Goal: Task Accomplishment & Management: Complete application form

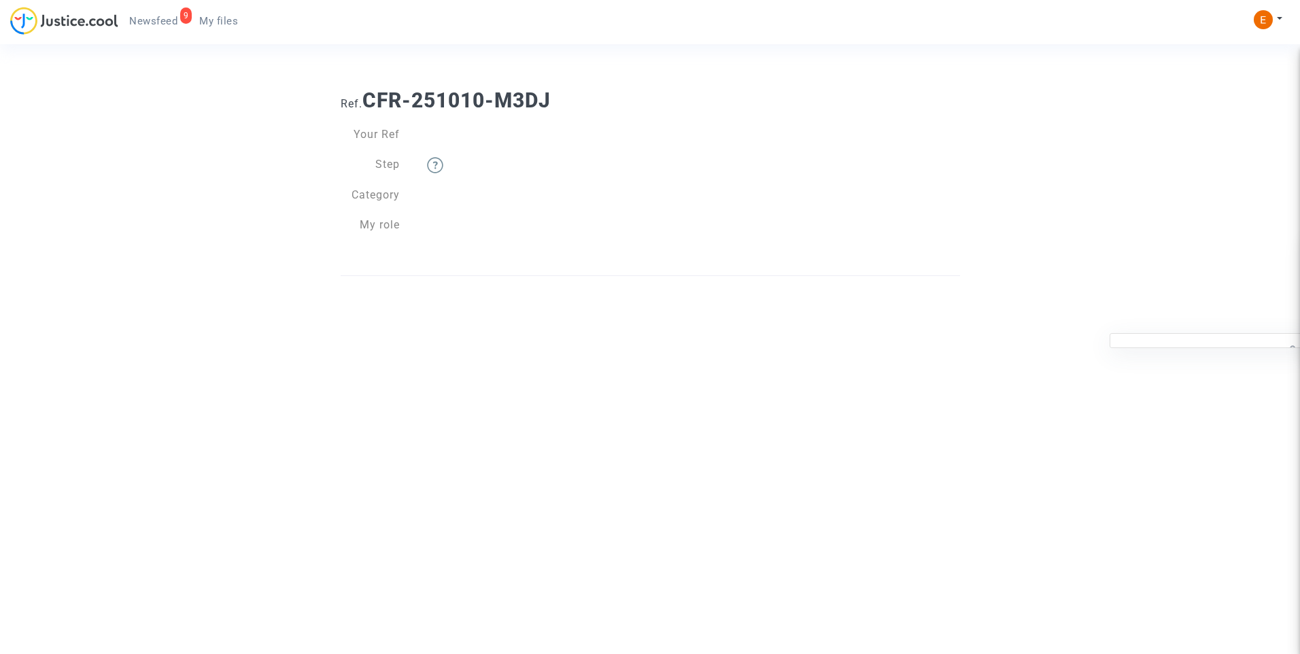
drag, startPoint x: 207, startPoint y: 18, endPoint x: 225, endPoint y: 24, distance: 18.7
click at [207, 18] on span "My files" at bounding box center [218, 21] width 39 height 12
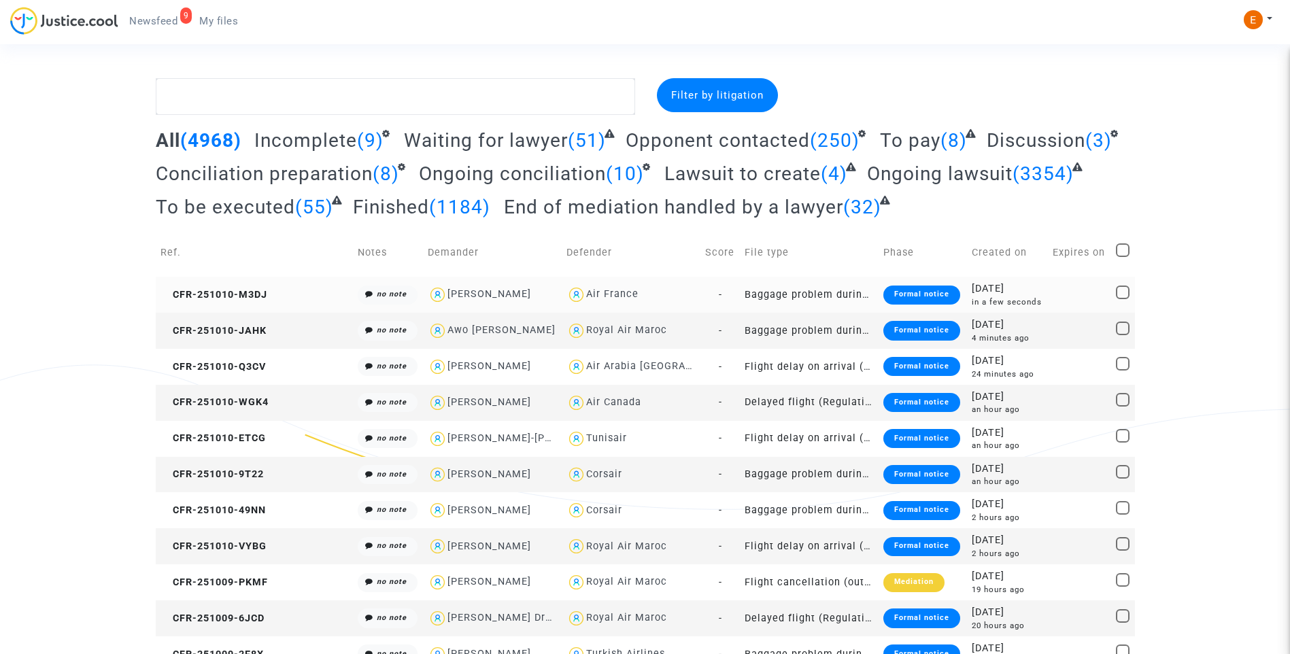
click at [897, 288] on div "Formal notice" at bounding box center [921, 295] width 77 height 19
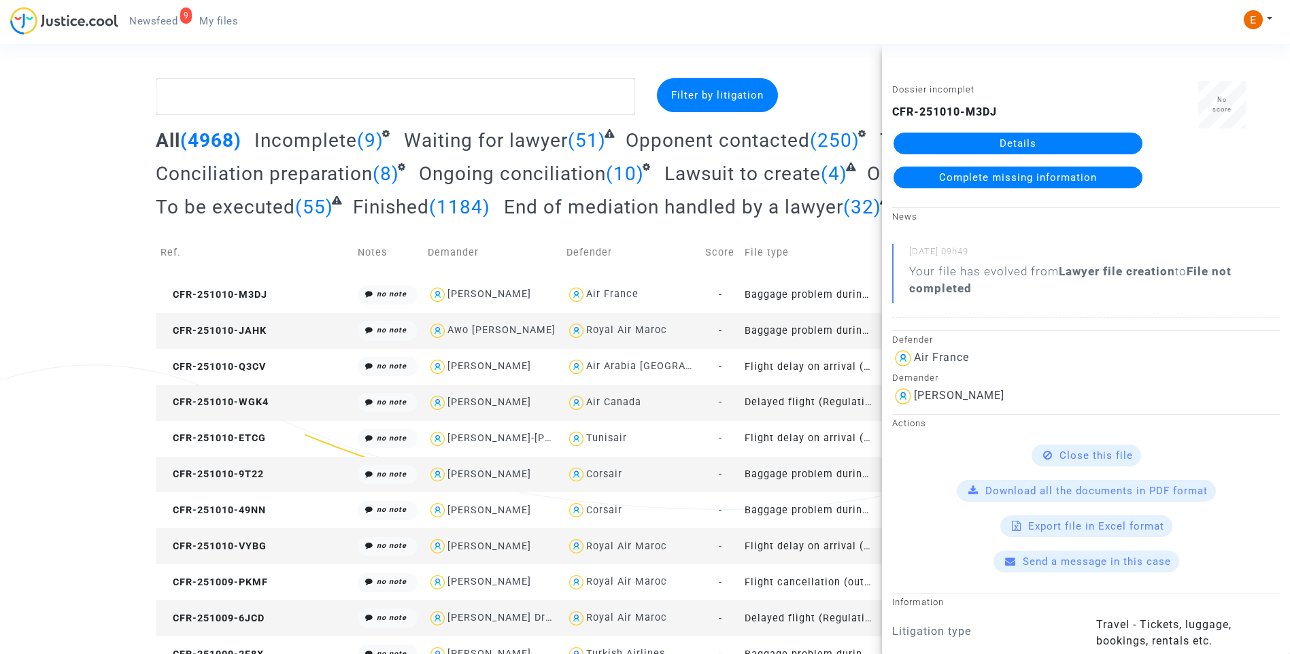
click at [950, 144] on link "Details" at bounding box center [1017, 144] width 249 height 22
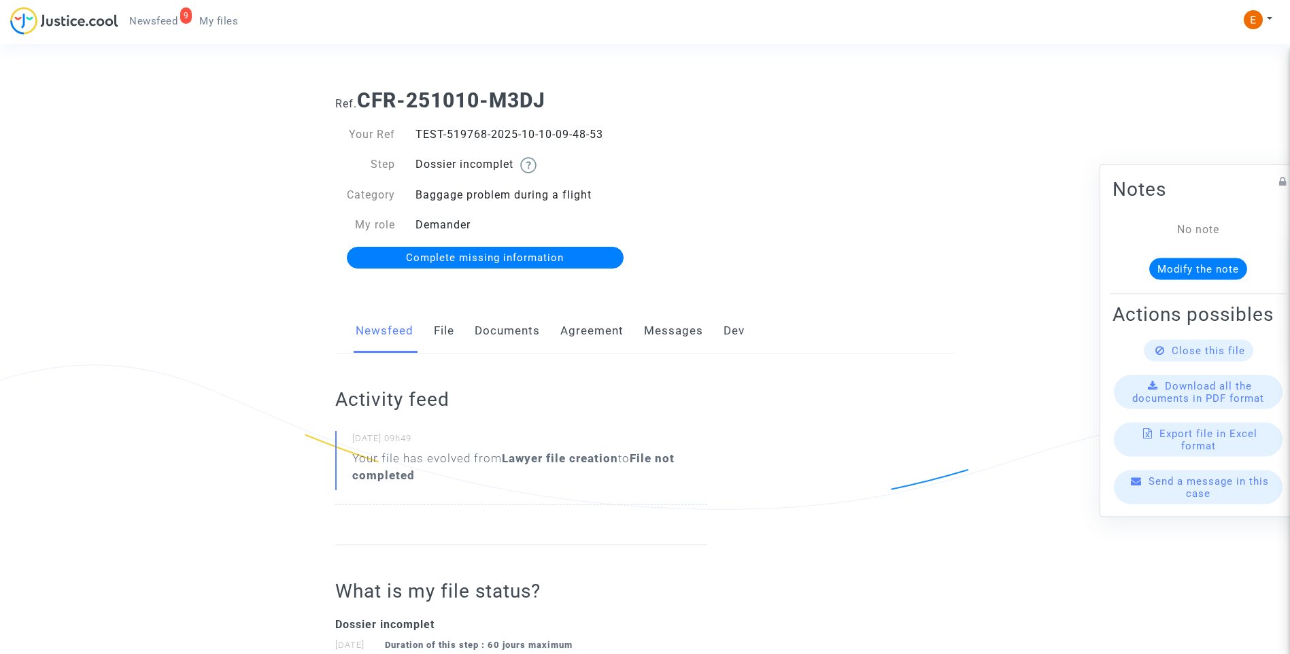
click at [510, 329] on link "Documents" at bounding box center [507, 331] width 65 height 45
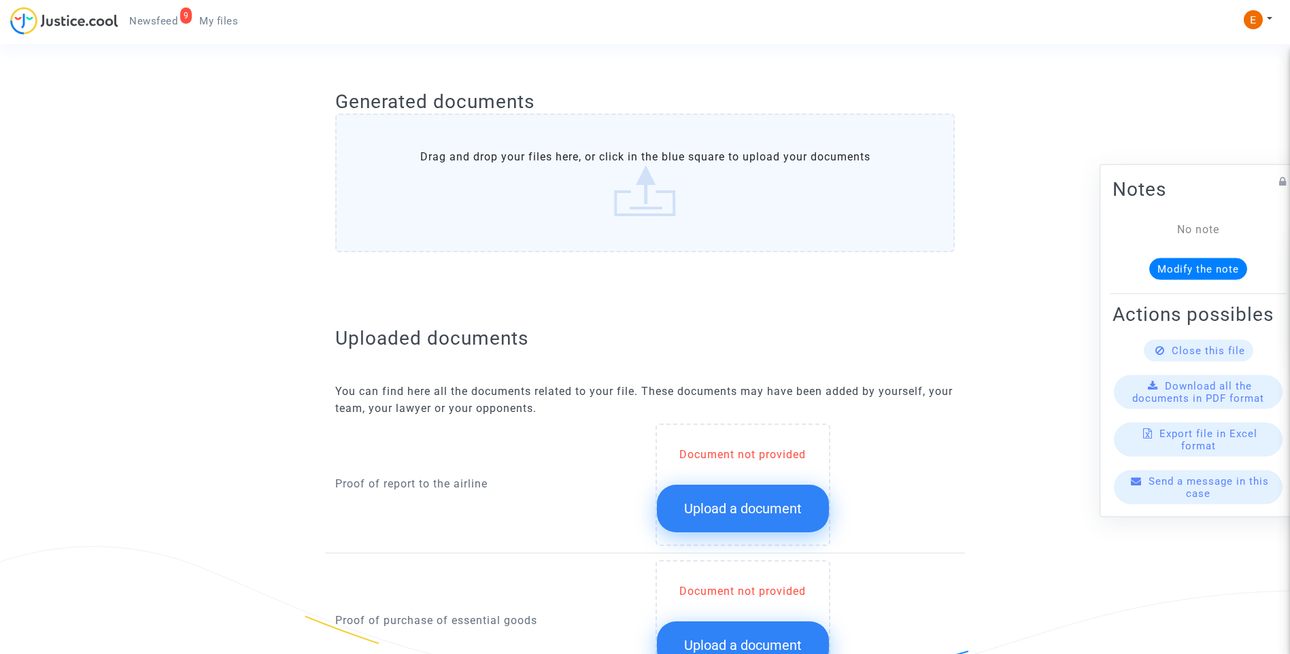
scroll to position [748, 0]
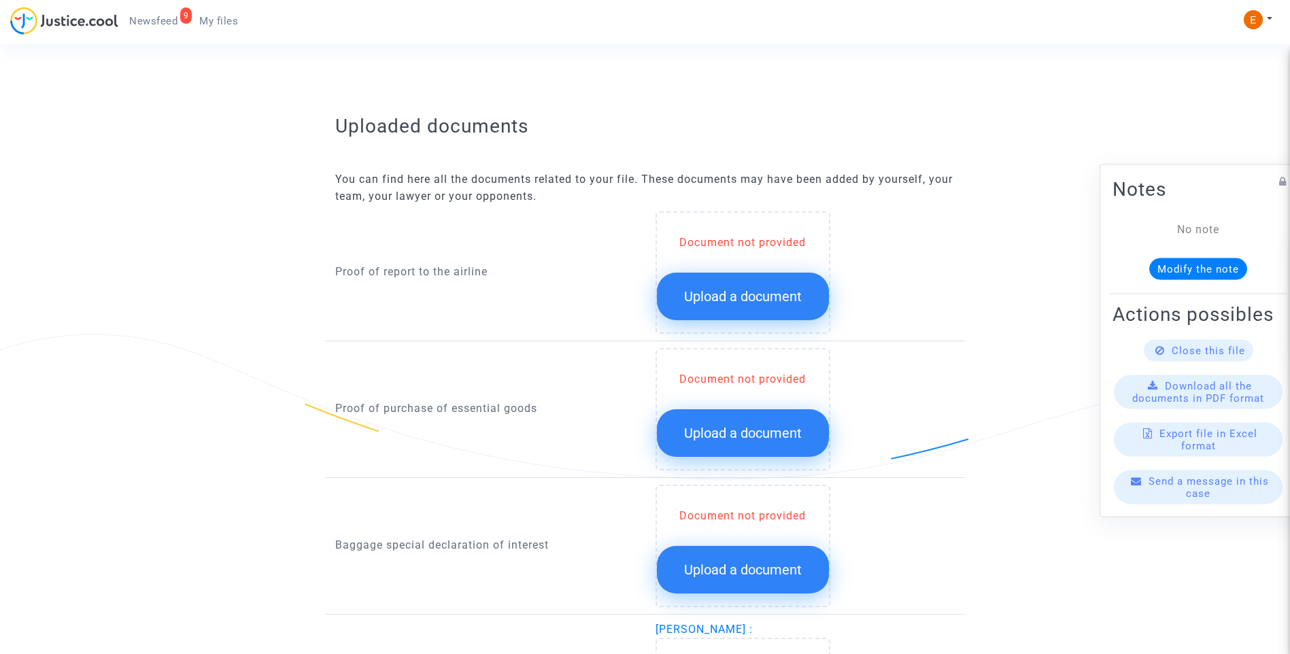
click at [766, 292] on span "Upload a document" at bounding box center [743, 296] width 118 height 16
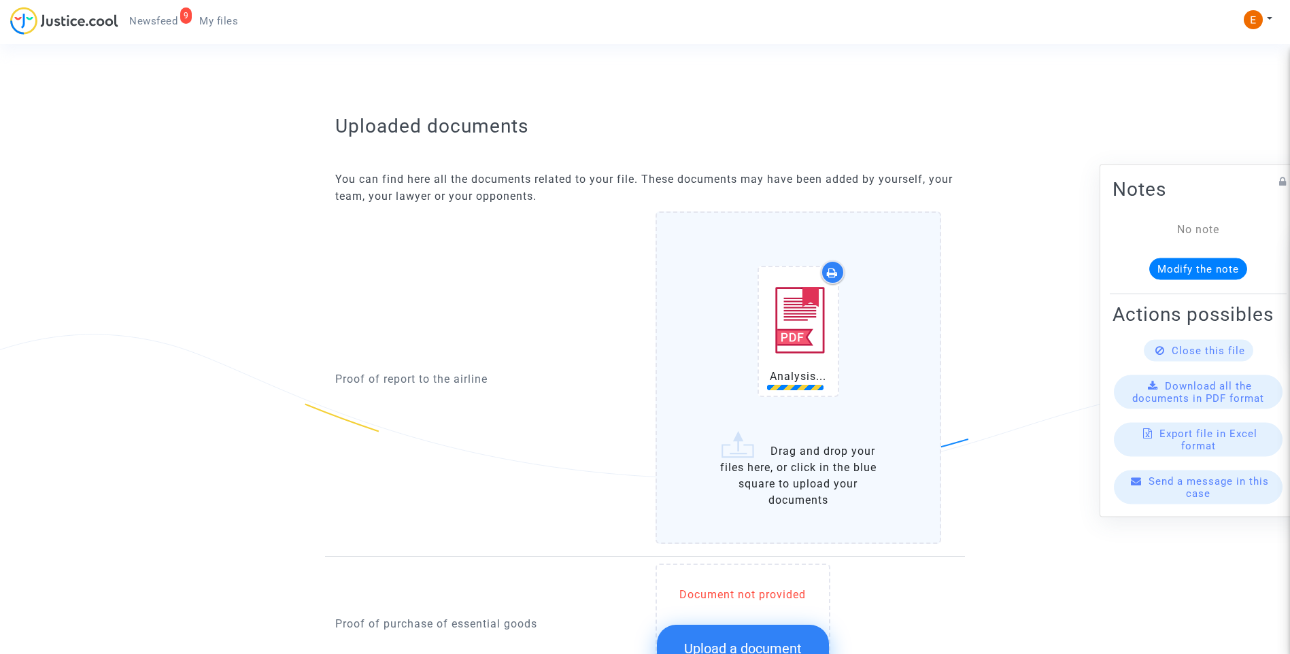
click at [754, 636] on button "Upload a document" at bounding box center [743, 649] width 172 height 48
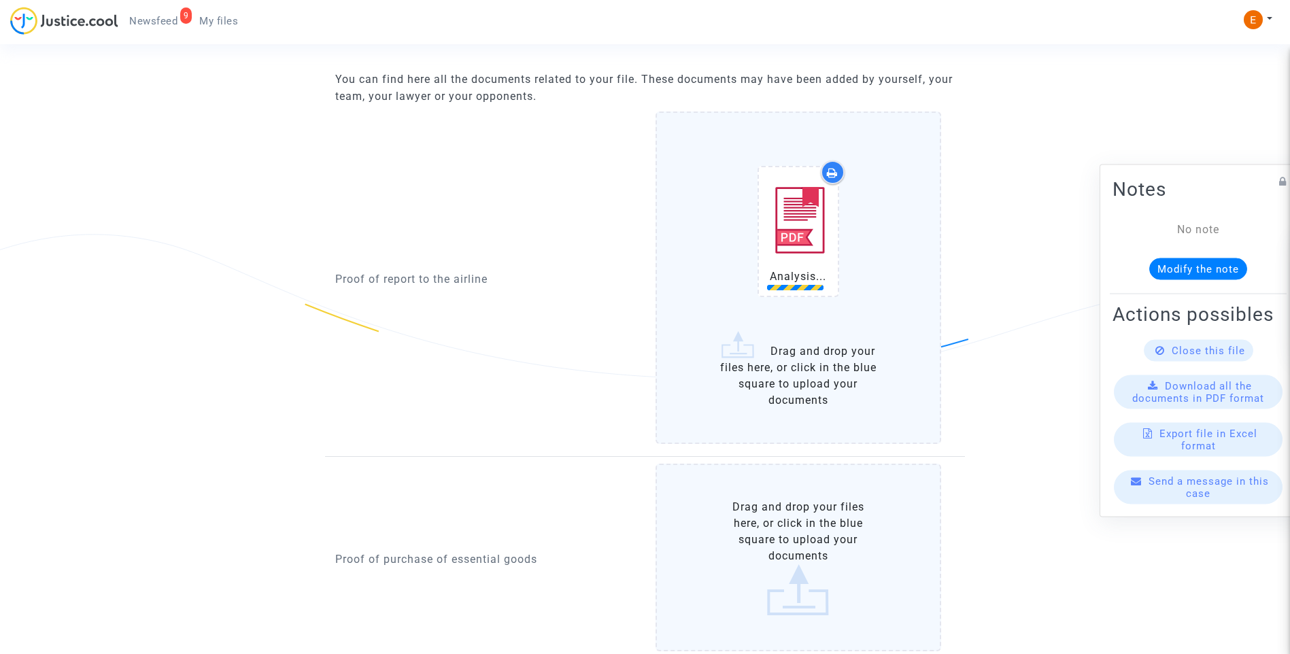
scroll to position [1020, 0]
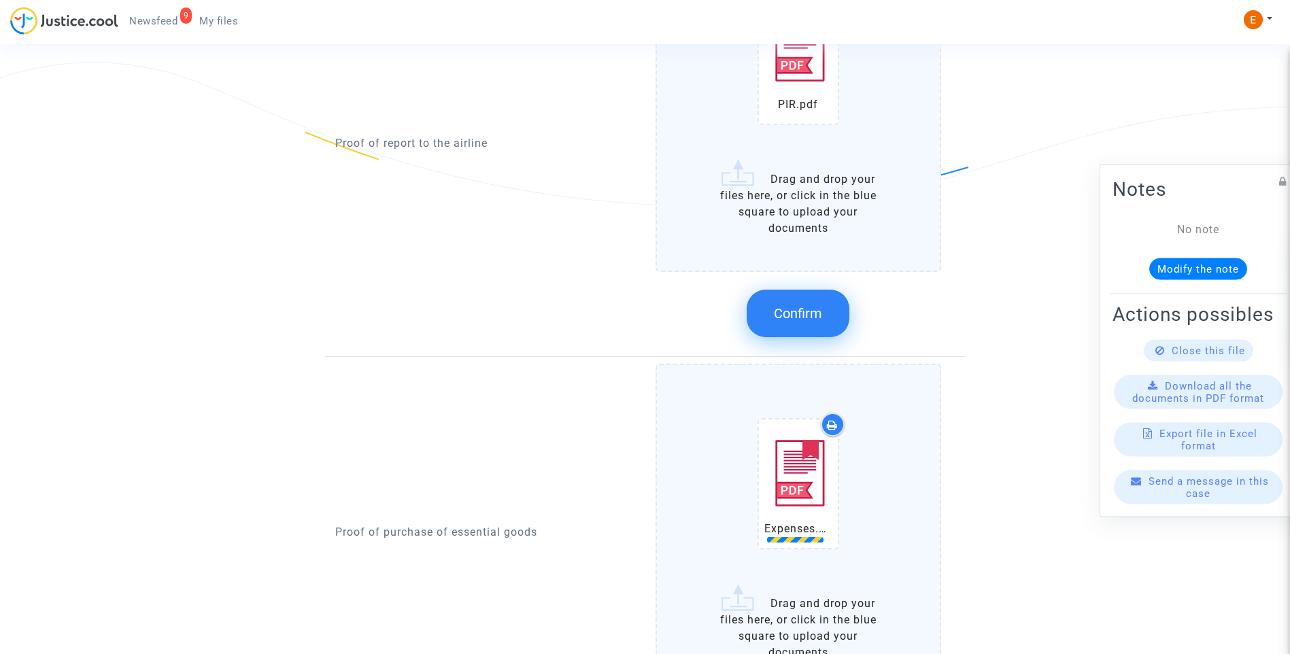
click at [796, 292] on button "Confirm" at bounding box center [798, 314] width 103 height 48
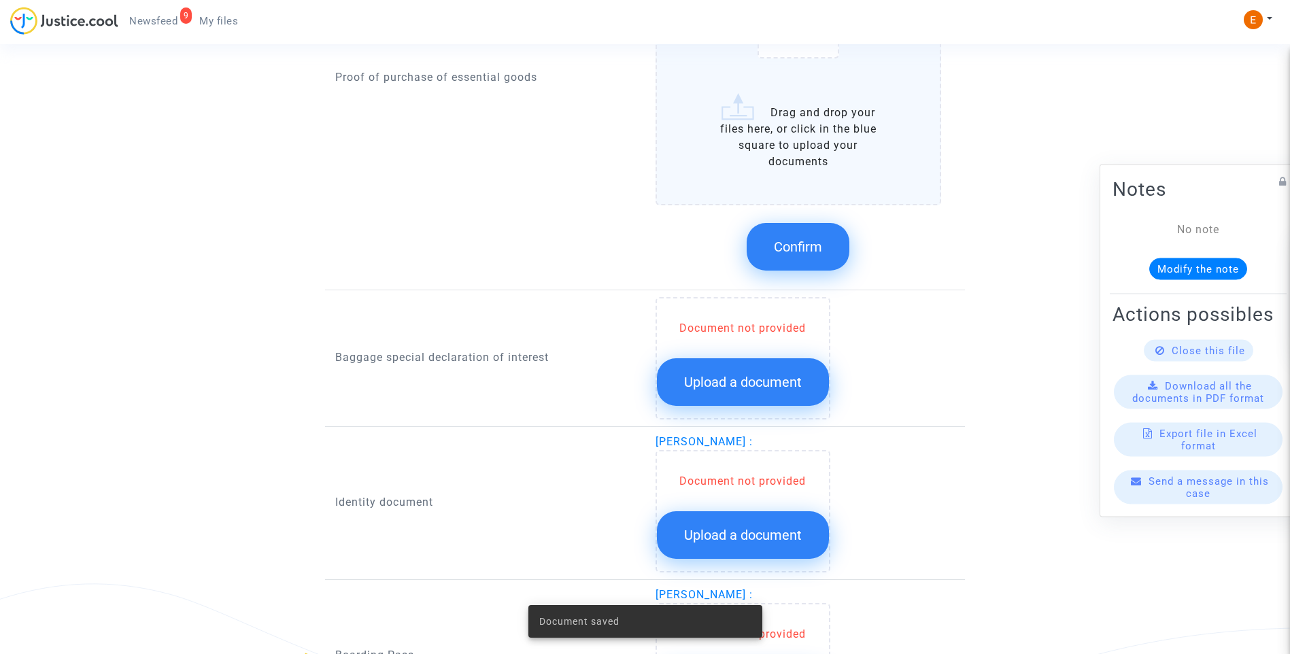
scroll to position [1224, 0]
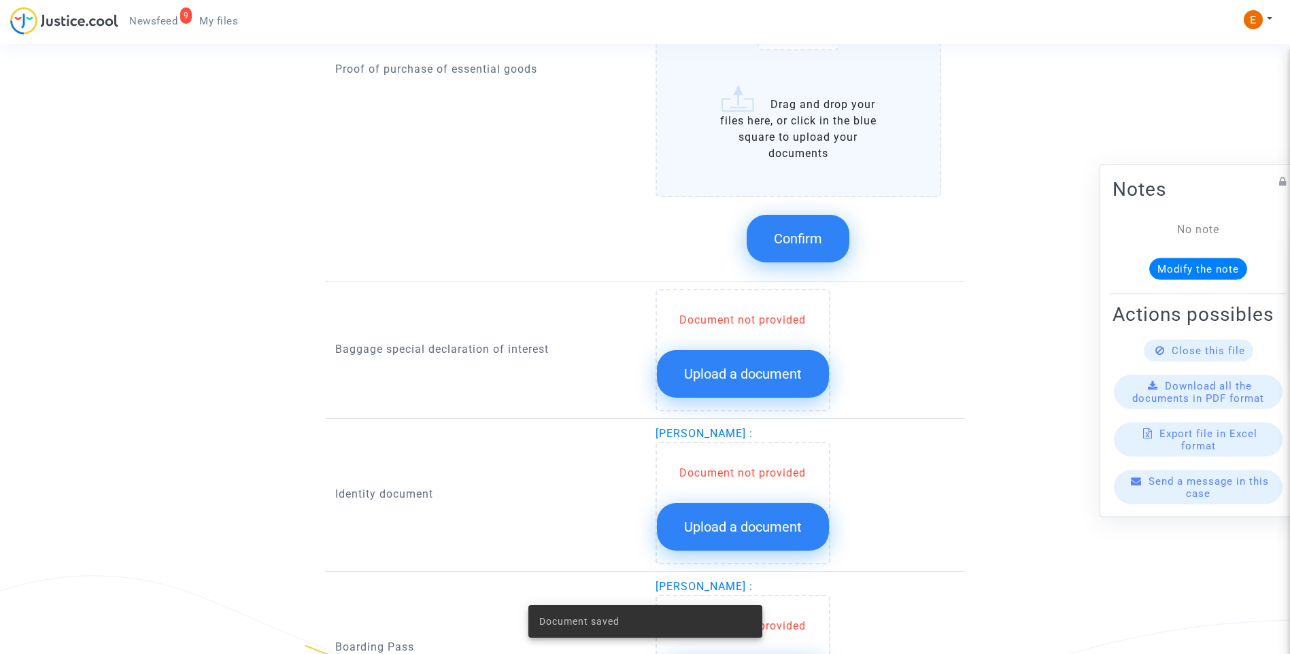
click at [804, 248] on button "Confirm" at bounding box center [798, 239] width 103 height 48
click at [777, 375] on span "Upload a document" at bounding box center [743, 374] width 118 height 16
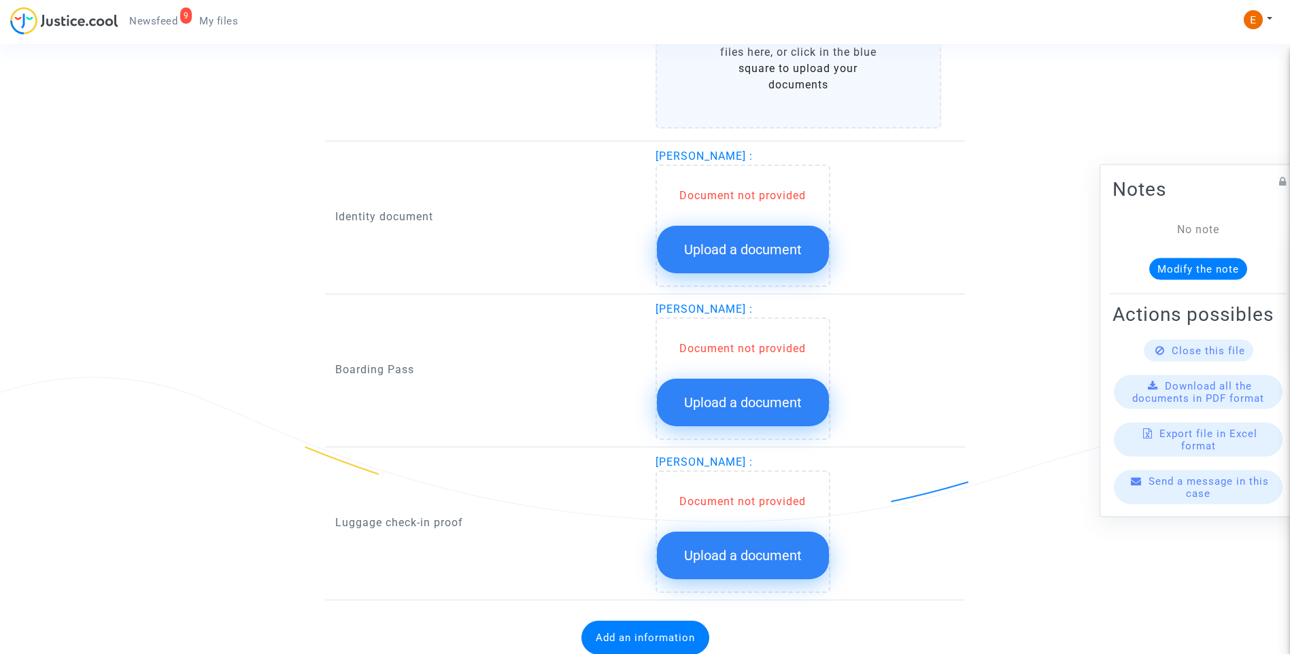
scroll to position [1428, 0]
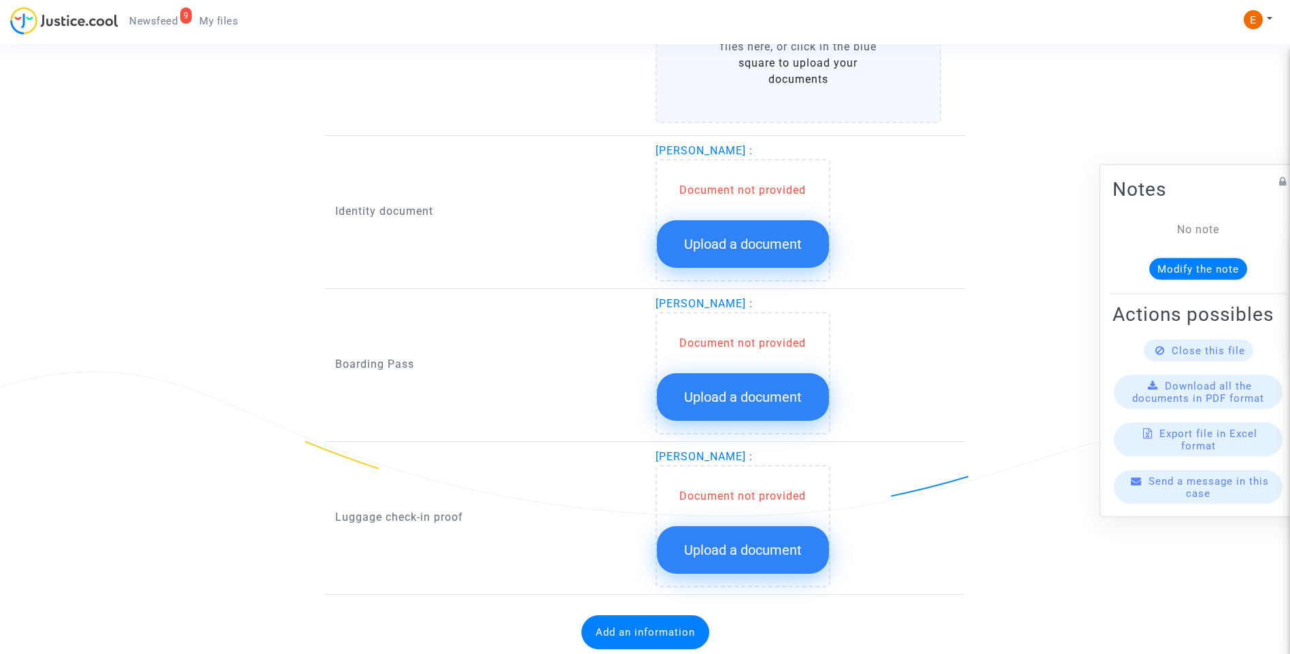
click at [745, 240] on span "Upload a document" at bounding box center [743, 244] width 118 height 16
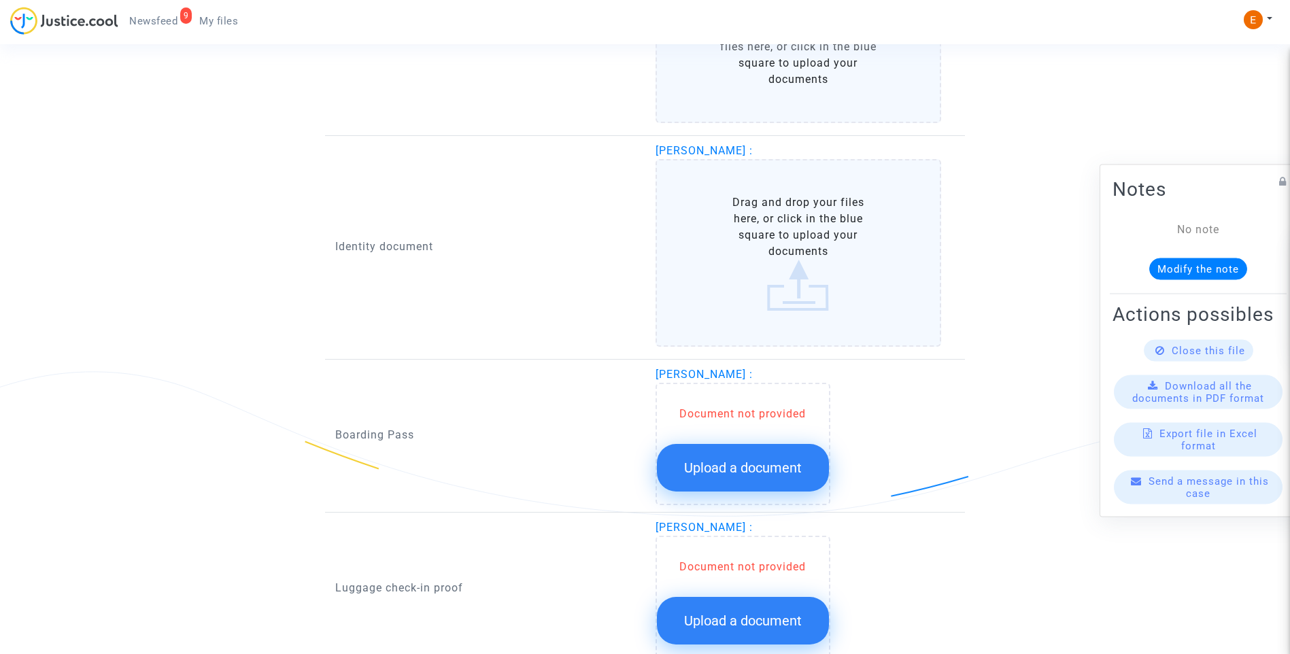
click at [763, 473] on span "Upload a document" at bounding box center [743, 468] width 118 height 16
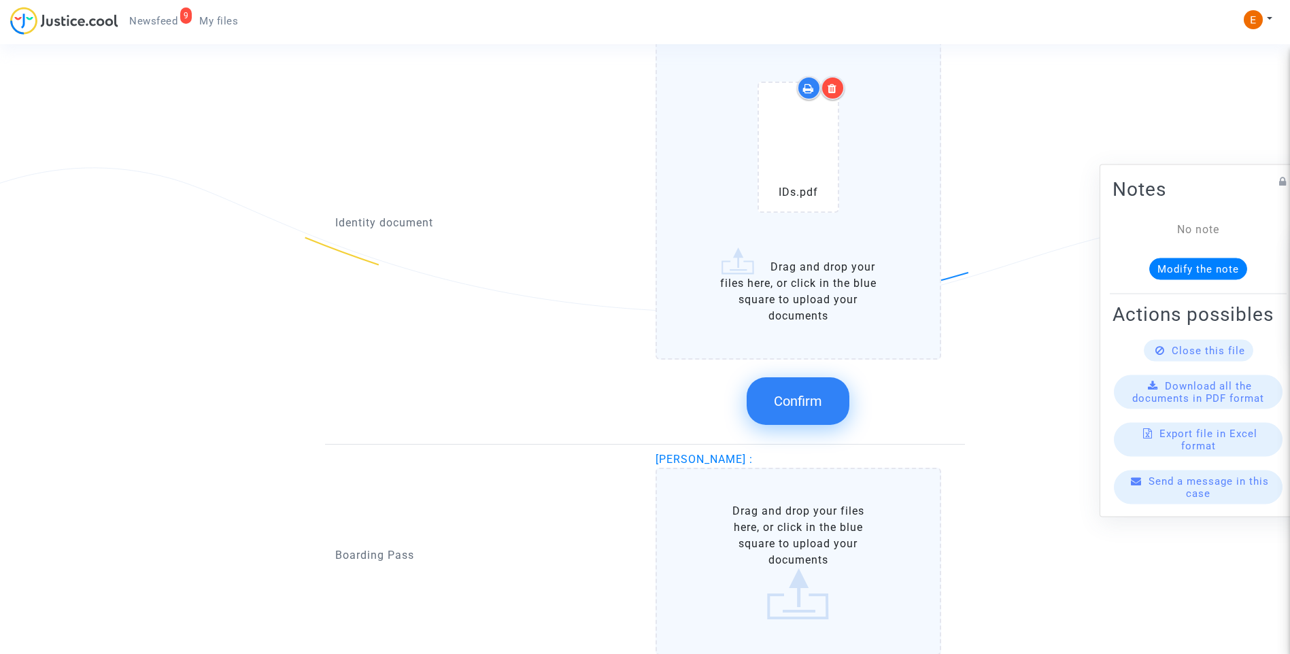
click at [819, 399] on span "Confirm" at bounding box center [798, 401] width 48 height 16
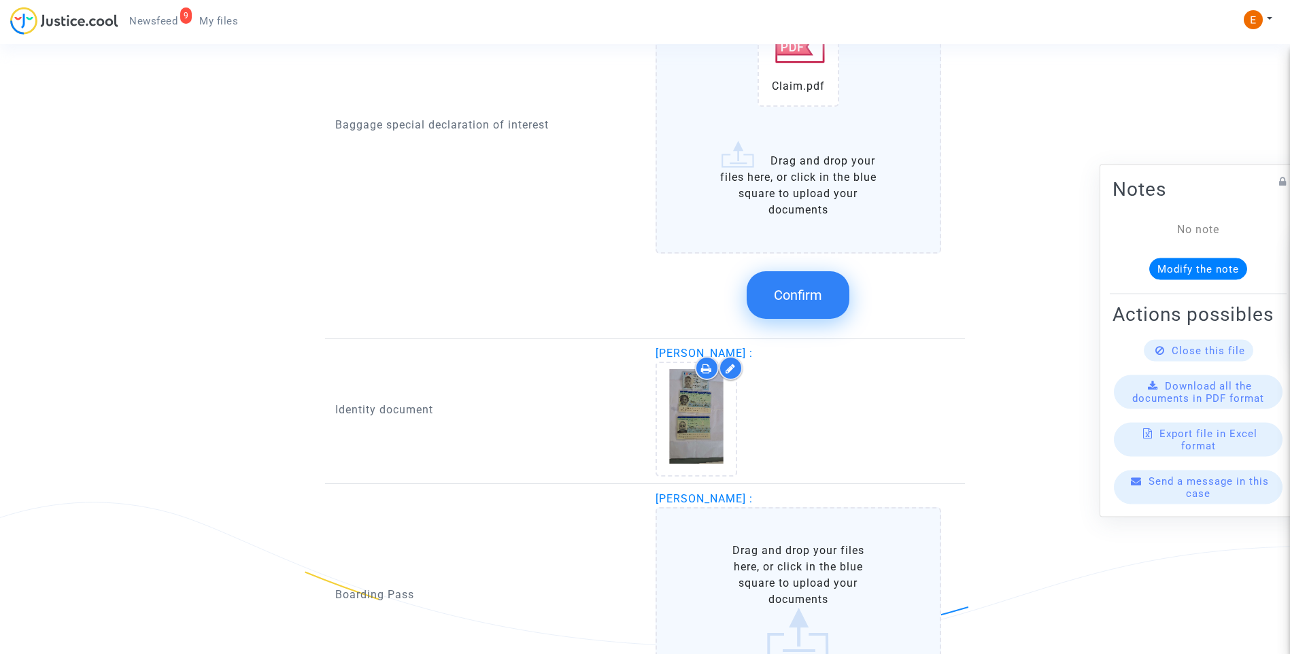
scroll to position [1156, 0]
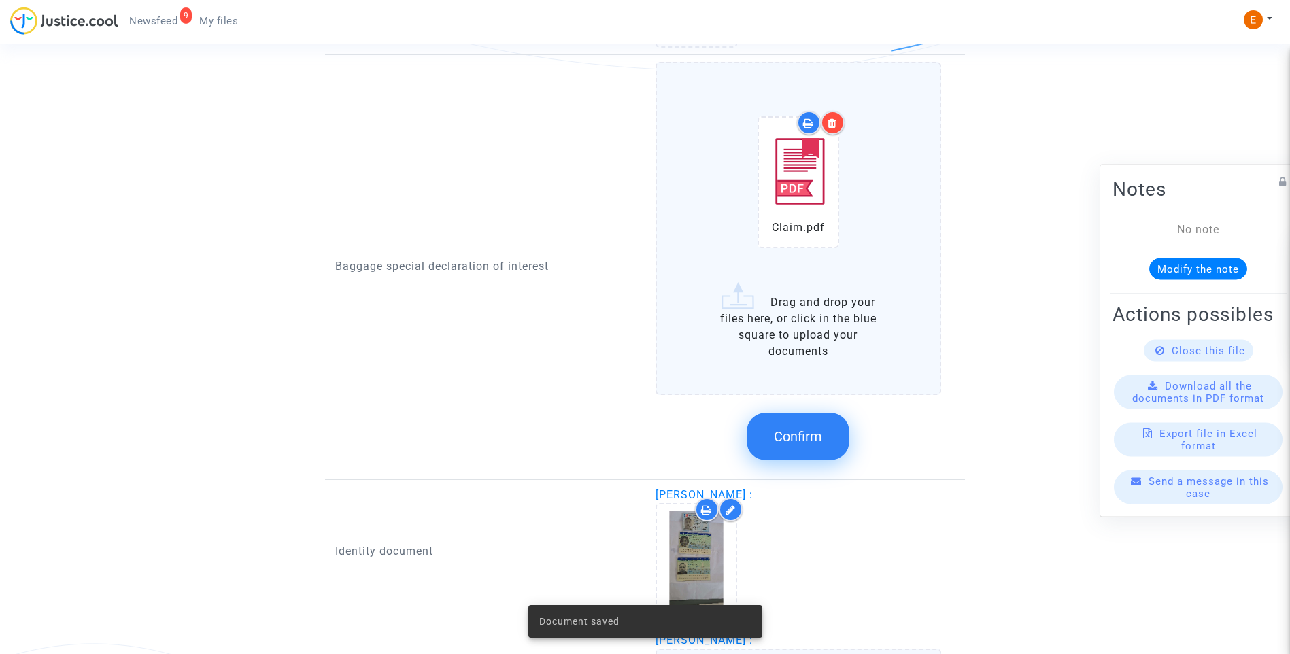
click at [800, 426] on button "Confirm" at bounding box center [798, 437] width 103 height 48
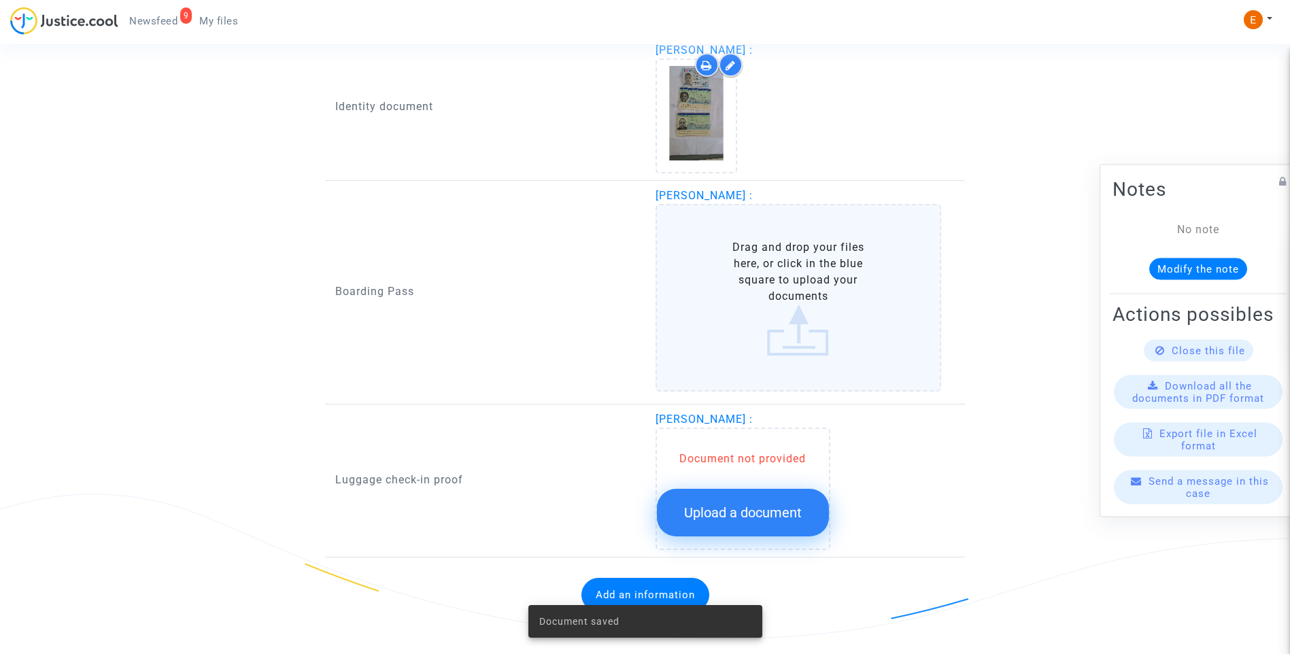
scroll to position [1312, 0]
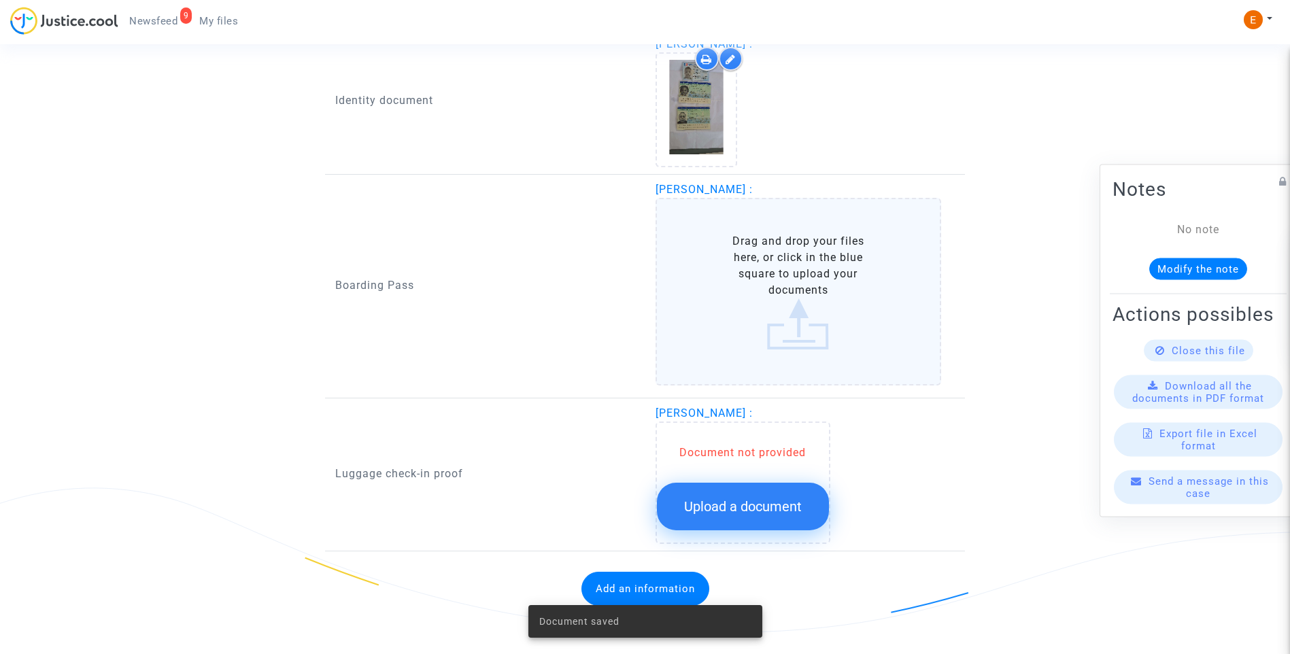
drag, startPoint x: 762, startPoint y: 500, endPoint x: 1099, endPoint y: 456, distance: 340.9
click at [762, 501] on span "Upload a document" at bounding box center [743, 506] width 118 height 16
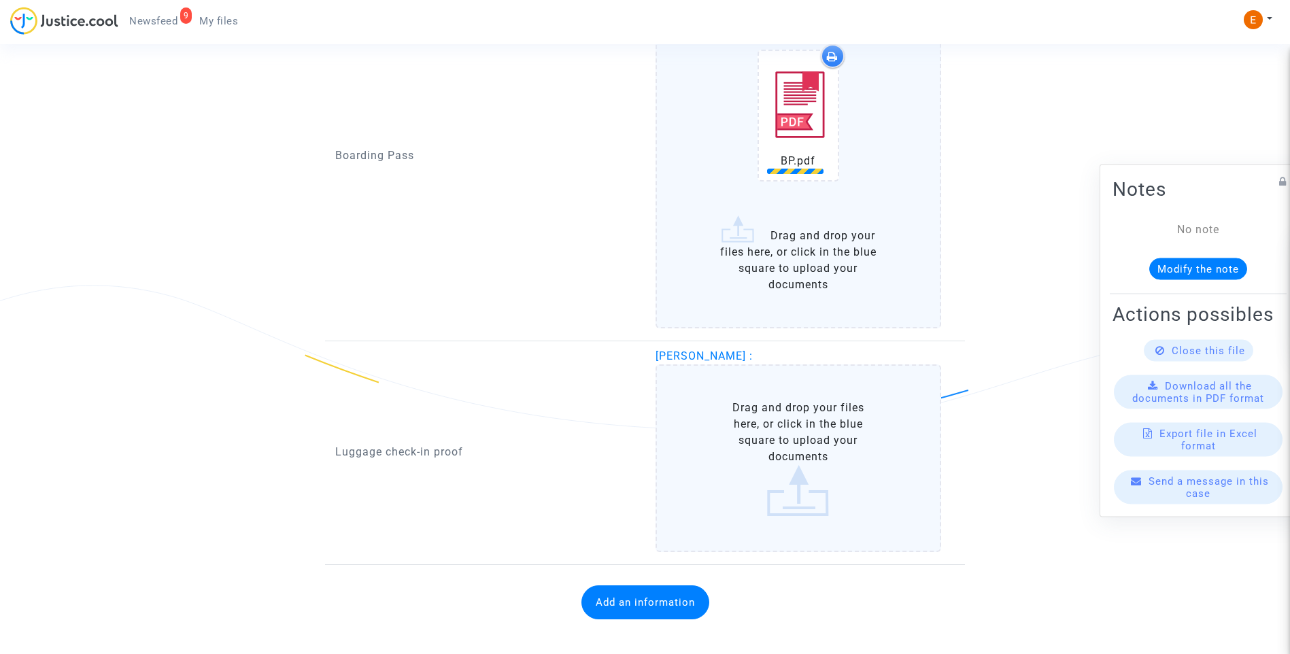
scroll to position [1516, 0]
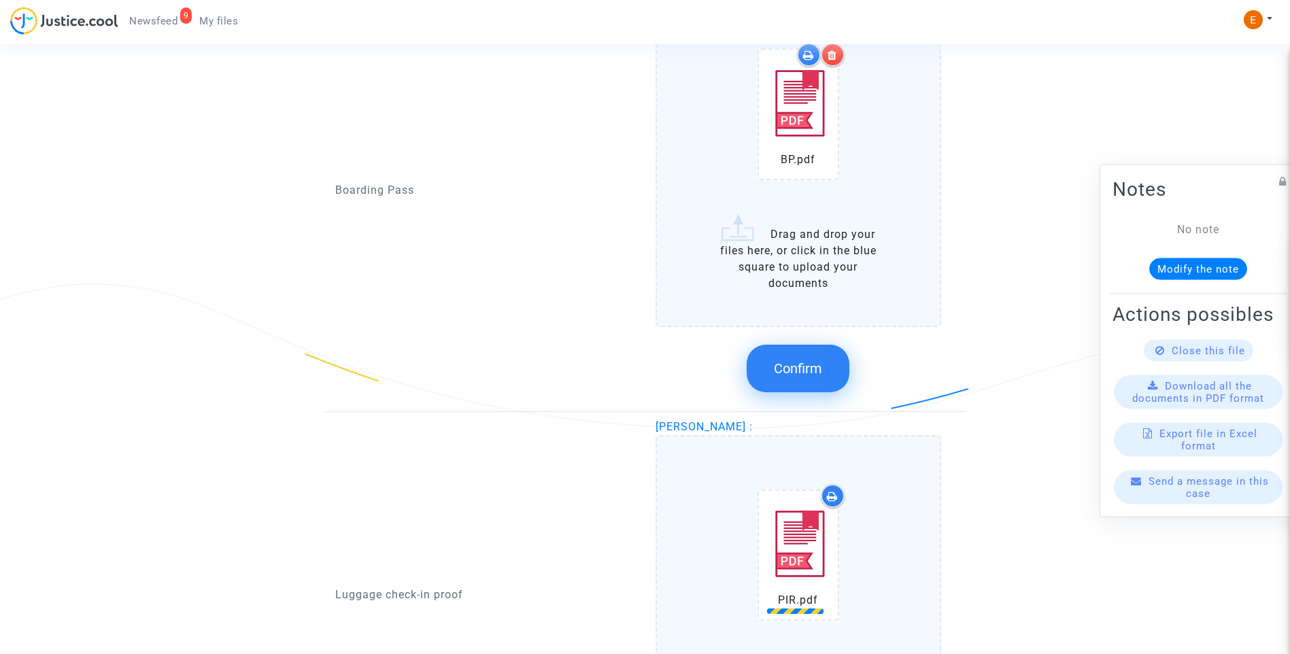
drag, startPoint x: 790, startPoint y: 378, endPoint x: 724, endPoint y: 369, distance: 66.6
click at [790, 377] on button "Confirm" at bounding box center [798, 369] width 103 height 48
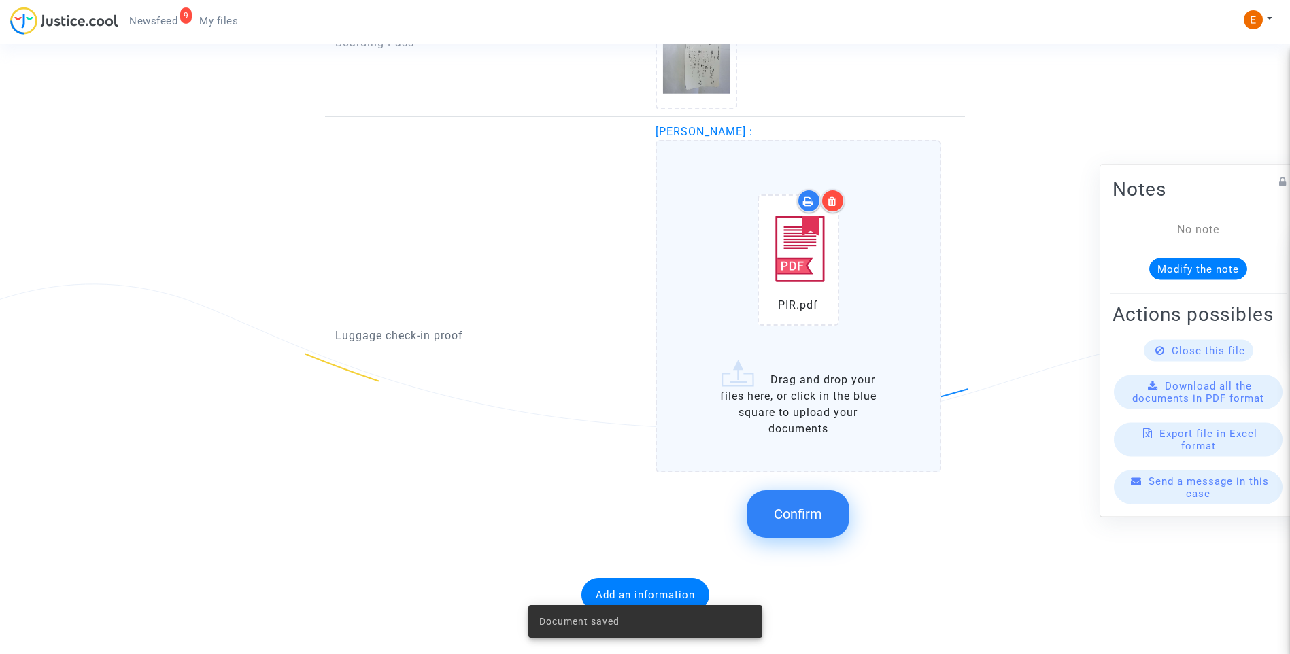
click at [799, 534] on button "Confirm" at bounding box center [798, 514] width 103 height 48
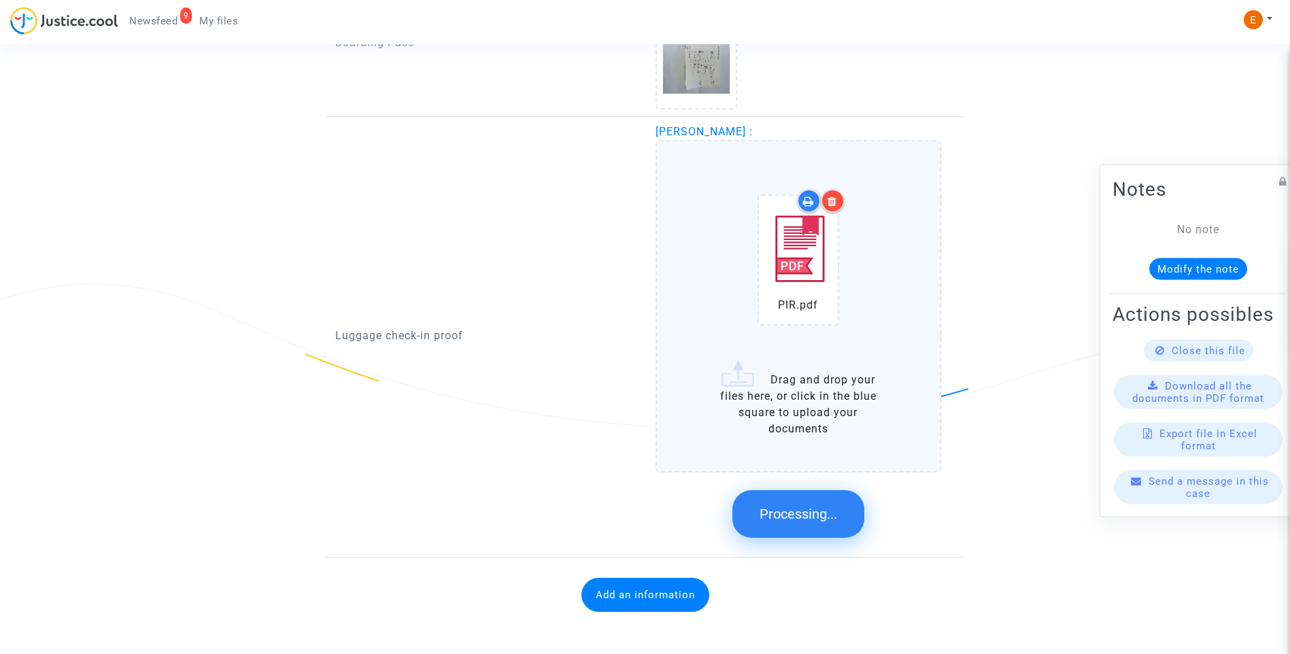
scroll to position [1227, 0]
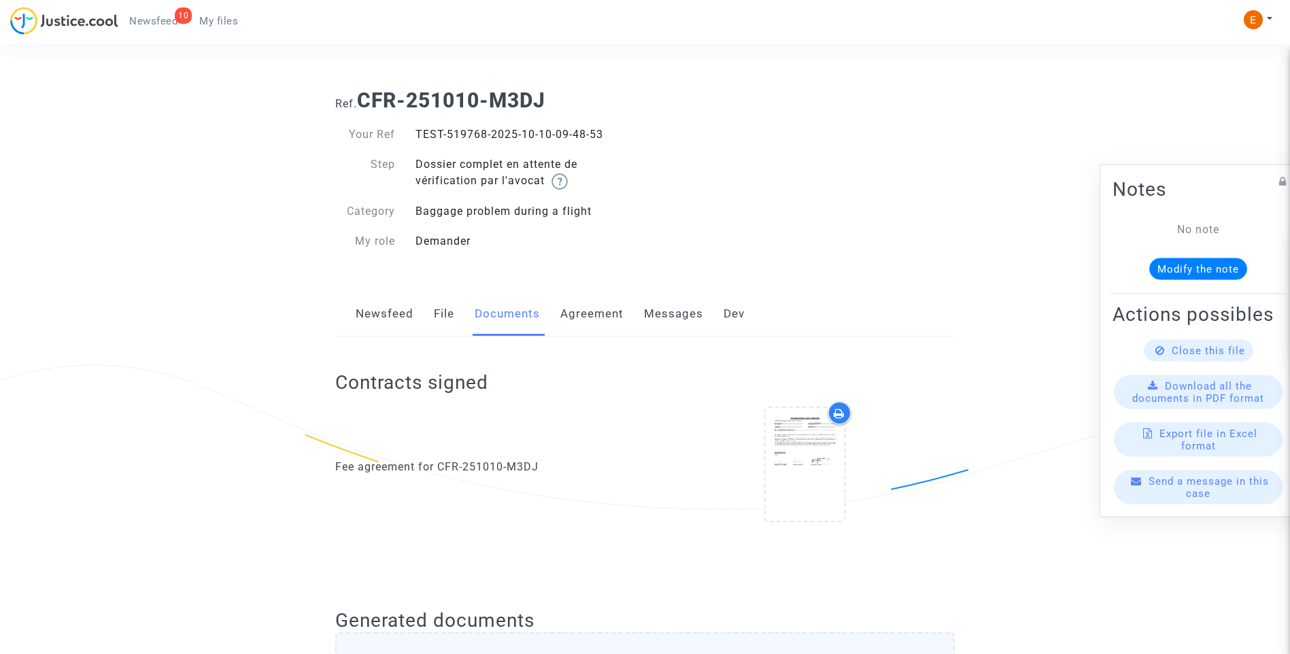
click at [167, 18] on span "Newsfeed" at bounding box center [153, 21] width 48 height 12
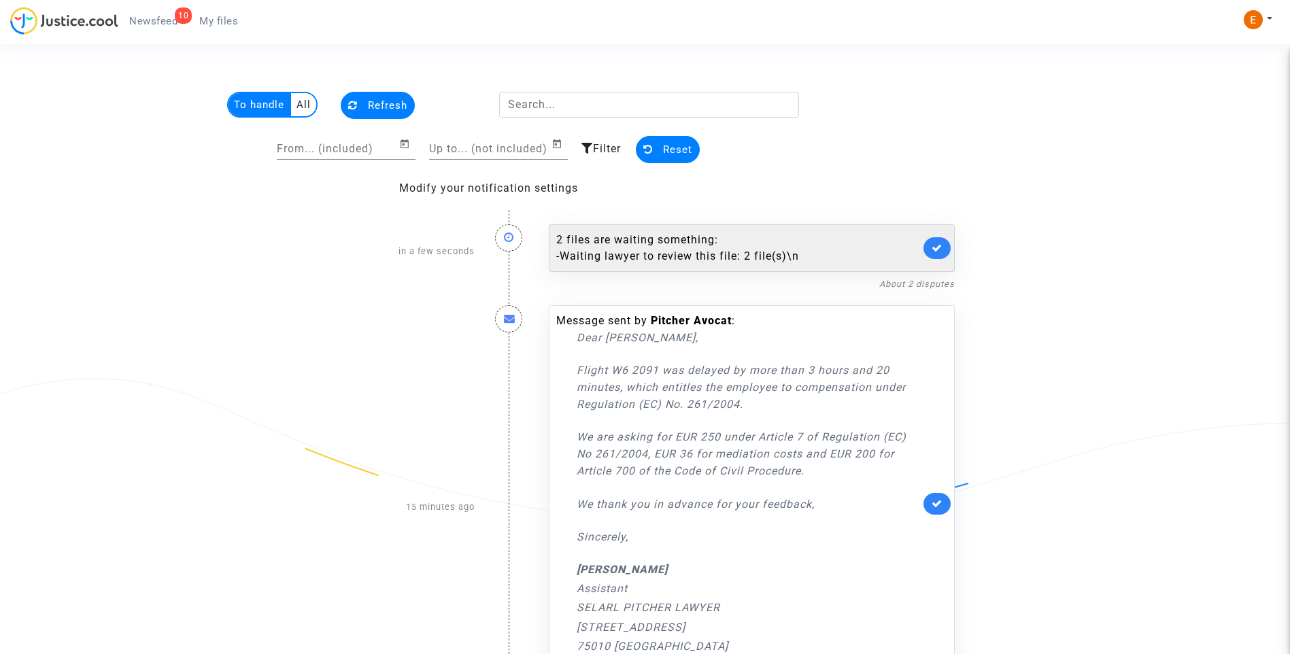
click at [942, 244] on link at bounding box center [936, 248] width 27 height 22
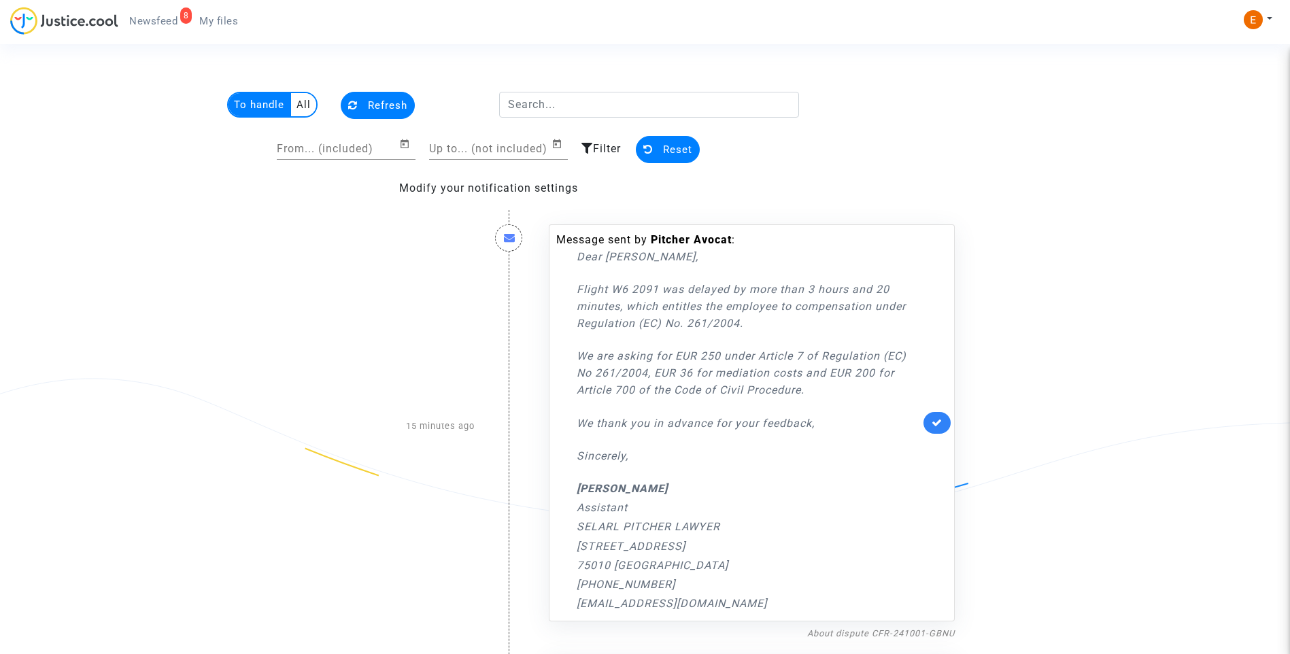
click at [933, 420] on icon at bounding box center [937, 422] width 11 height 10
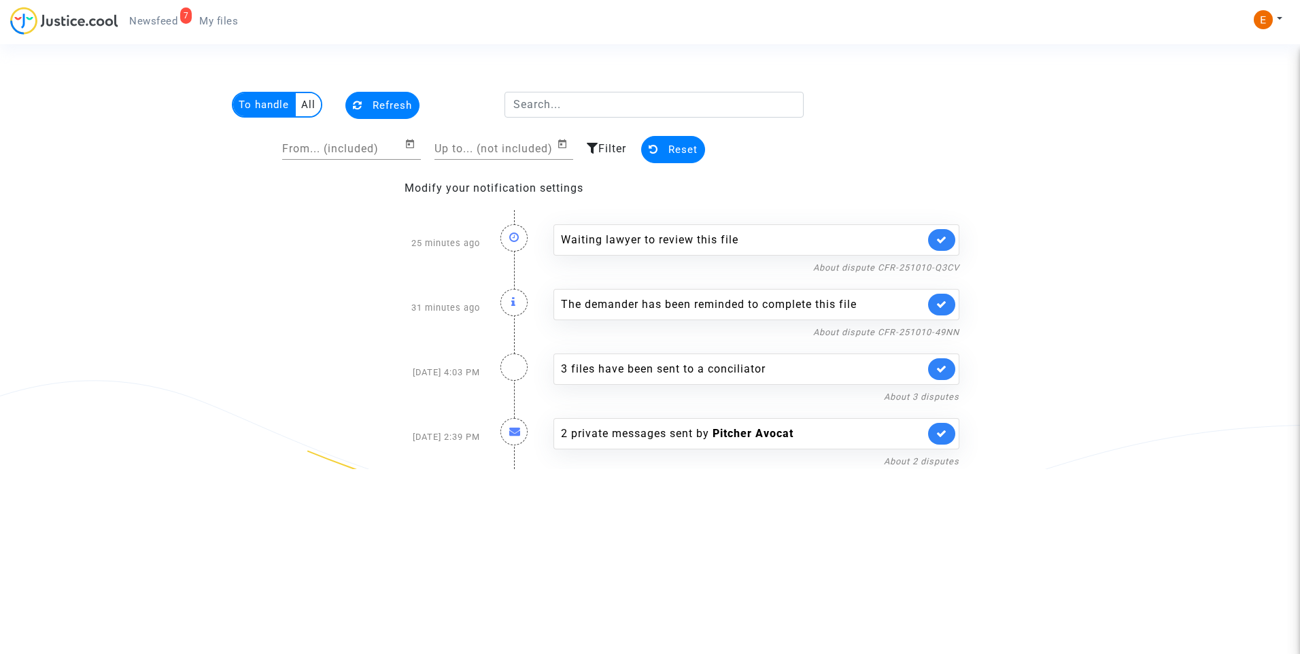
click at [948, 234] on link at bounding box center [941, 240] width 27 height 22
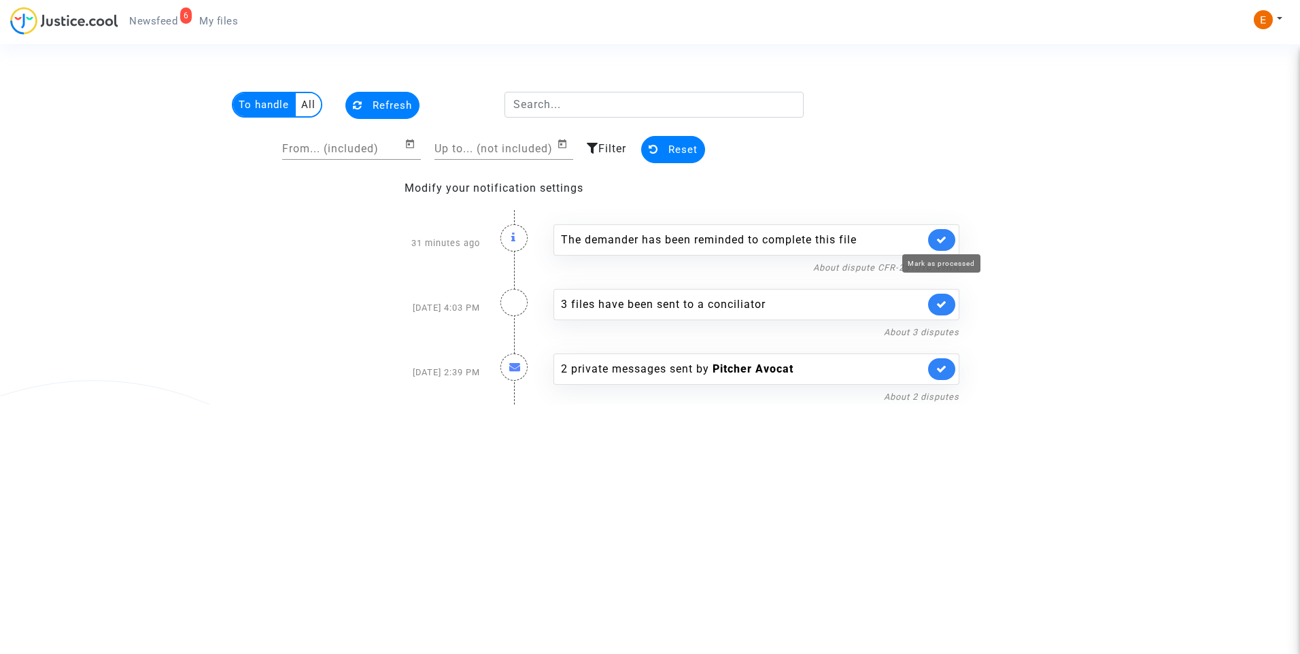
click at [946, 237] on icon at bounding box center [941, 240] width 11 height 10
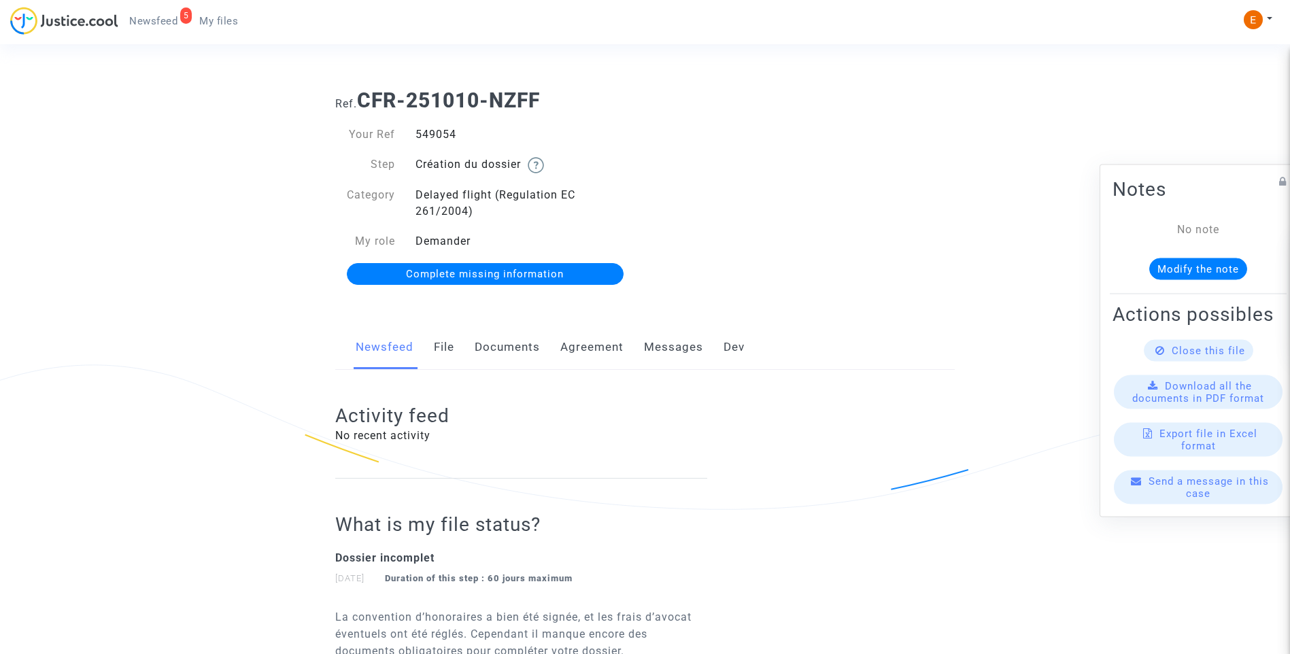
click at [530, 341] on link "Documents" at bounding box center [507, 347] width 65 height 45
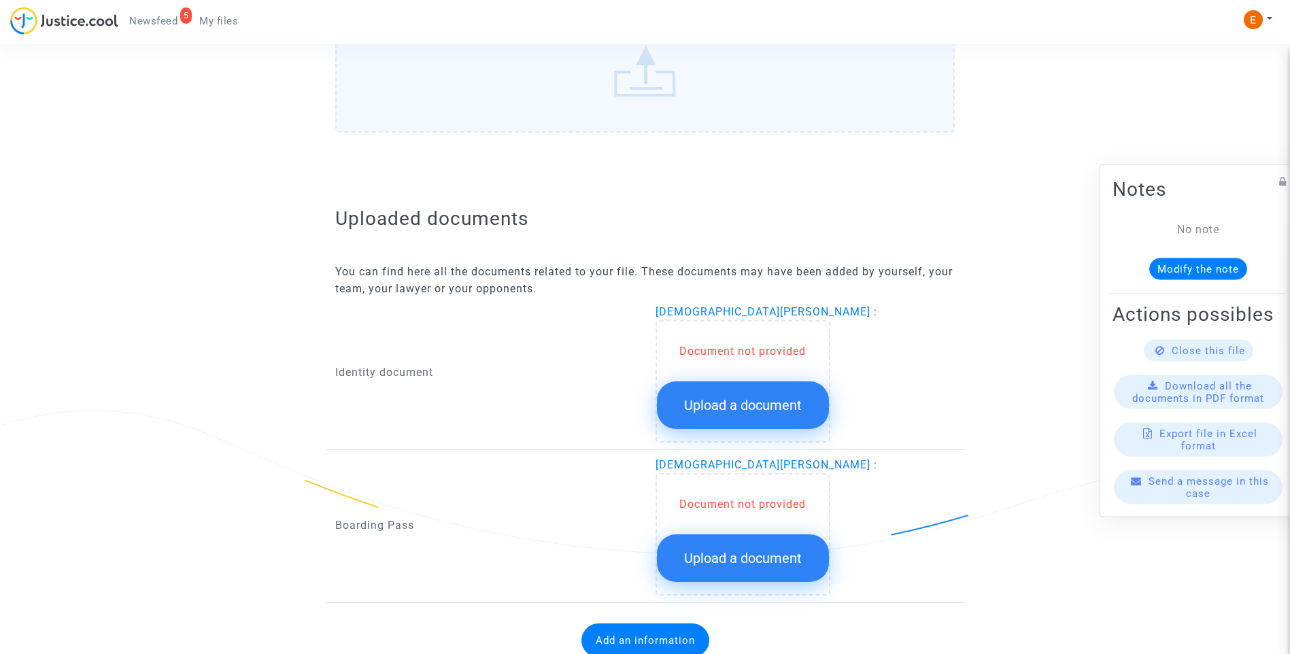
scroll to position [723, 0]
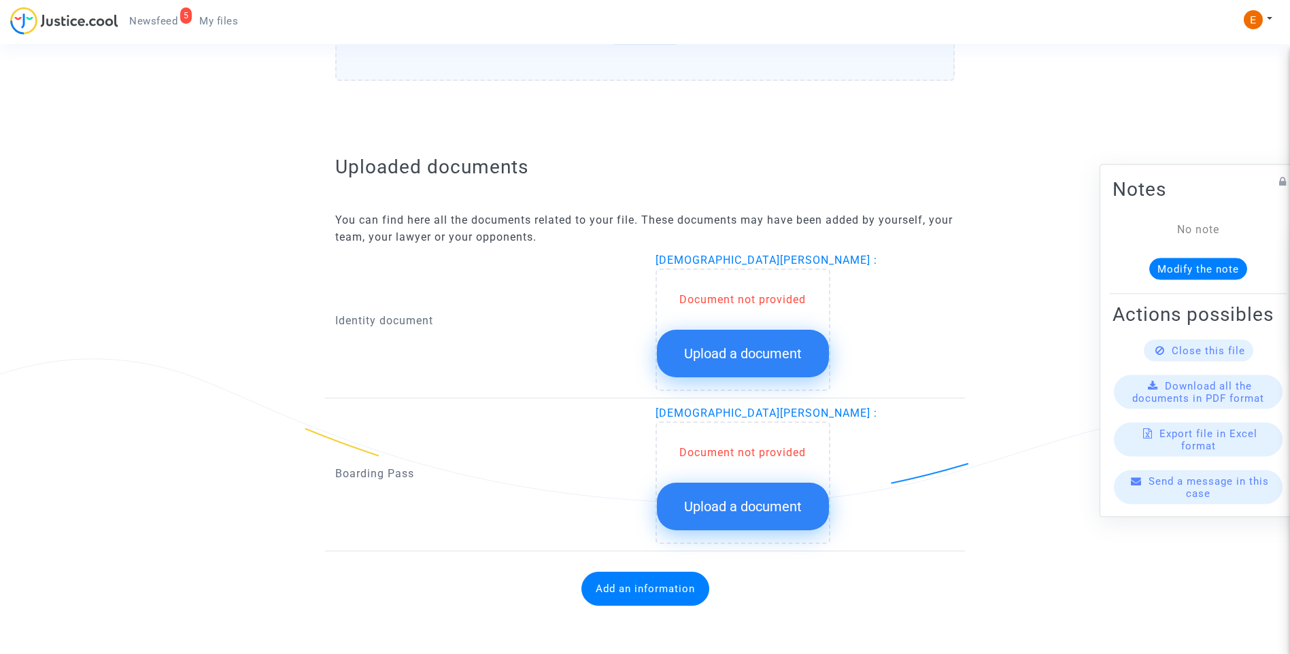
click at [774, 365] on button "Upload a document" at bounding box center [743, 354] width 172 height 48
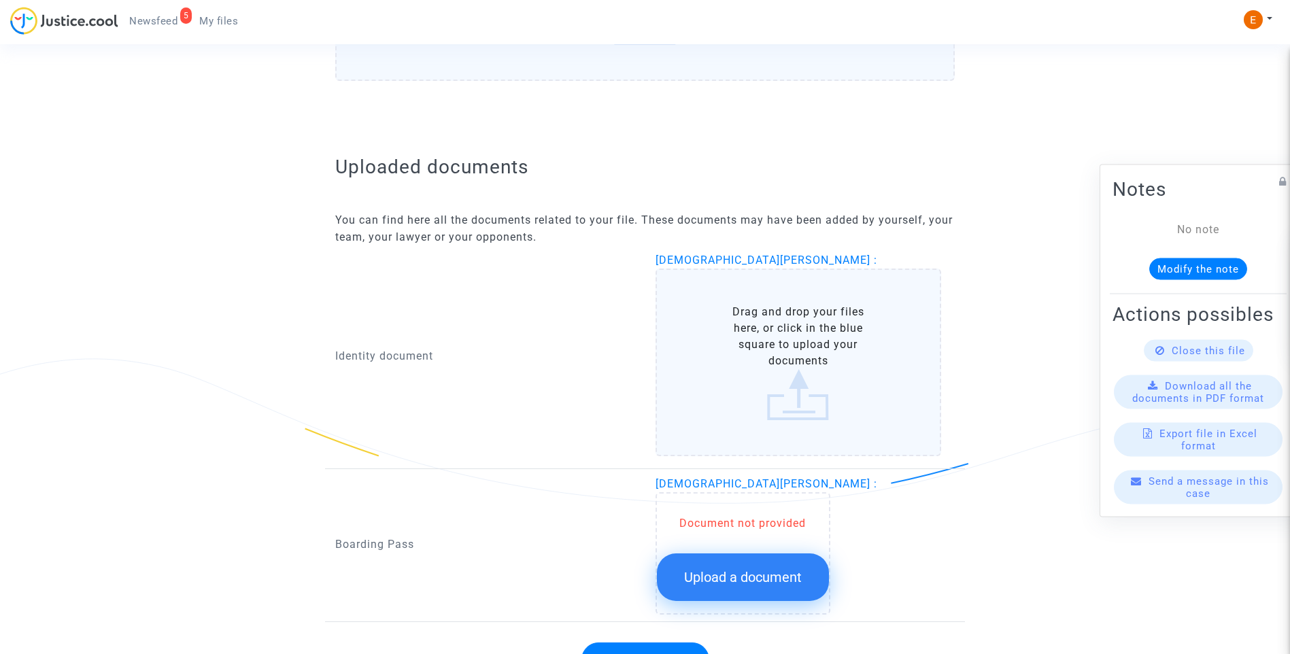
click at [800, 555] on button "Upload a document" at bounding box center [743, 577] width 172 height 48
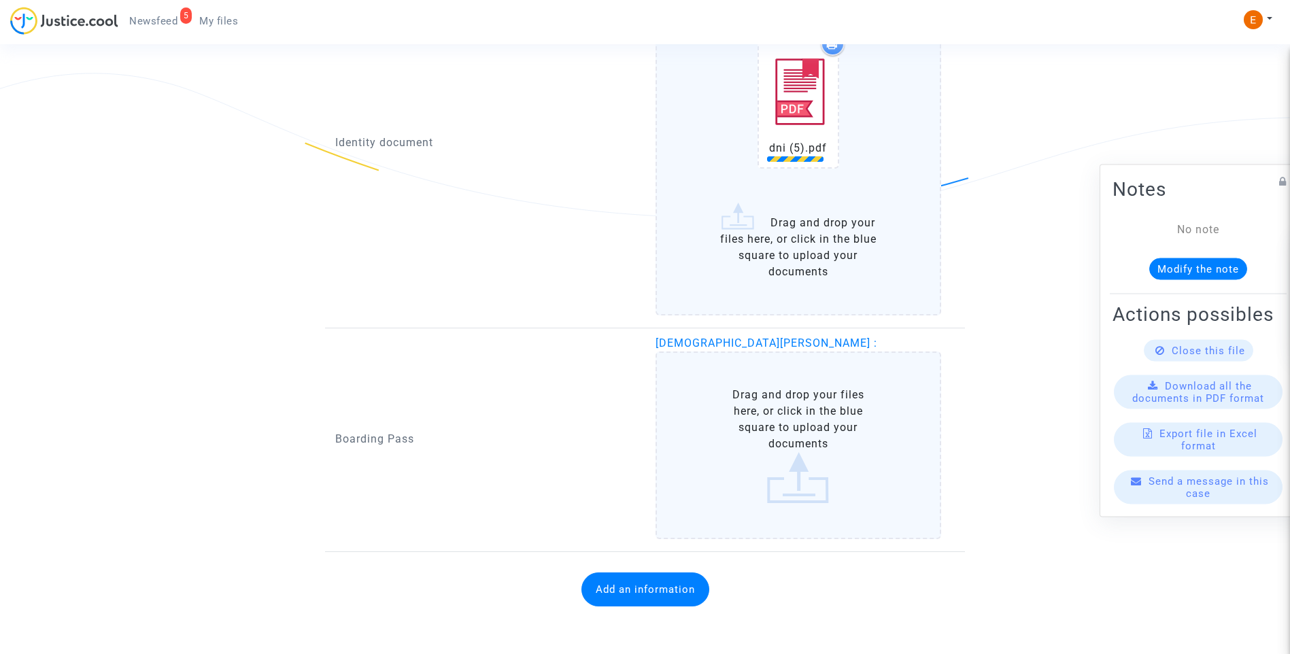
scroll to position [1010, 0]
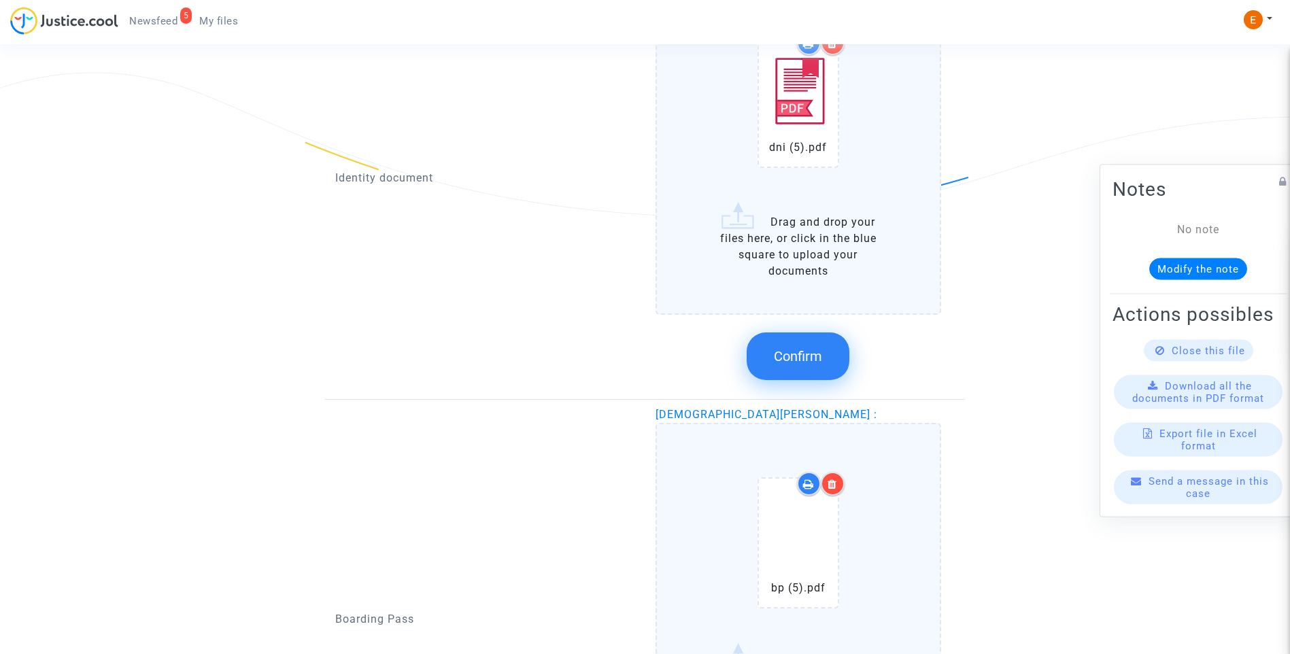
click at [823, 359] on button "Confirm" at bounding box center [798, 356] width 103 height 48
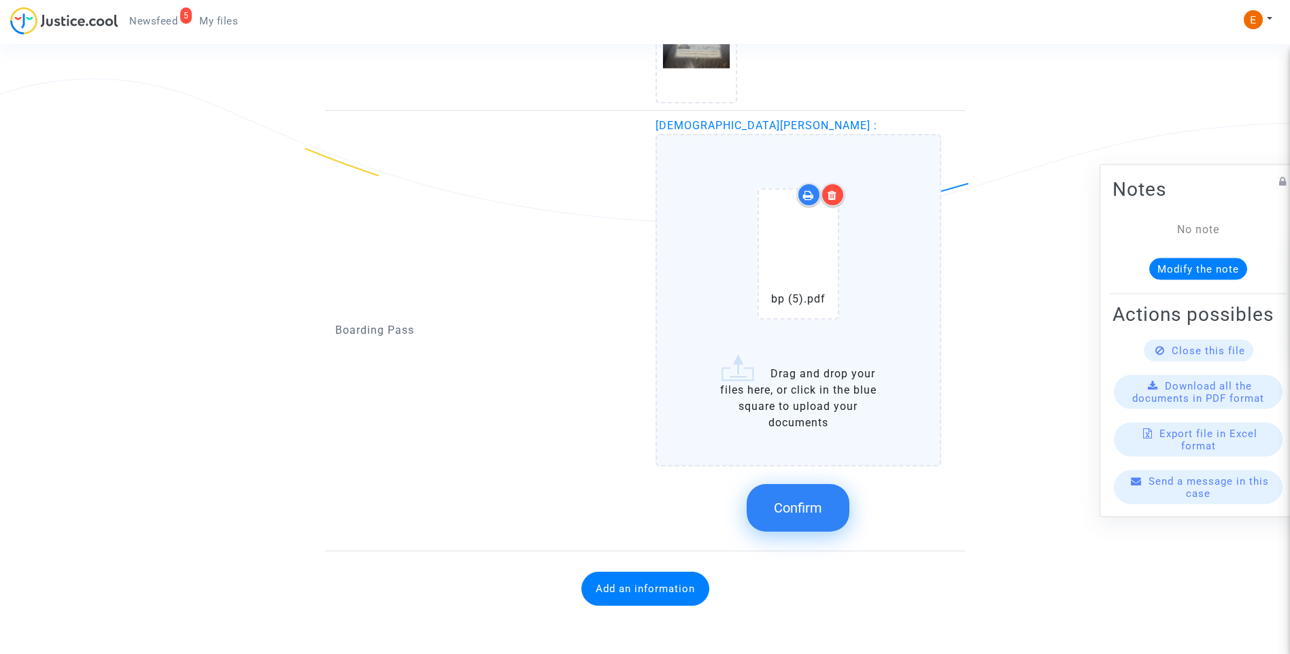
click at [797, 508] on span "Confirm" at bounding box center [798, 508] width 48 height 16
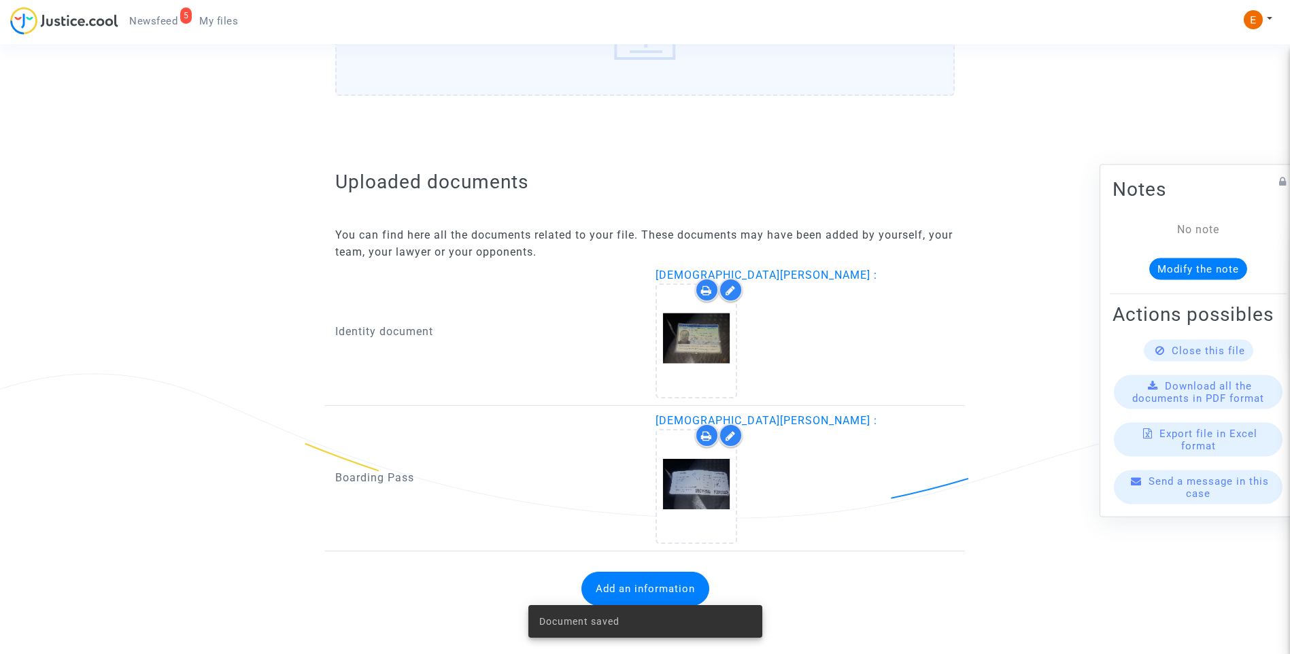
scroll to position [708, 0]
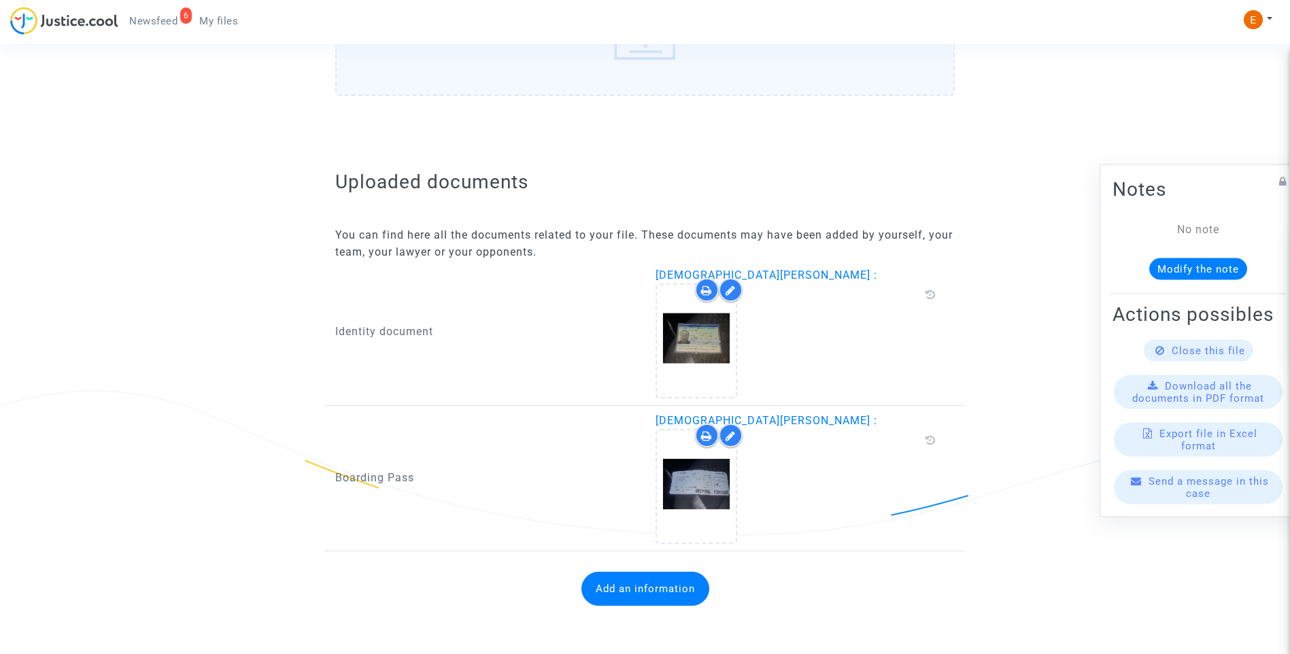
click at [642, 590] on button "Add an information" at bounding box center [645, 589] width 128 height 34
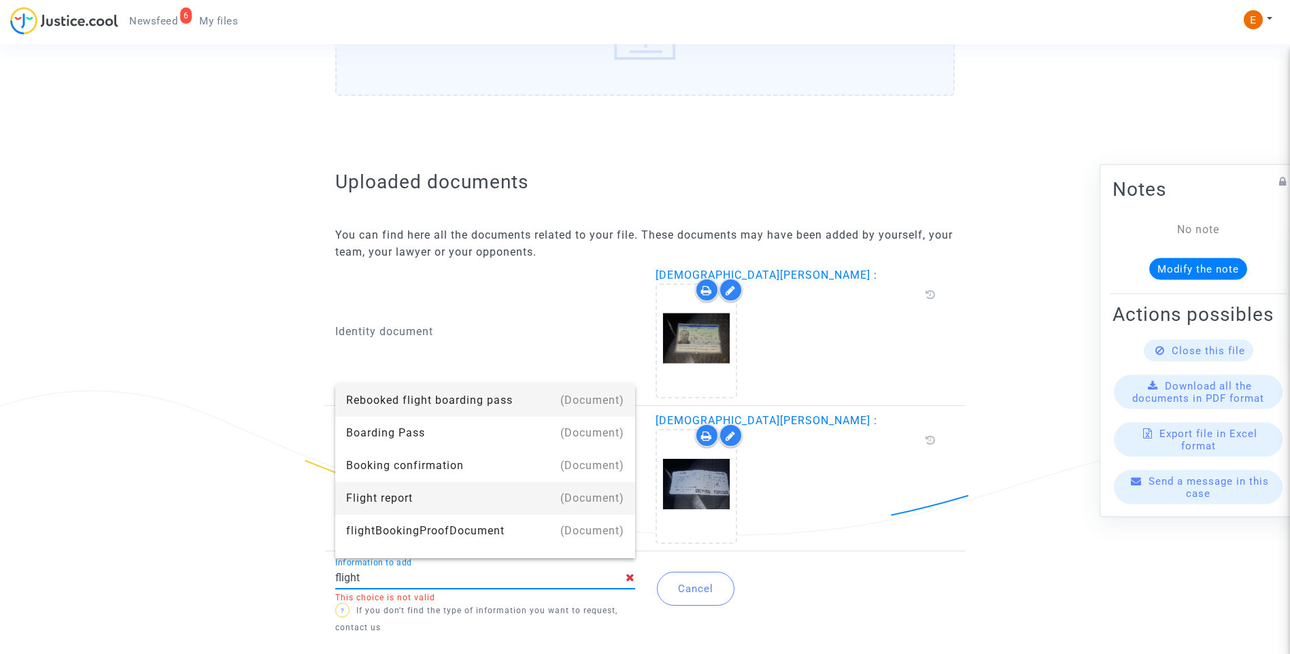
click at [412, 497] on div "Flight report" at bounding box center [485, 498] width 278 height 33
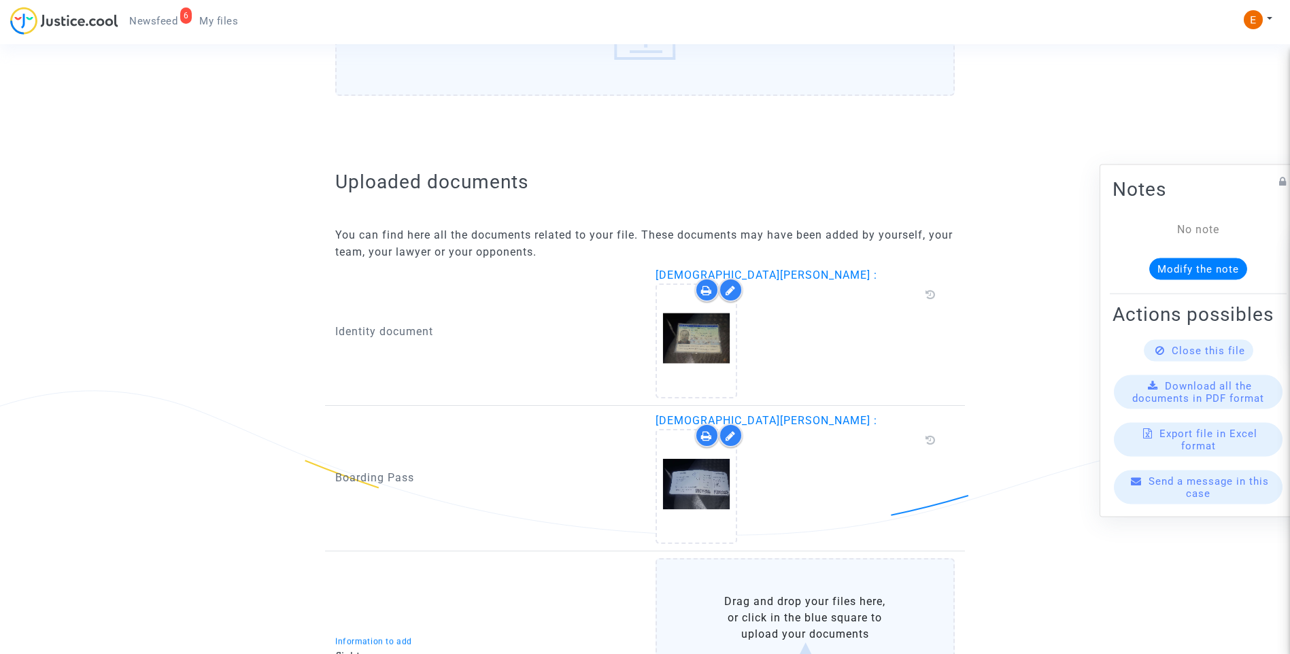
type input "Flight report"
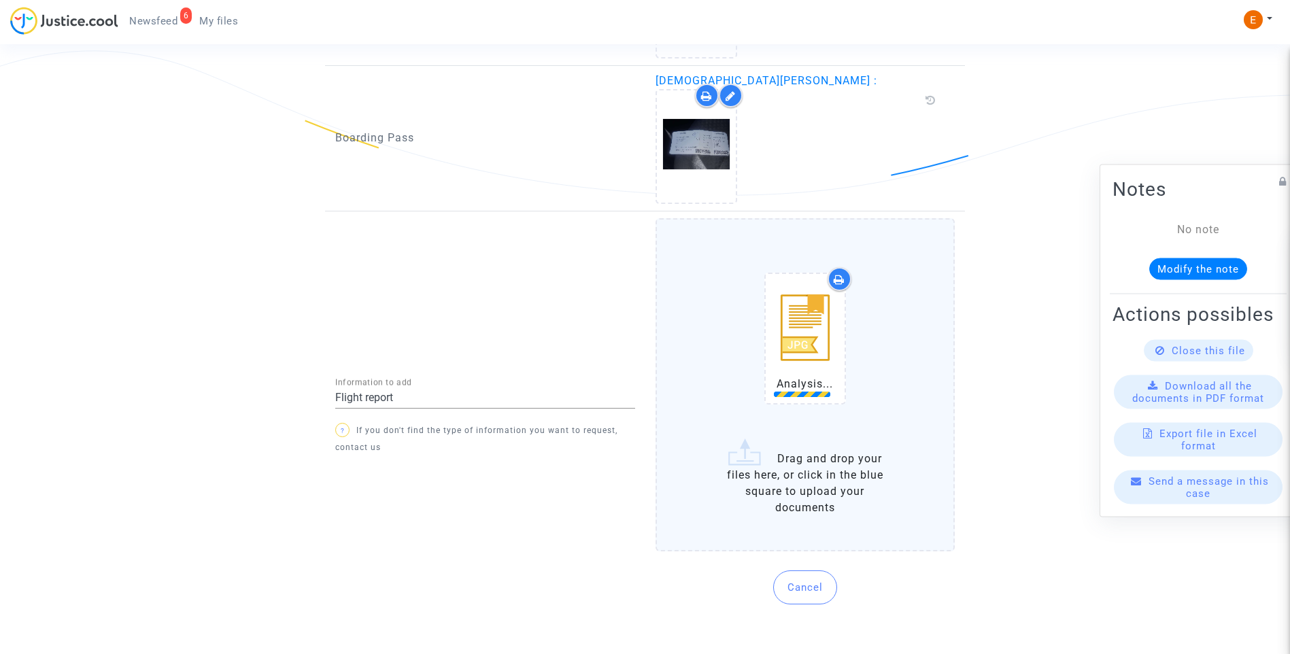
scroll to position [1037, 0]
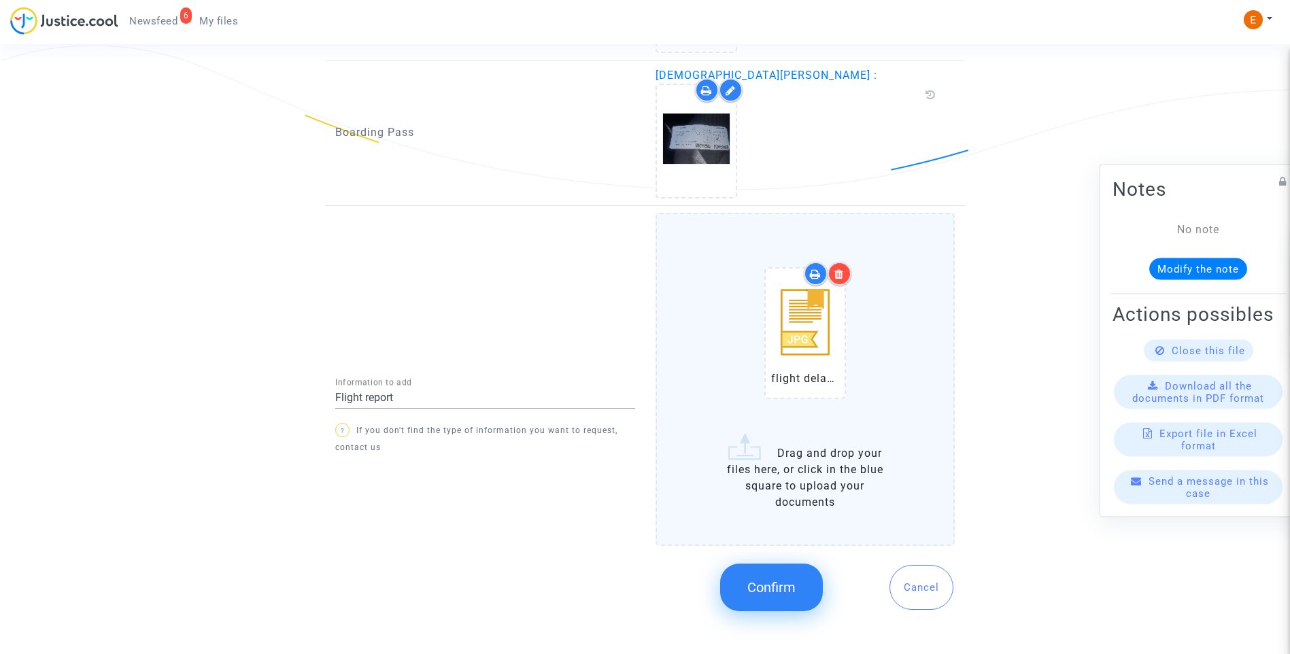
click at [793, 599] on button "Confirm" at bounding box center [771, 588] width 103 height 48
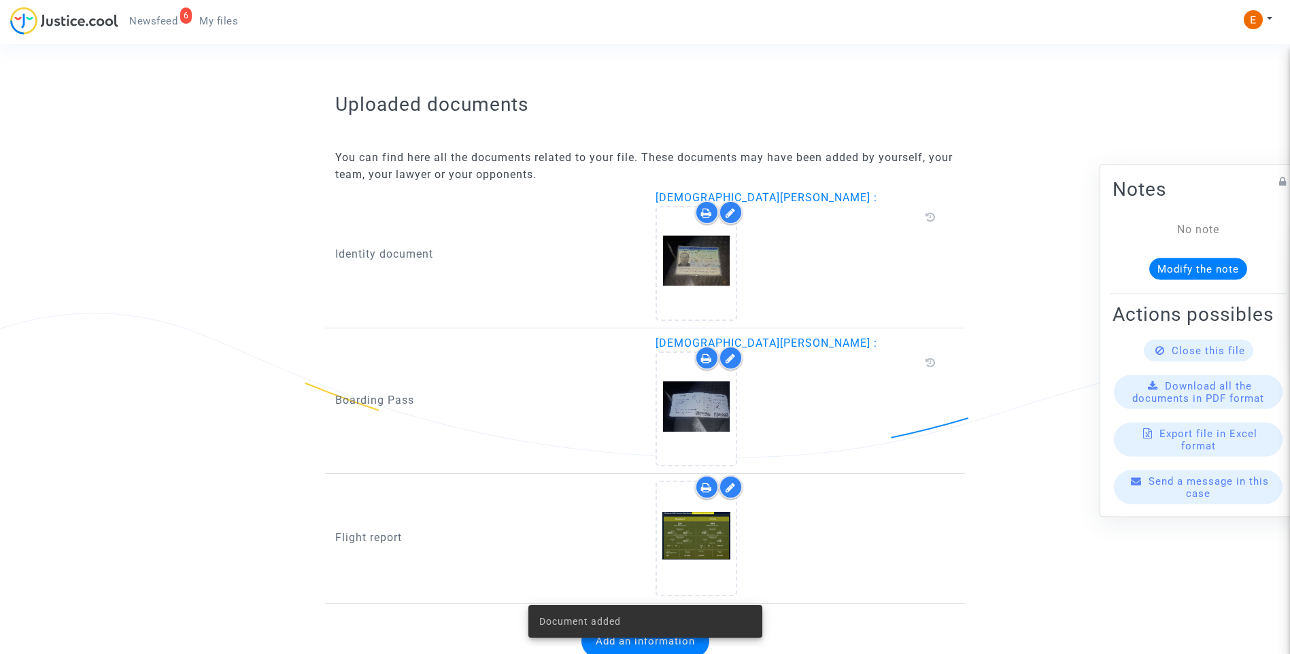
scroll to position [821, 0]
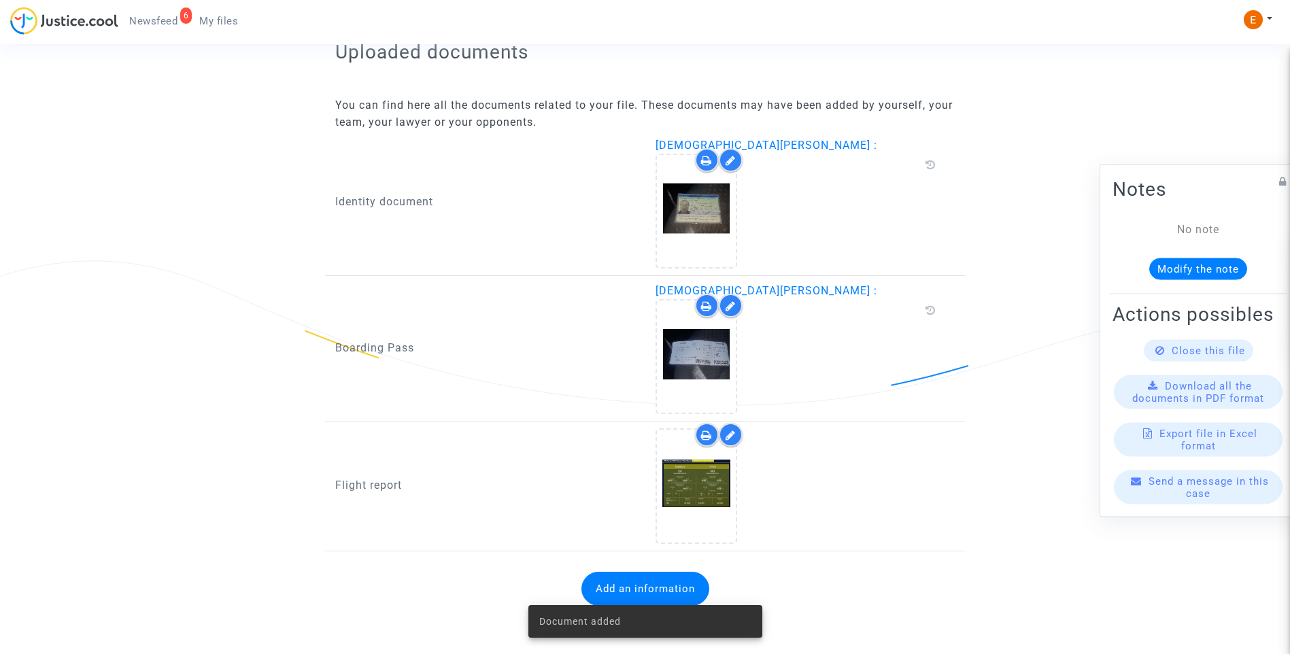
click at [169, 23] on span "Newsfeed" at bounding box center [153, 21] width 48 height 12
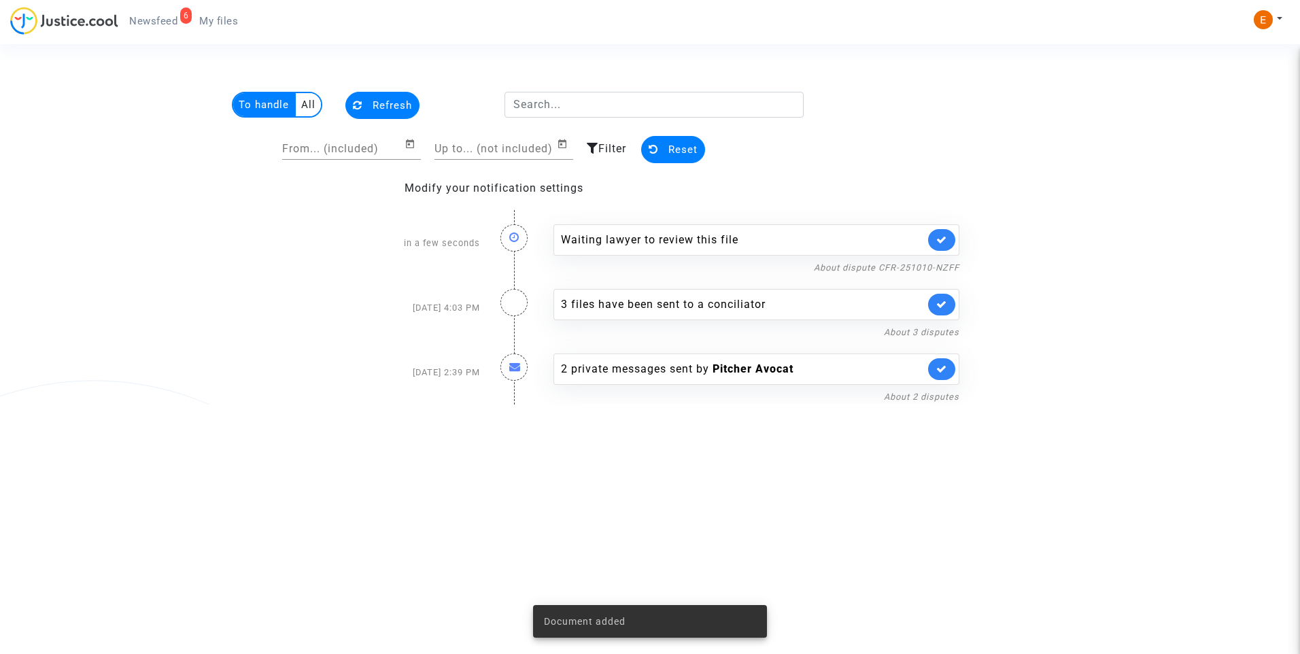
click at [944, 240] on icon at bounding box center [941, 240] width 11 height 10
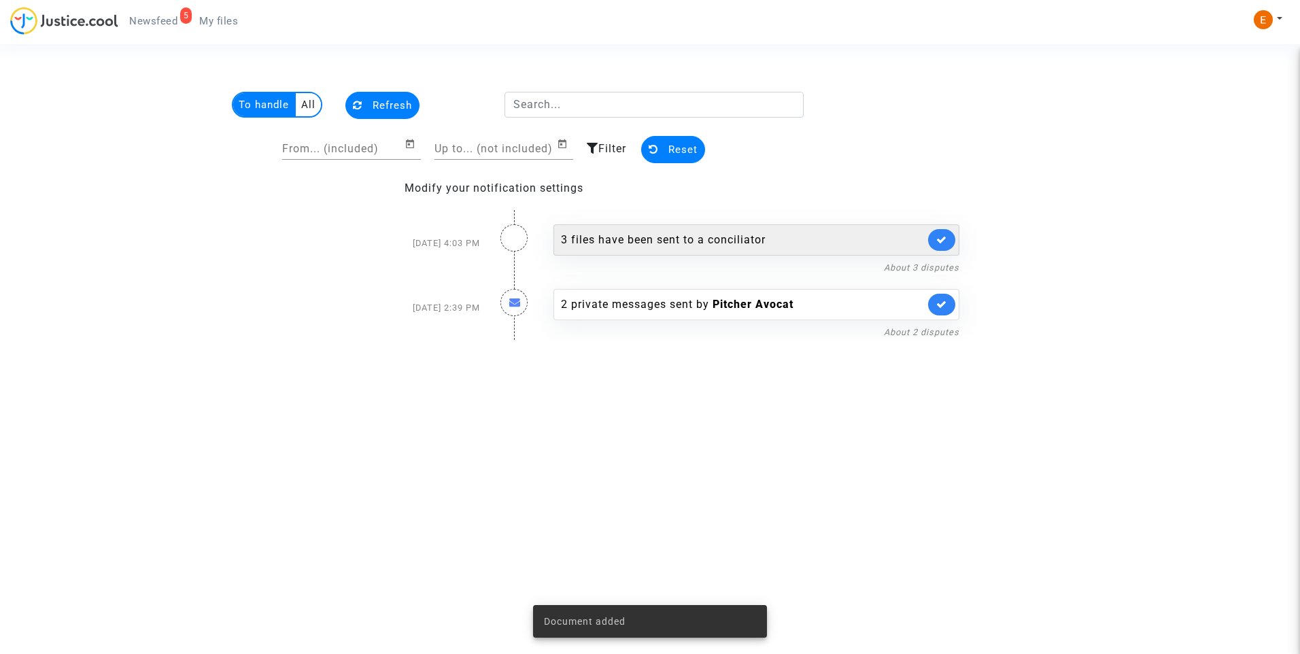
click at [640, 237] on div "3 files have been sent to a conciliator" at bounding box center [743, 240] width 364 height 16
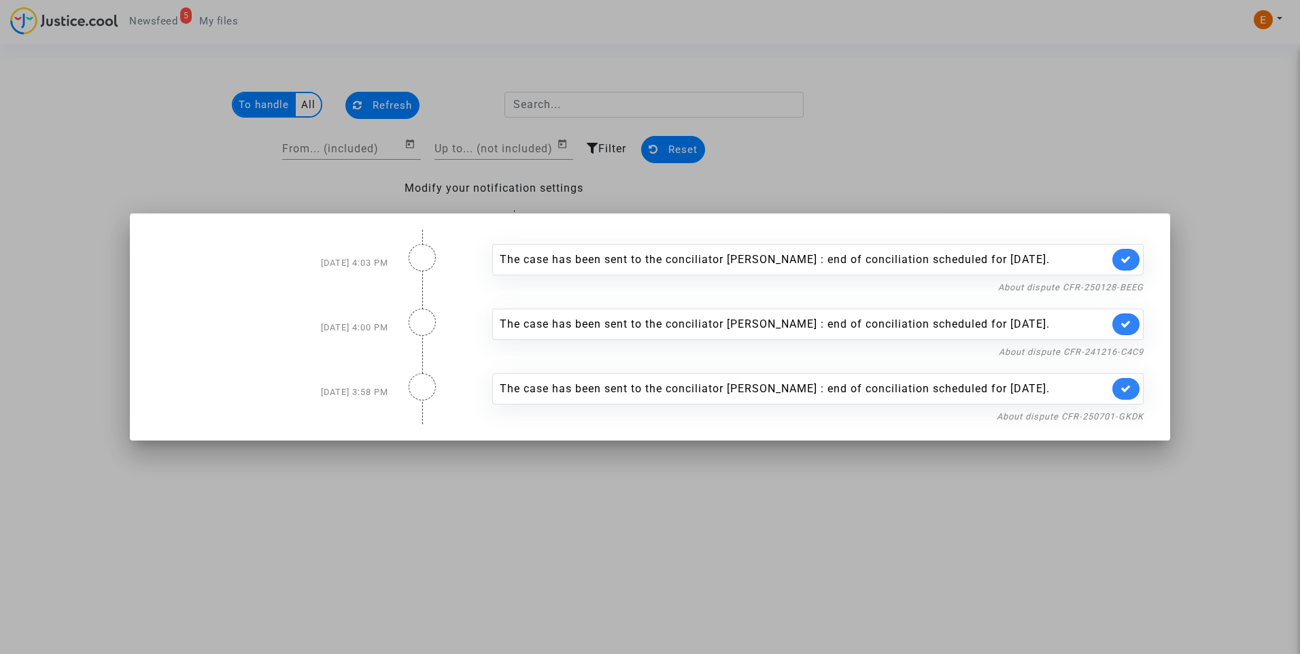
click at [1101, 423] on div "About dispute CFR-250701-GKDK" at bounding box center [817, 416] width 651 height 16
click at [1098, 419] on link "About dispute CFR-250701-GKDK" at bounding box center [1070, 416] width 147 height 10
click at [1129, 396] on link at bounding box center [1125, 389] width 27 height 22
click at [1127, 352] on link "About dispute CFR-241216-C4C9" at bounding box center [1071, 352] width 145 height 10
click at [1130, 322] on icon at bounding box center [1126, 324] width 11 height 10
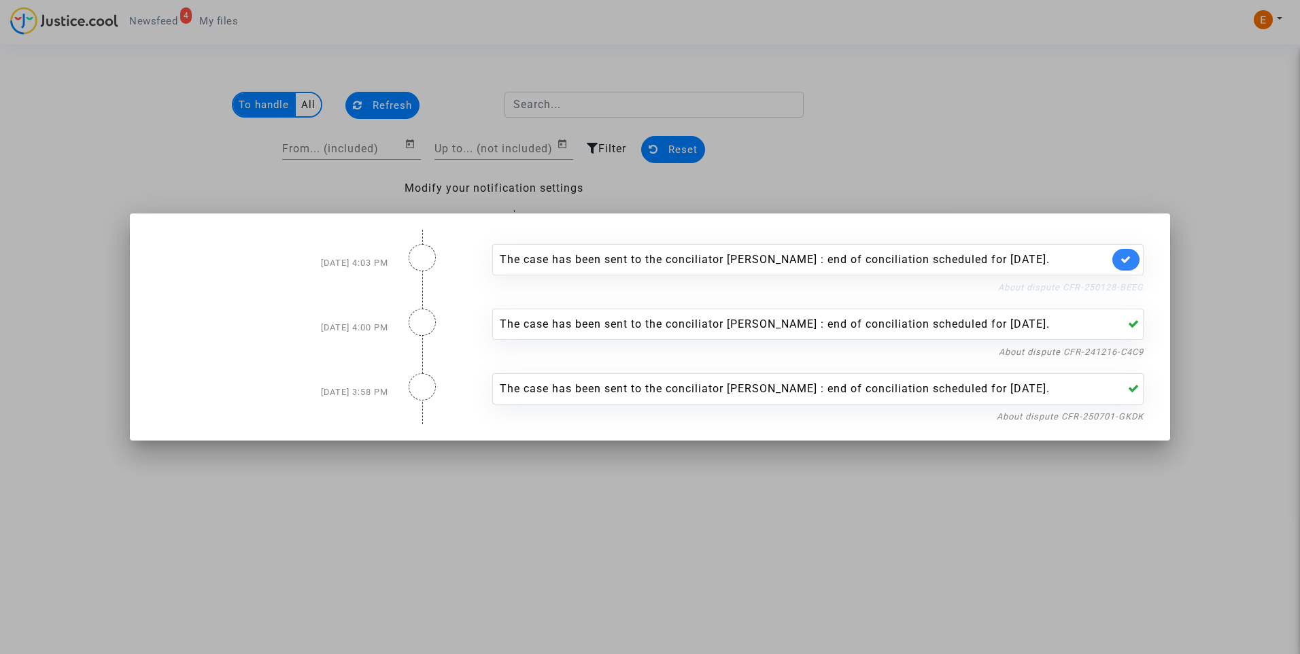
click at [1131, 284] on link "About dispute CFR-250128-BEEG" at bounding box center [1071, 287] width 146 height 10
click at [1137, 255] on link at bounding box center [1125, 260] width 27 height 22
click at [1089, 137] on div at bounding box center [650, 327] width 1300 height 654
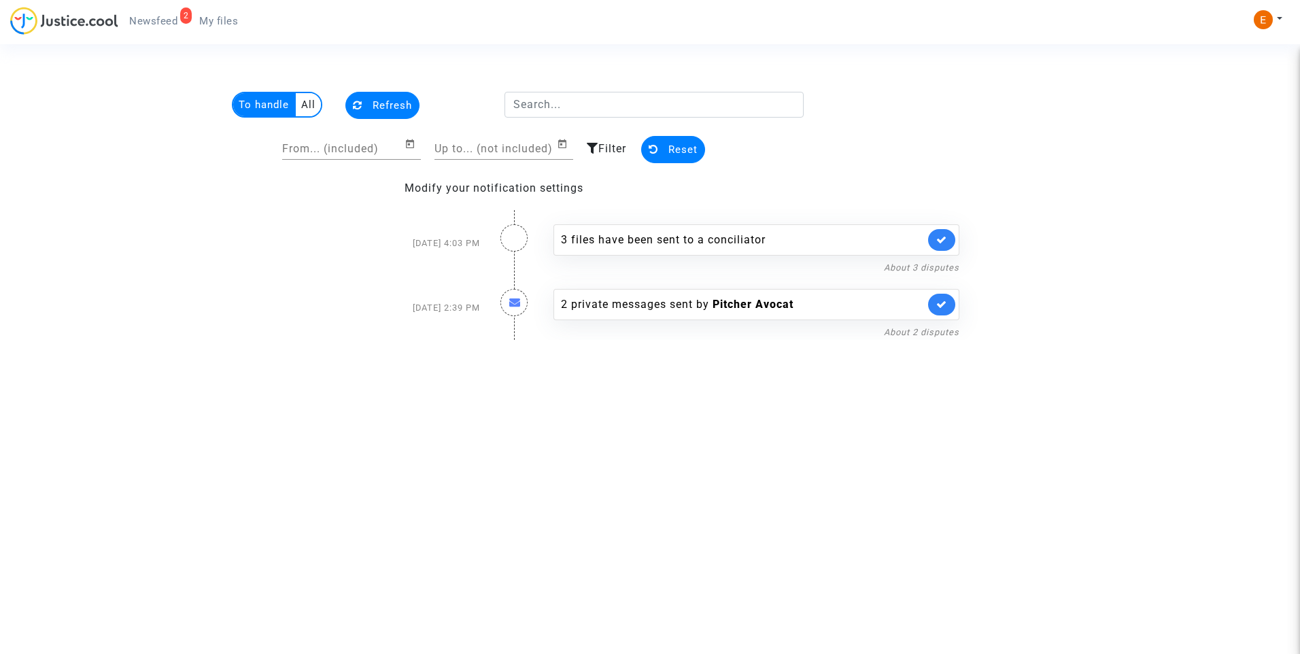
drag, startPoint x: 217, startPoint y: 20, endPoint x: 166, endPoint y: 23, distance: 51.1
click at [217, 20] on span "My files" at bounding box center [218, 21] width 39 height 12
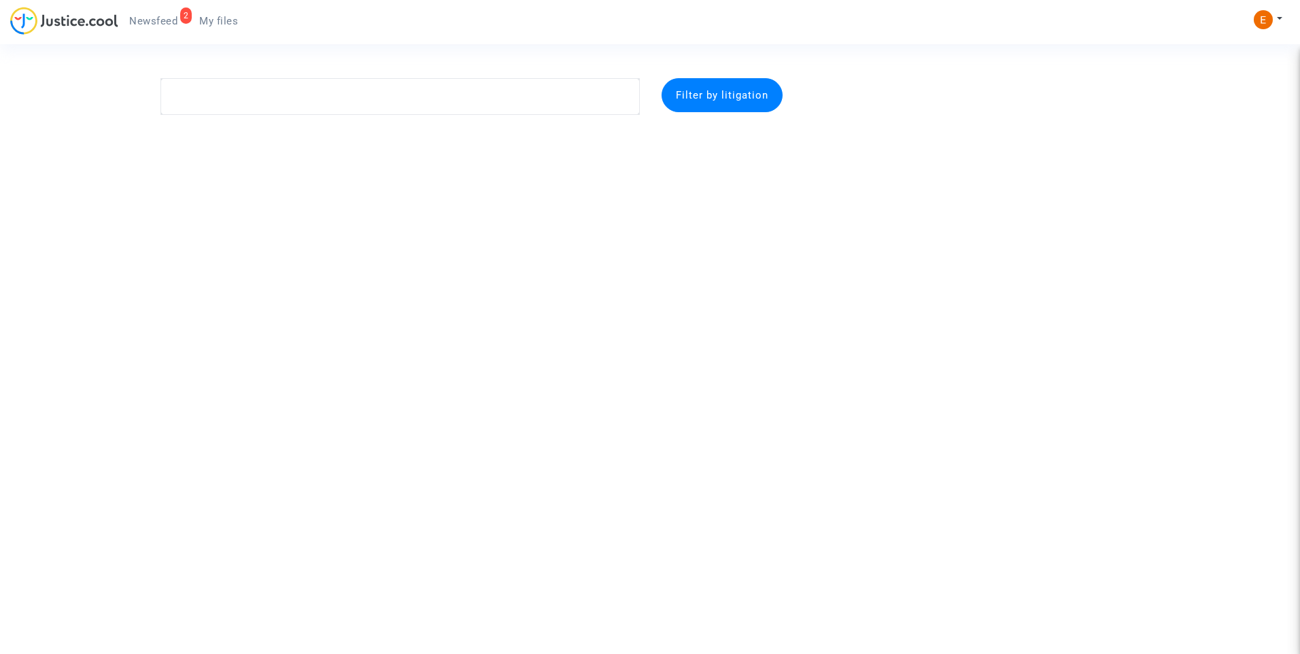
drag, startPoint x: 139, startPoint y: 22, endPoint x: 166, endPoint y: 22, distance: 27.2
click at [139, 22] on span "Newsfeed" at bounding box center [153, 21] width 48 height 12
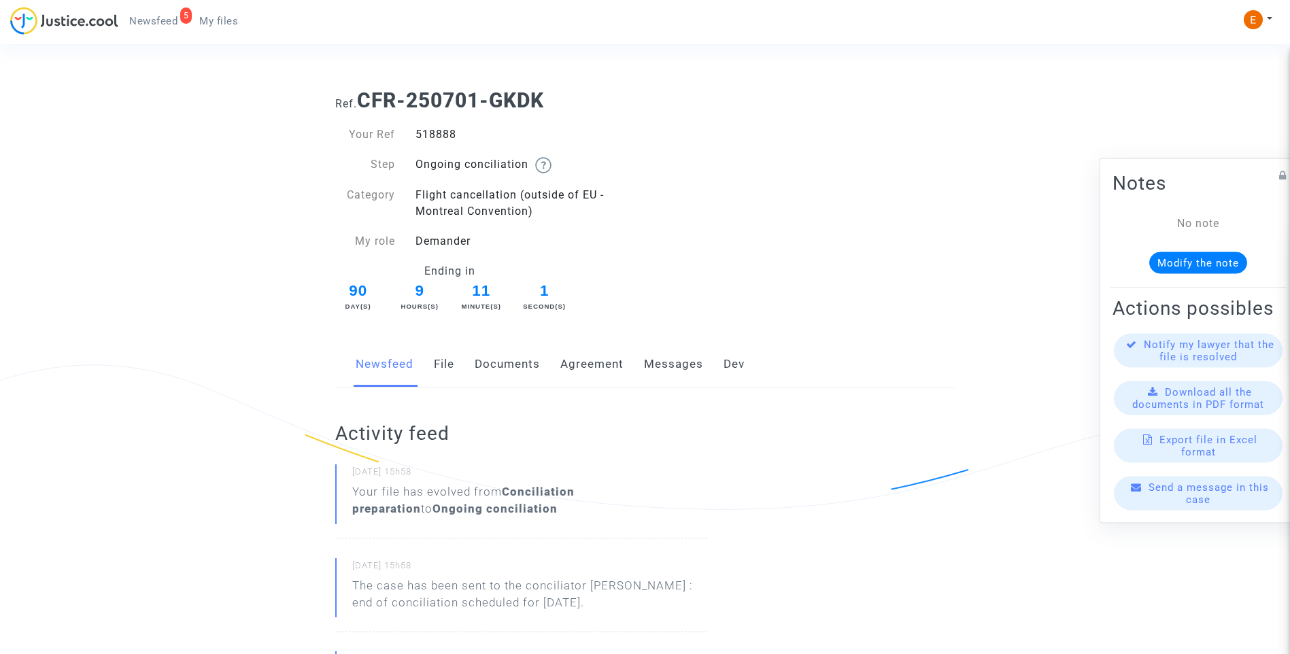
click at [441, 132] on div "518888" at bounding box center [525, 134] width 240 height 16
copy div "518888"
drag, startPoint x: 0, startPoint y: 0, endPoint x: 445, endPoint y: 139, distance: 466.0
click at [445, 139] on div "438459" at bounding box center [525, 134] width 240 height 16
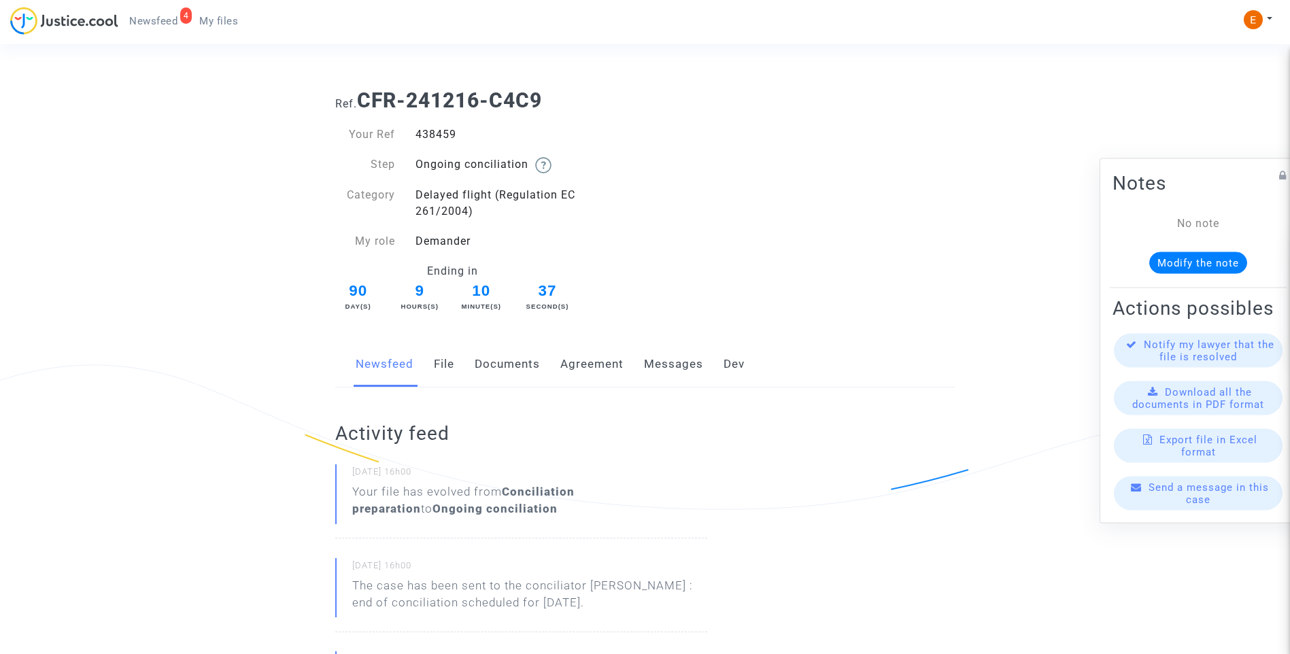
click at [445, 139] on div "438459" at bounding box center [525, 134] width 240 height 16
copy div "438459"
click at [434, 133] on div "438449" at bounding box center [525, 134] width 240 height 16
copy div "438449"
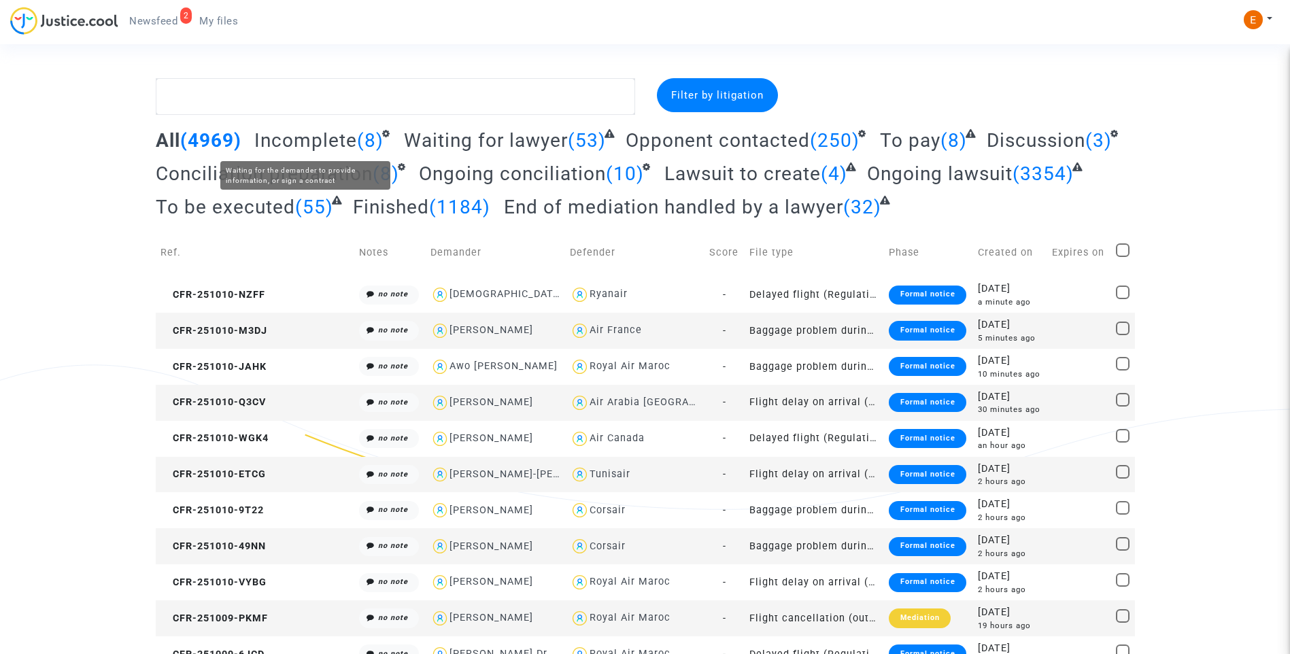
drag, startPoint x: 311, startPoint y: 133, endPoint x: 630, endPoint y: 137, distance: 318.9
click at [311, 133] on span "Incomplete" at bounding box center [305, 140] width 103 height 22
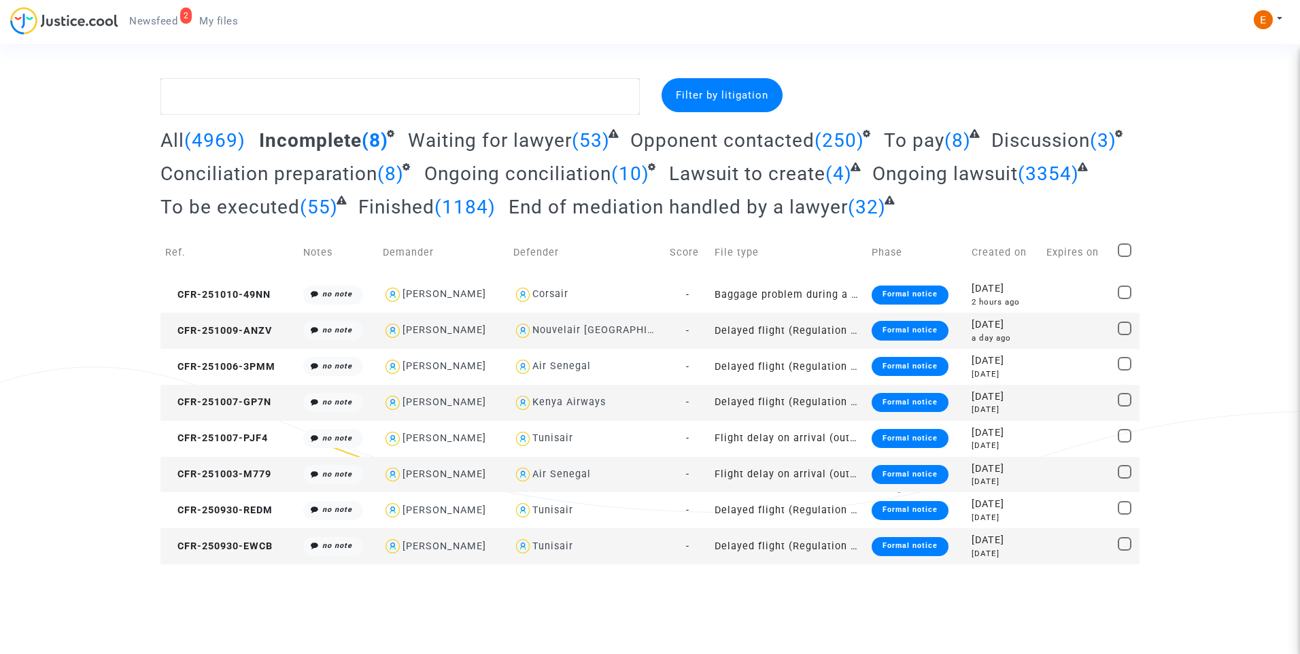
click at [919, 545] on div "Formal notice" at bounding box center [910, 546] width 77 height 19
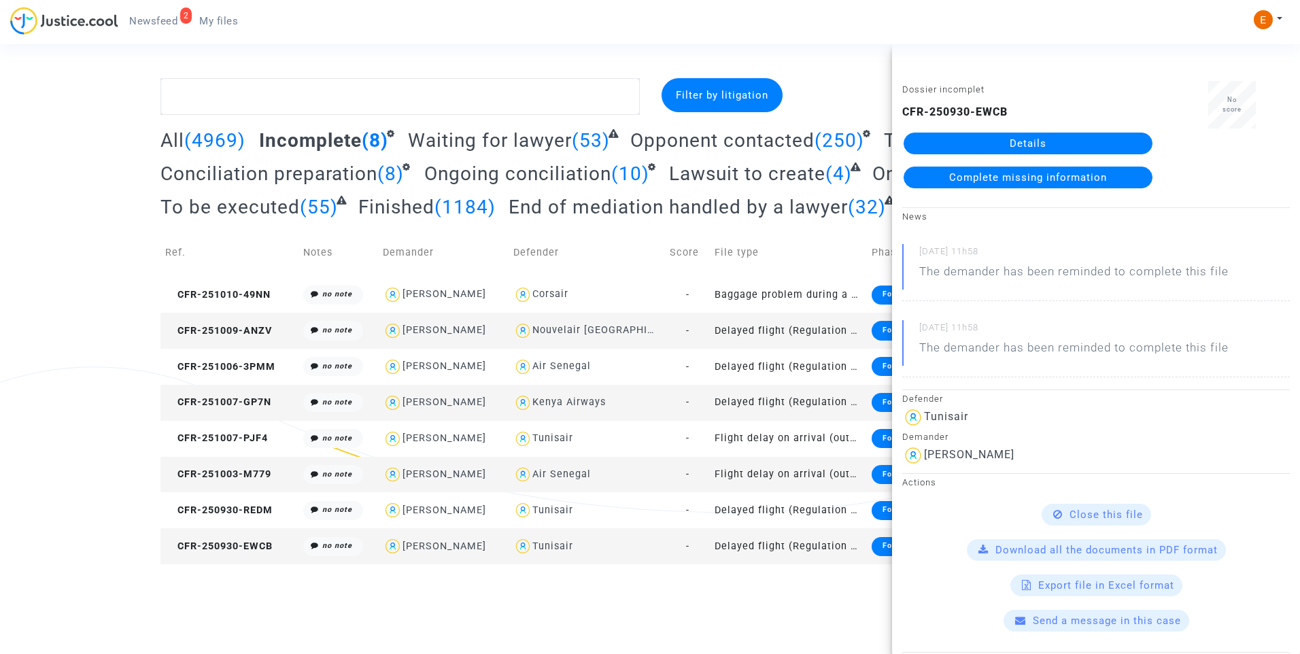
click at [1031, 143] on link "Details" at bounding box center [1028, 144] width 249 height 22
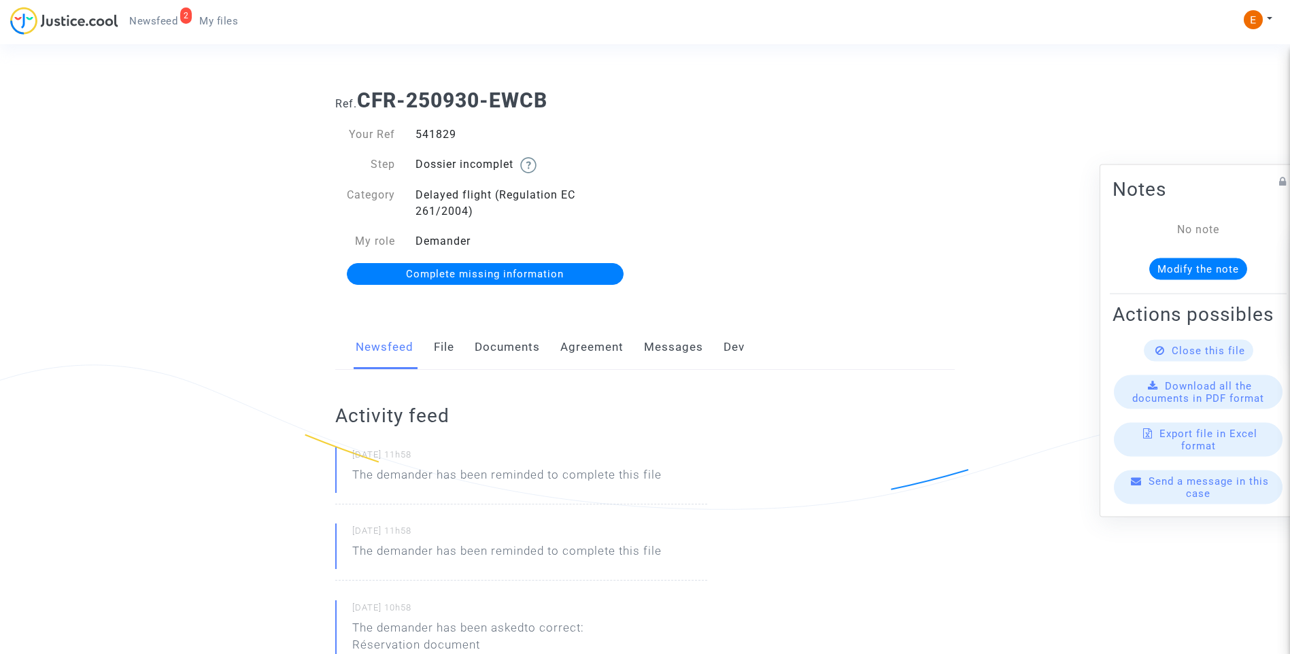
click at [445, 133] on div "541829" at bounding box center [525, 134] width 240 height 16
copy div "541829"
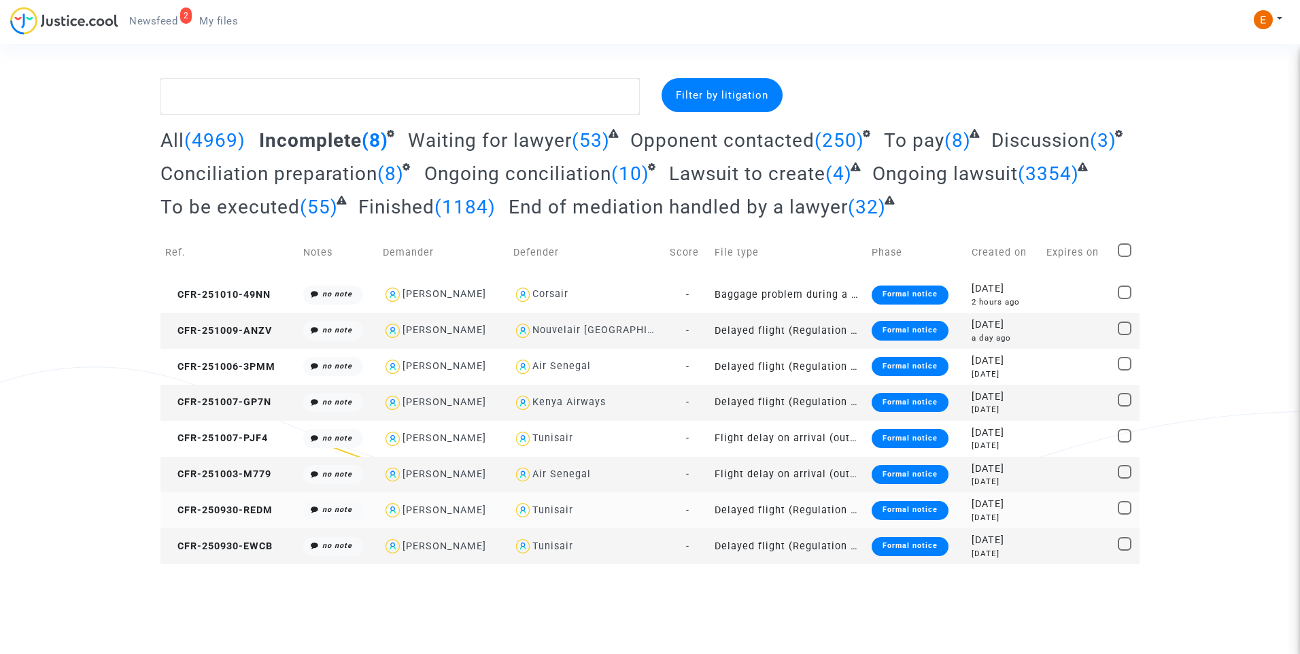
click at [917, 509] on div "Formal notice" at bounding box center [910, 510] width 77 height 19
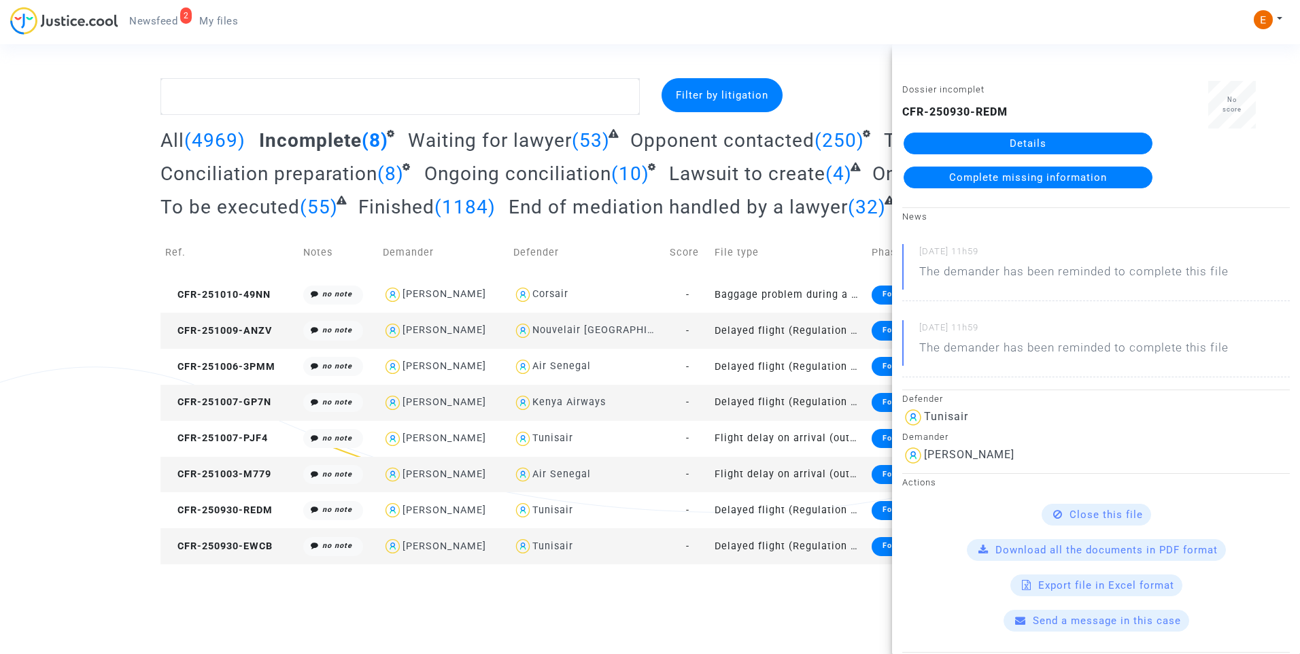
click at [1016, 143] on link "Details" at bounding box center [1028, 144] width 249 height 22
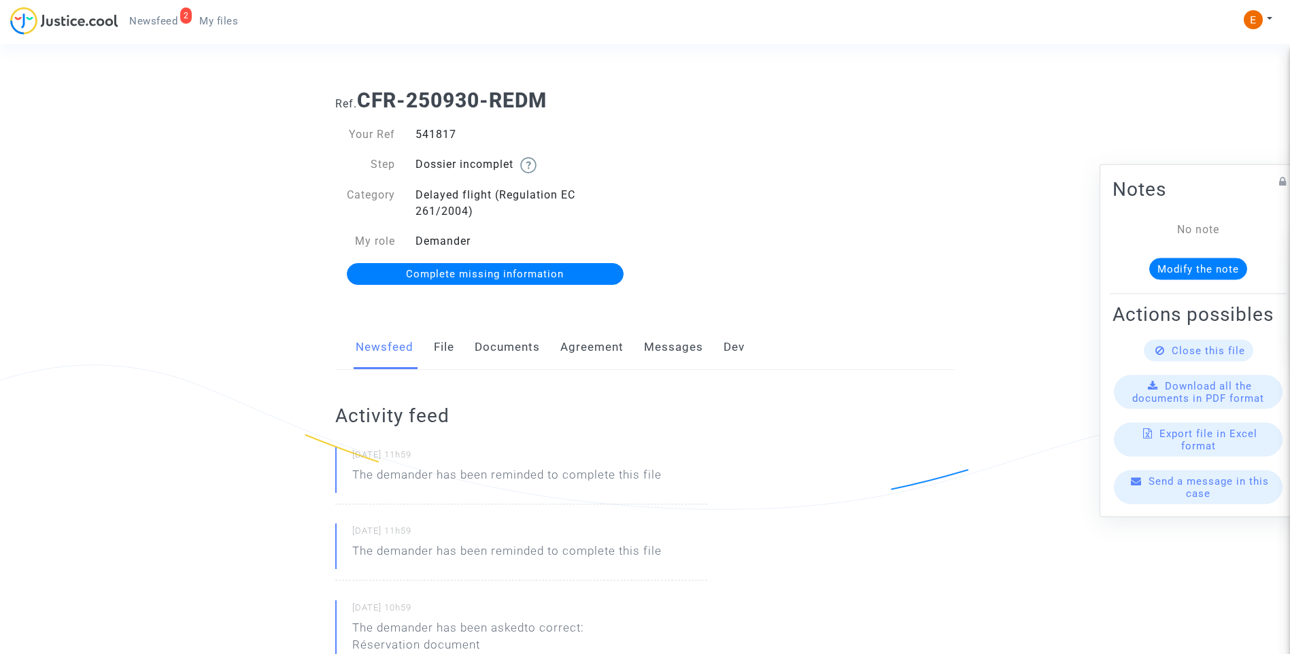
click at [443, 142] on div "541817" at bounding box center [525, 134] width 240 height 16
click at [442, 135] on div "541817" at bounding box center [525, 134] width 240 height 16
copy div "541817"
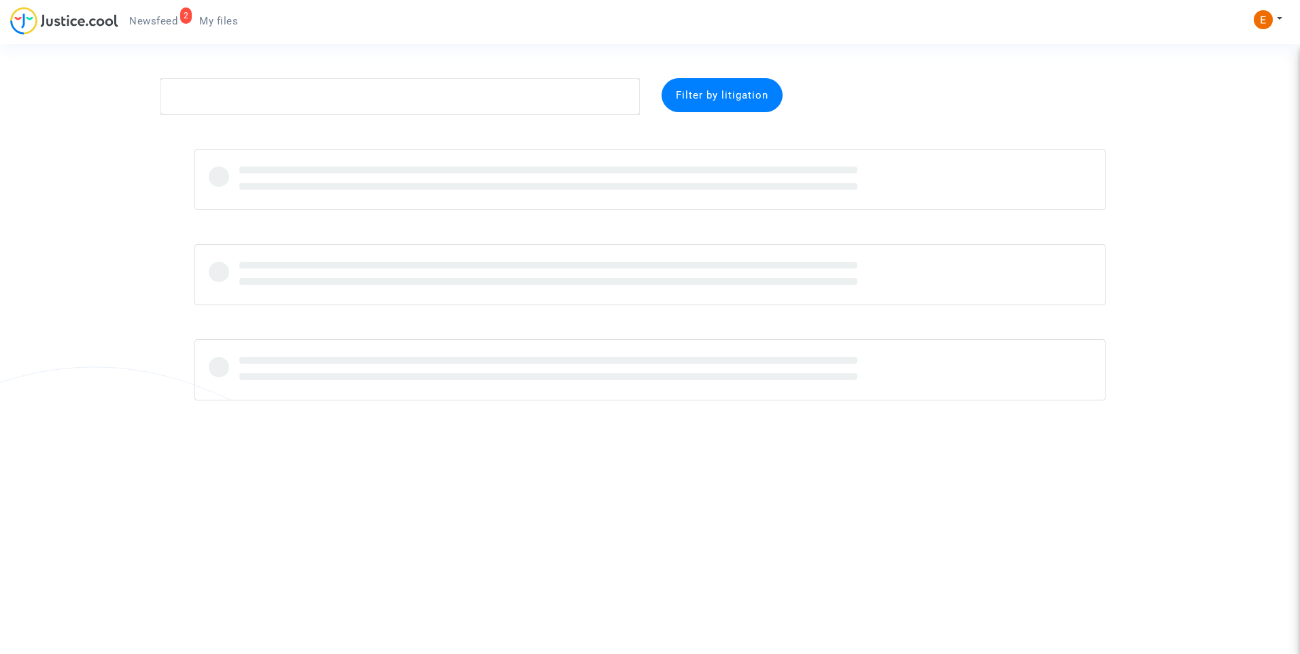
click at [224, 26] on span "My files" at bounding box center [218, 21] width 39 height 12
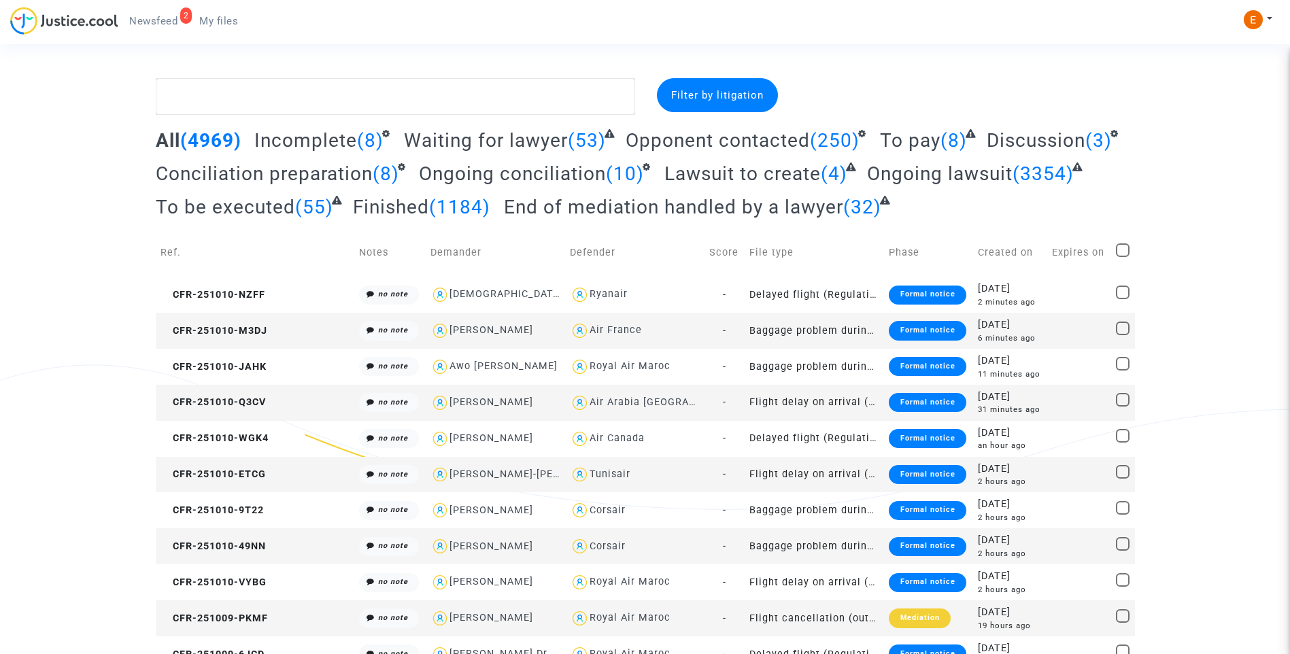
click at [291, 145] on span "Incomplete" at bounding box center [305, 140] width 103 height 22
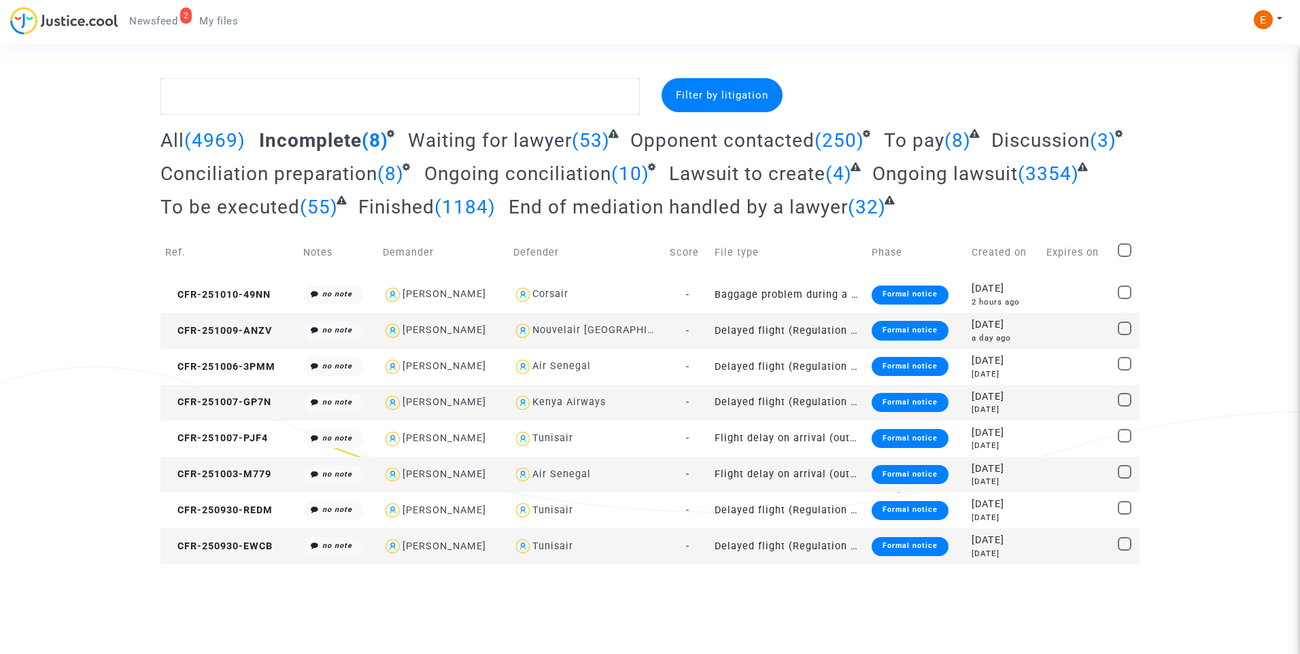
click at [892, 471] on div "Formal notice" at bounding box center [910, 474] width 77 height 19
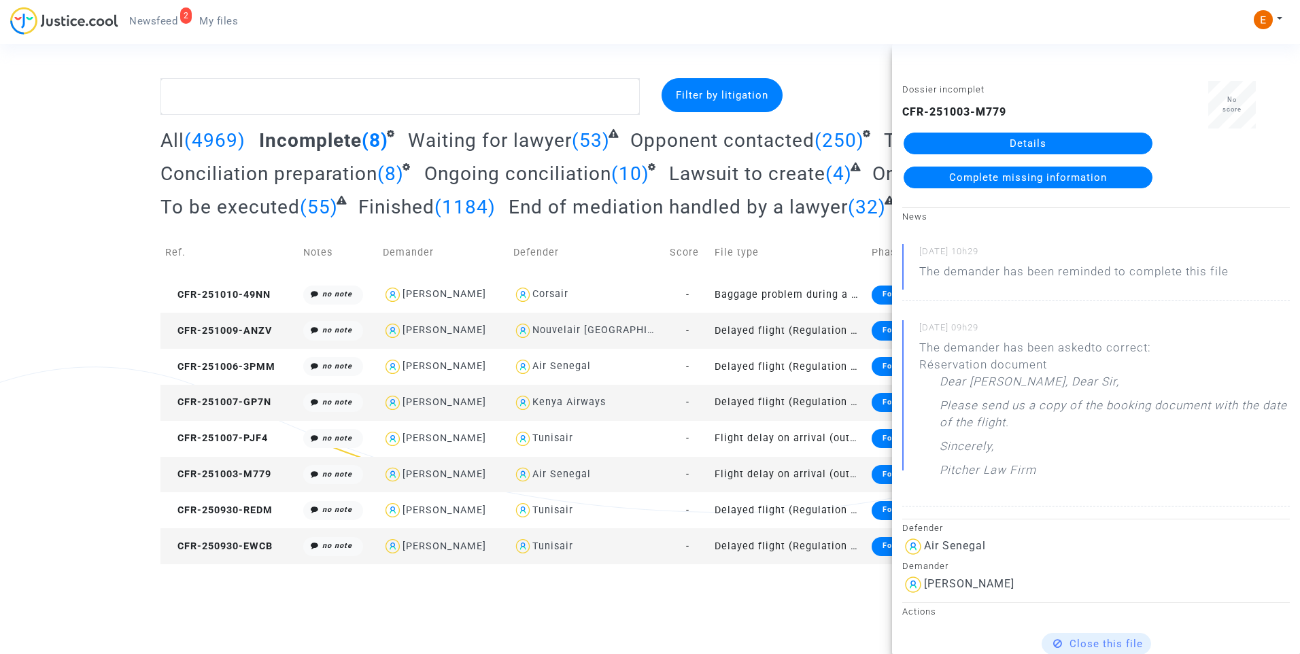
click at [1040, 143] on link "Details" at bounding box center [1028, 144] width 249 height 22
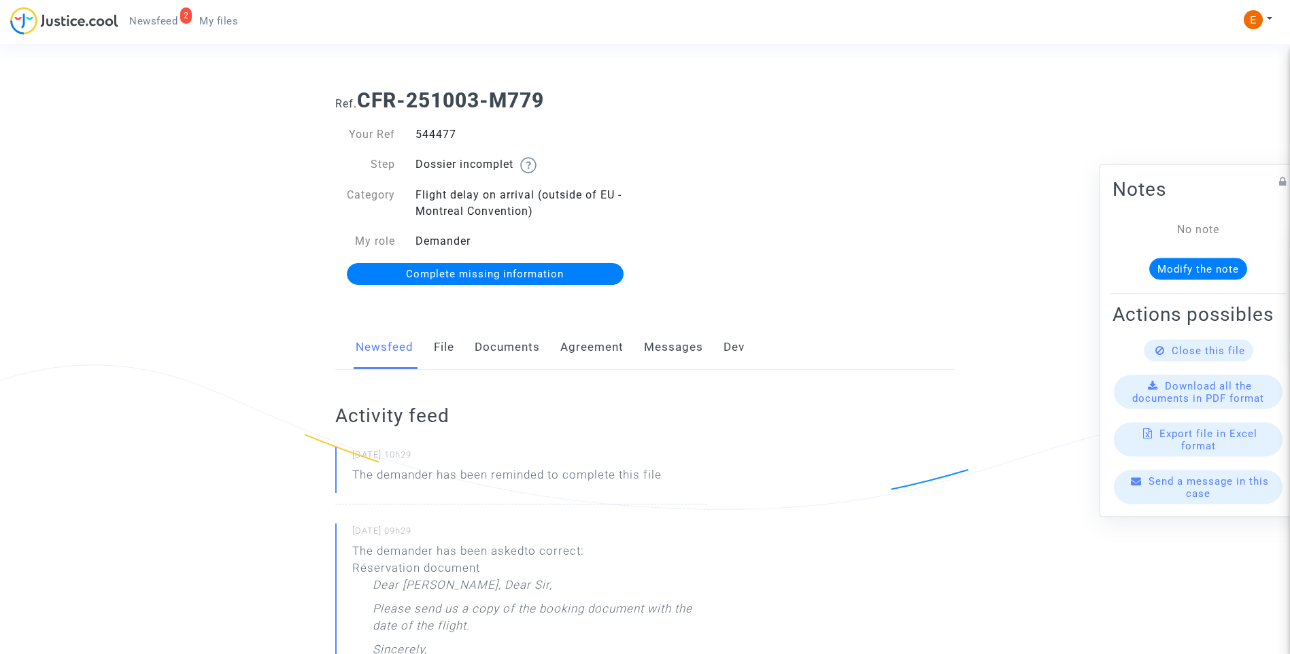
click at [441, 129] on div "544477" at bounding box center [525, 134] width 240 height 16
copy div "544477"
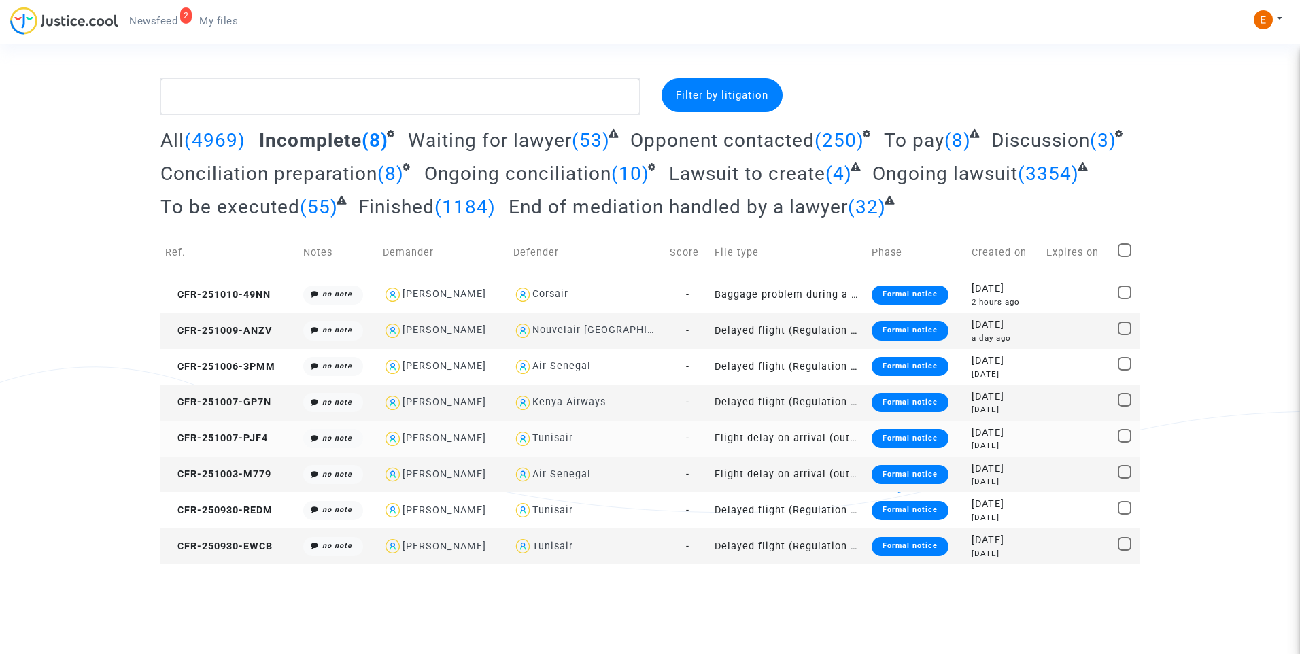
click at [890, 443] on div "Formal notice" at bounding box center [910, 438] width 77 height 19
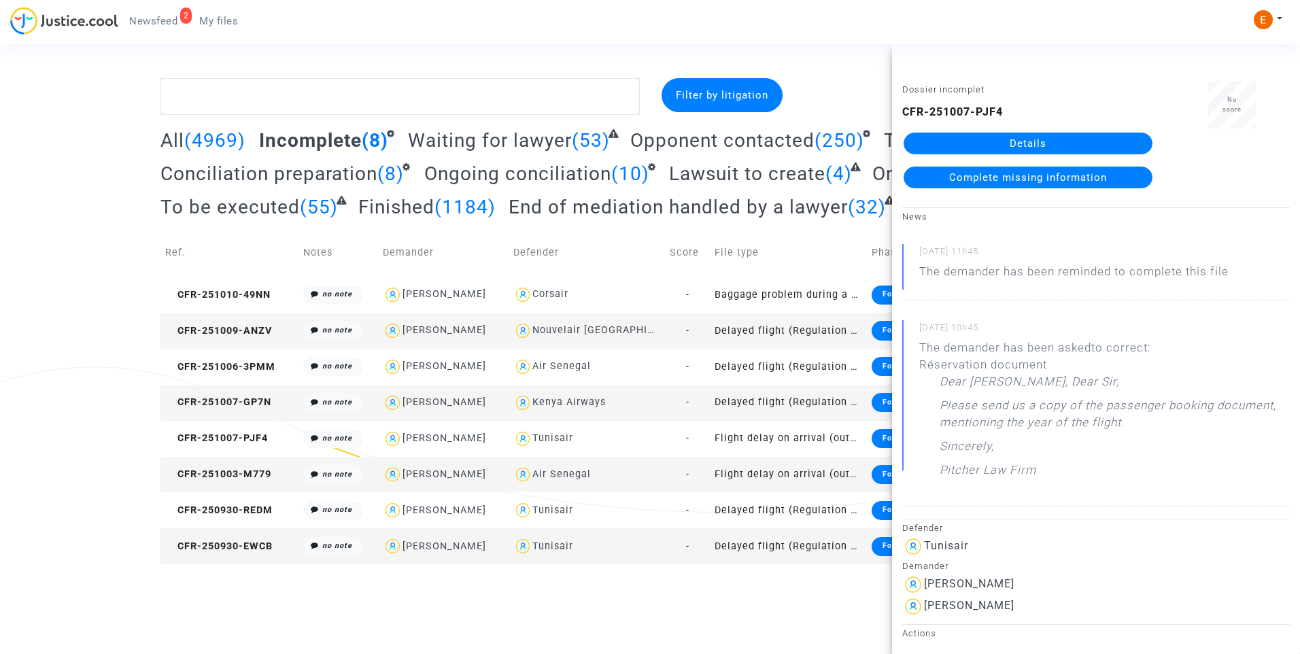
click at [1050, 143] on link "Details" at bounding box center [1028, 144] width 249 height 22
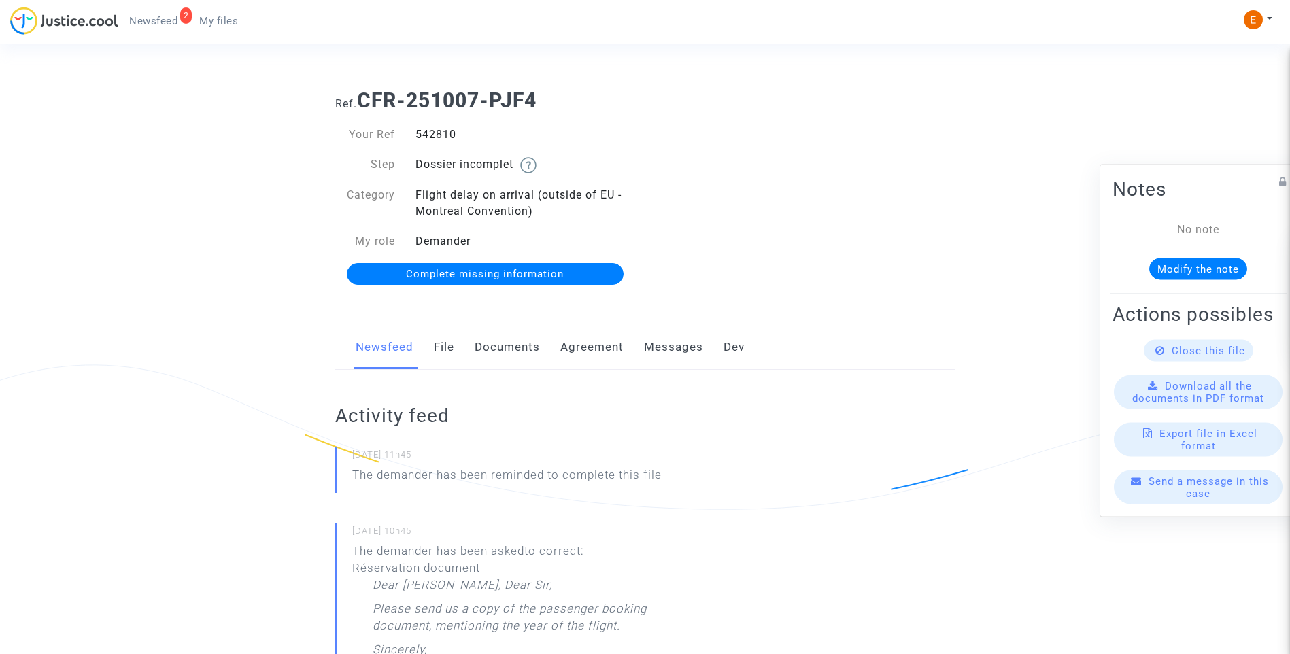
click at [430, 138] on div "542810" at bounding box center [525, 134] width 240 height 16
copy div "542810"
click at [434, 350] on link "File" at bounding box center [444, 347] width 20 height 45
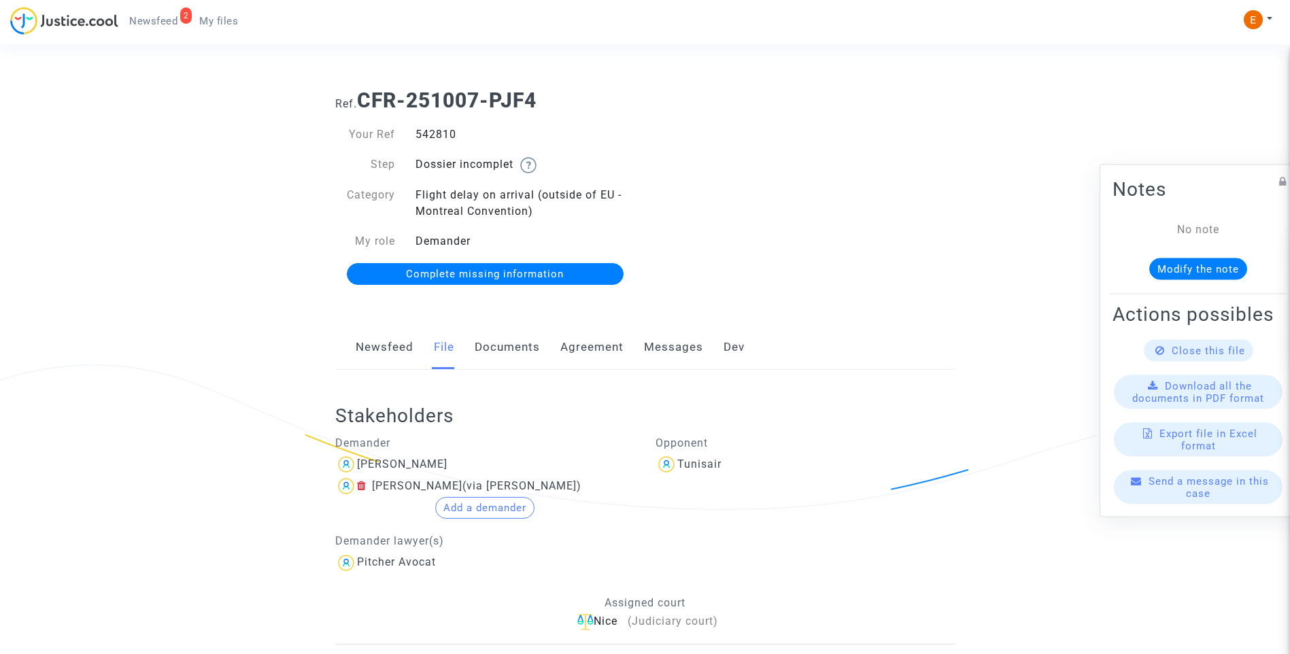
click at [511, 270] on span "Complete missing information" at bounding box center [485, 274] width 158 height 12
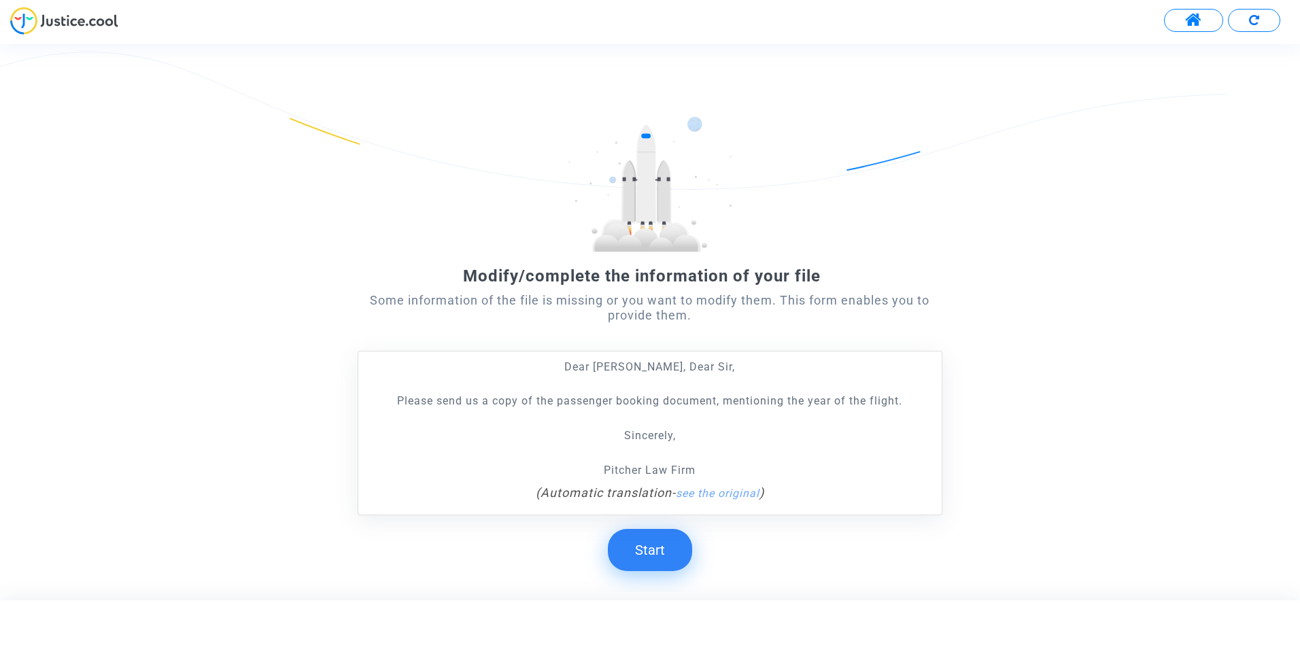
click at [666, 551] on button "Start" at bounding box center [650, 550] width 84 height 42
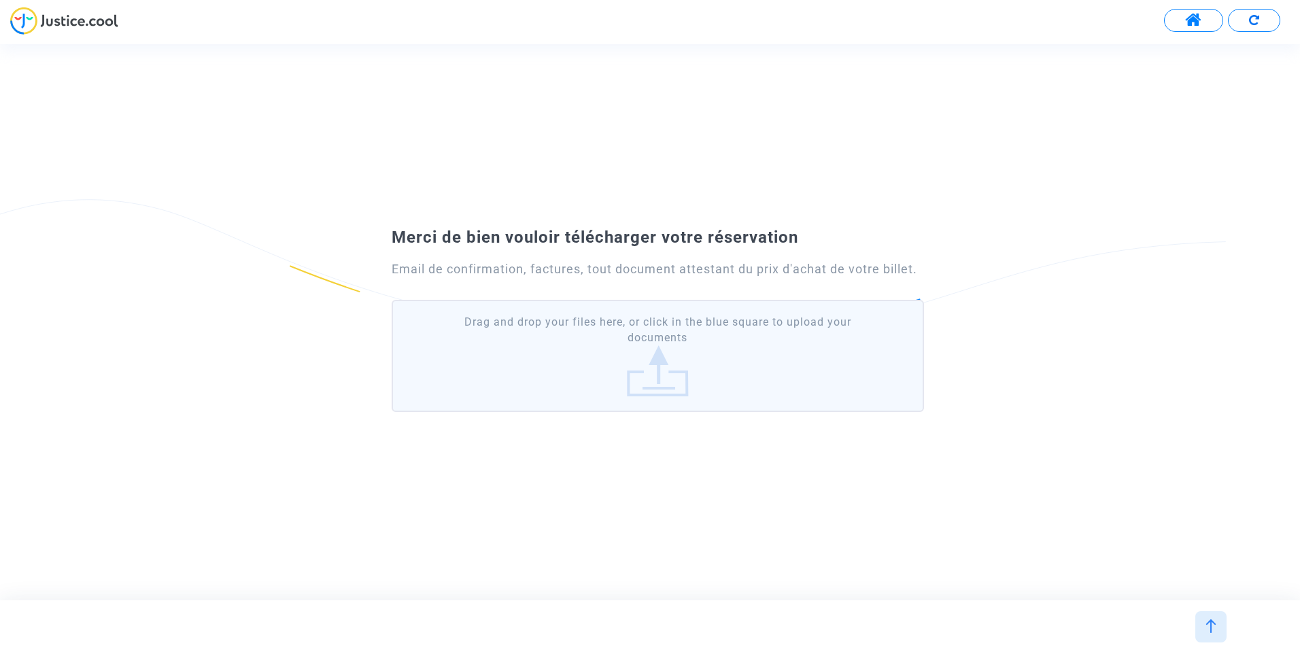
click at [725, 347] on label "Drag and drop your files here, or click in the blue square to upload your docum…" at bounding box center [658, 356] width 532 height 112
click at [0, 0] on input "Drag and drop your files here, or click in the blue square to upload your docum…" at bounding box center [0, 0] width 0 height 0
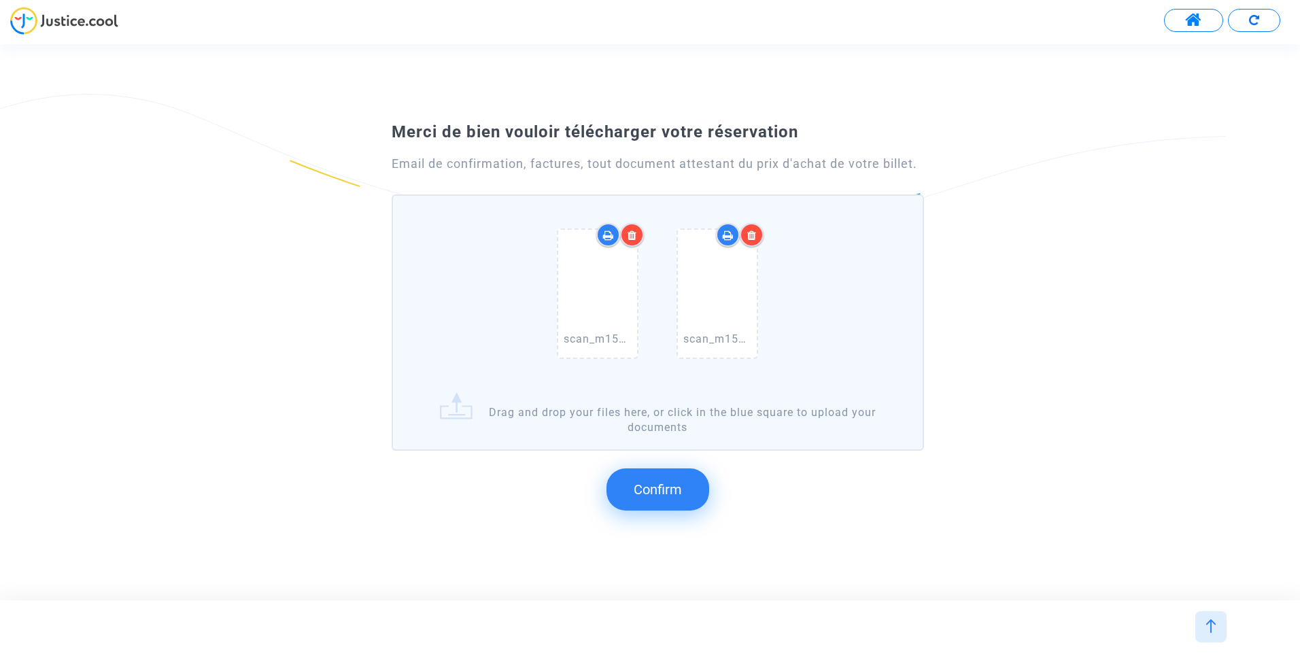
click at [668, 507] on button "Confirm" at bounding box center [657, 489] width 103 height 42
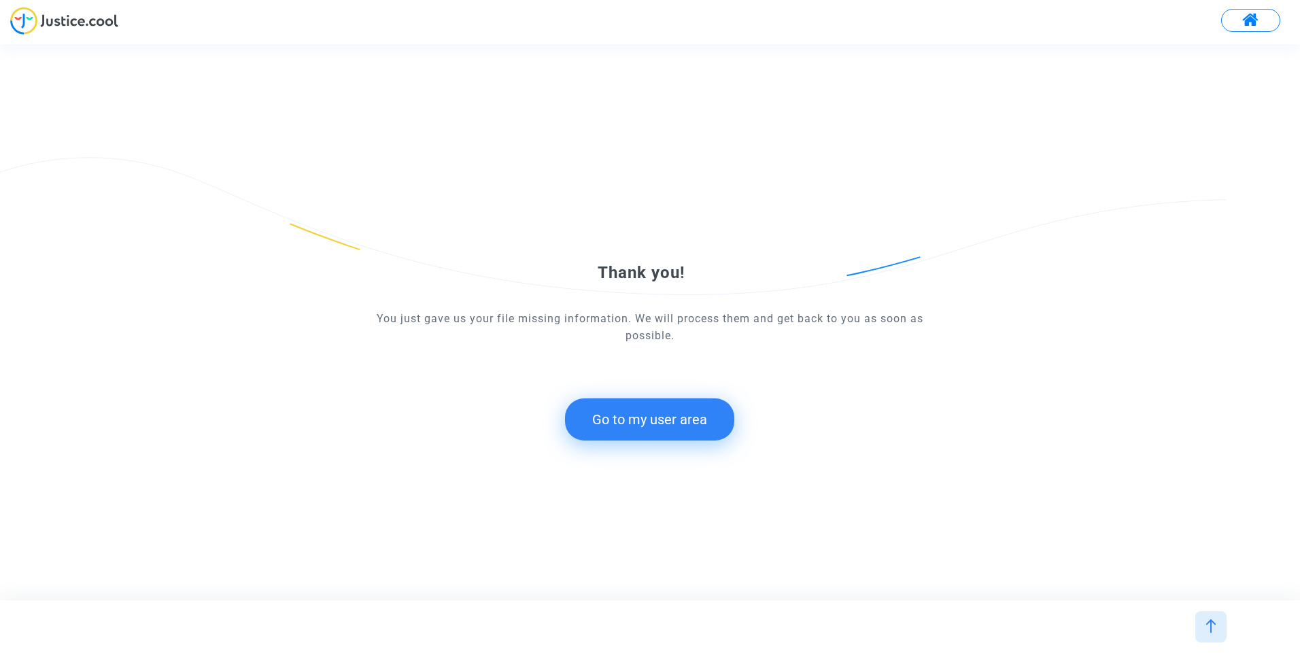
click at [662, 426] on button "Go to my user area" at bounding box center [649, 419] width 169 height 42
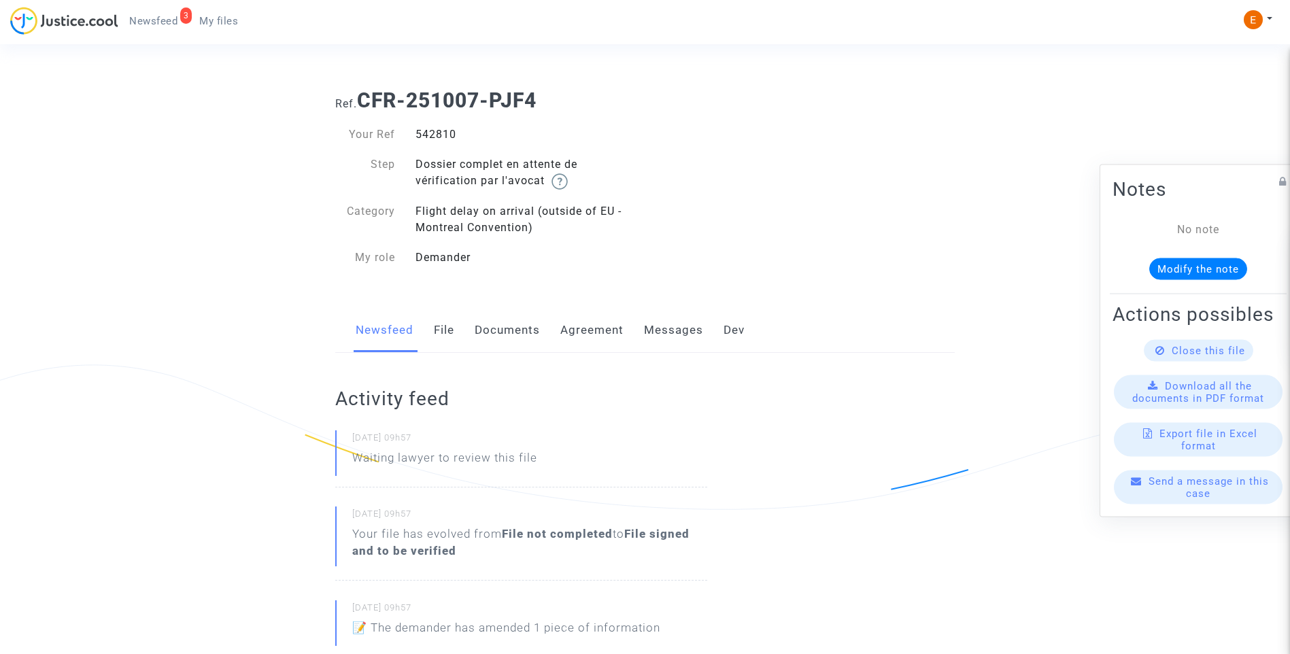
click at [227, 27] on span "My files" at bounding box center [218, 21] width 39 height 12
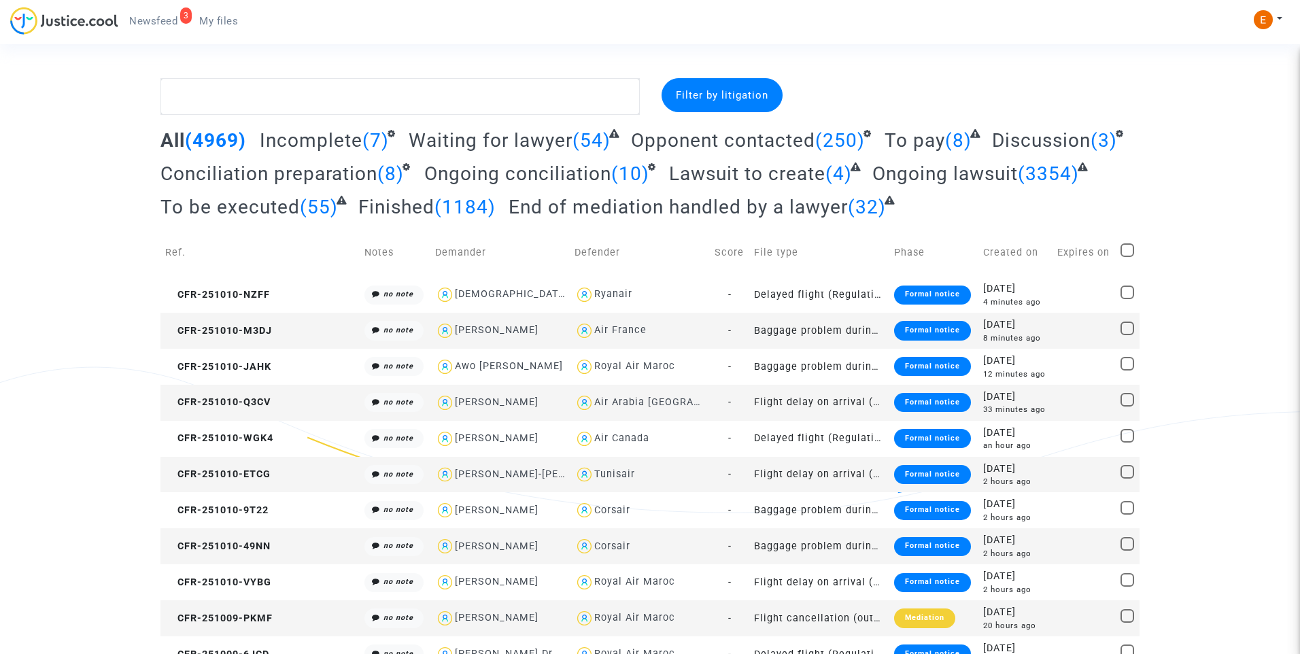
click at [337, 136] on span "Incomplete" at bounding box center [311, 140] width 103 height 22
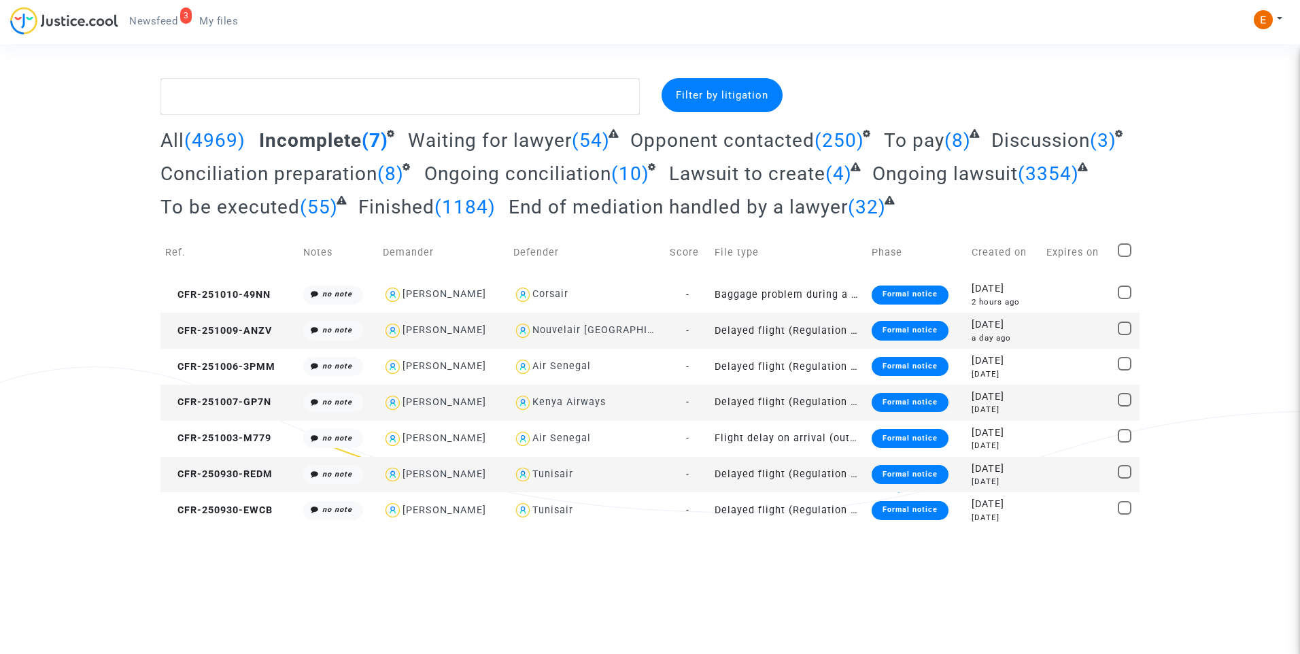
click at [906, 398] on div "Formal notice" at bounding box center [910, 402] width 77 height 19
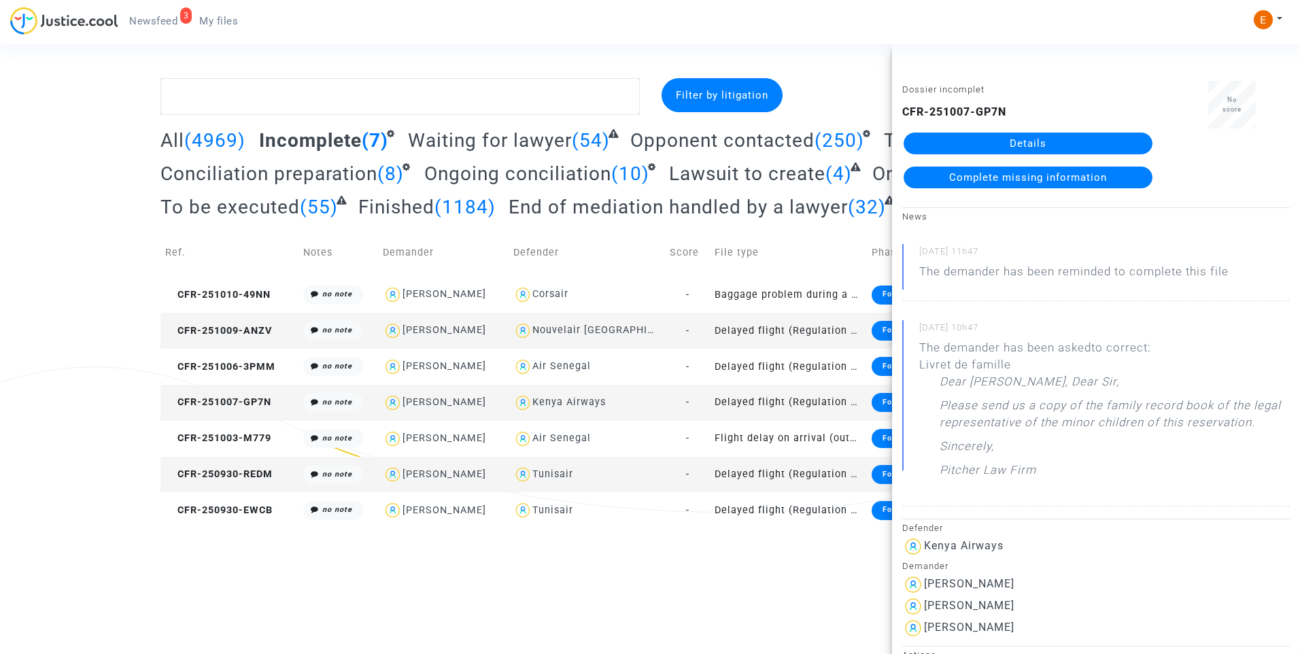
click at [1024, 147] on link "Details" at bounding box center [1028, 144] width 249 height 22
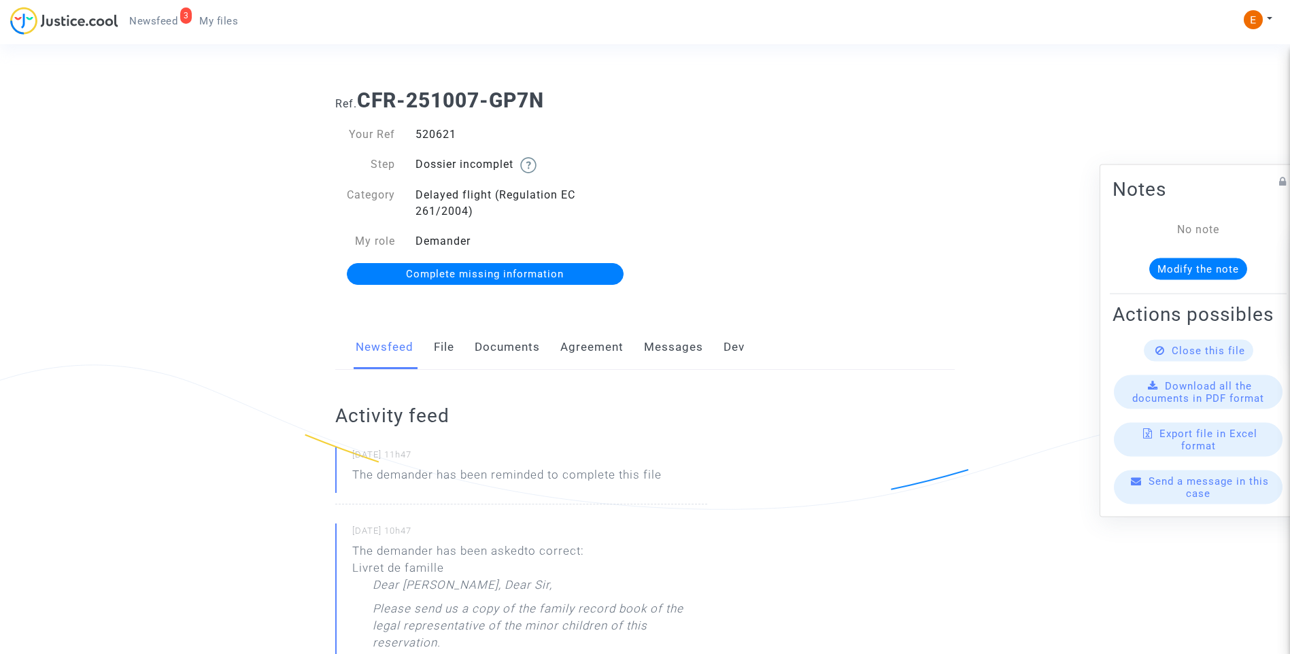
click at [447, 134] on div "520621" at bounding box center [525, 134] width 240 height 16
copy div "520621"
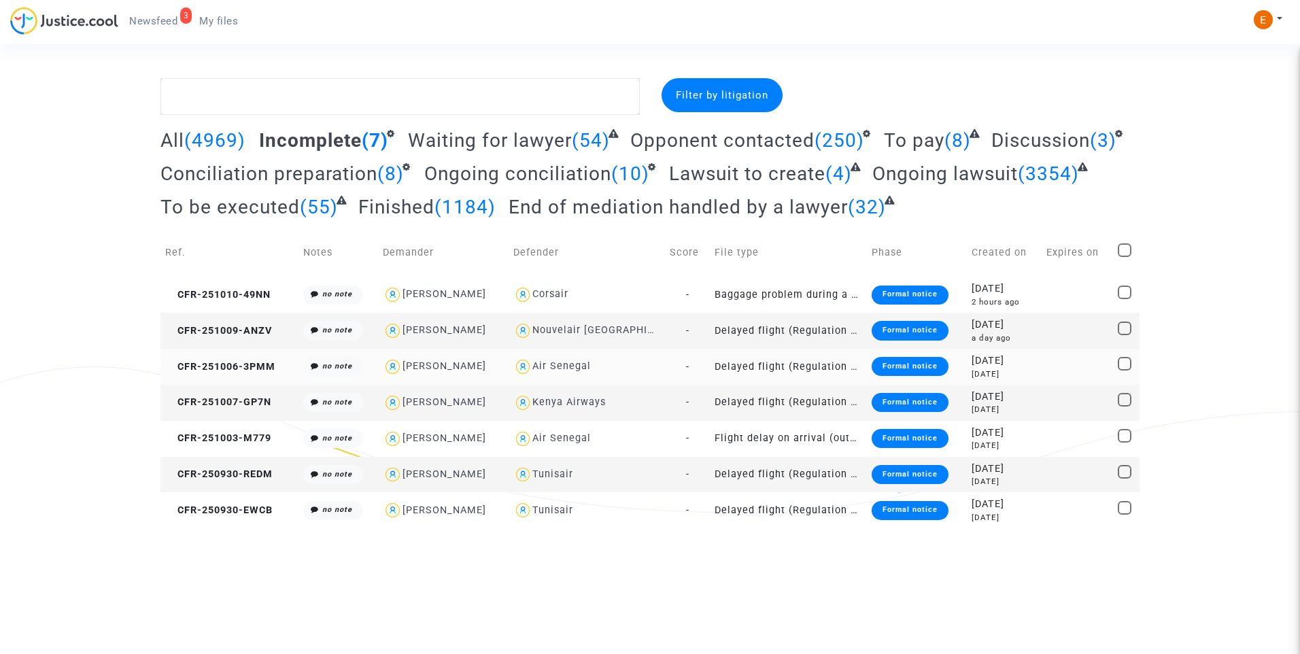
click at [893, 366] on div "Formal notice" at bounding box center [910, 366] width 77 height 19
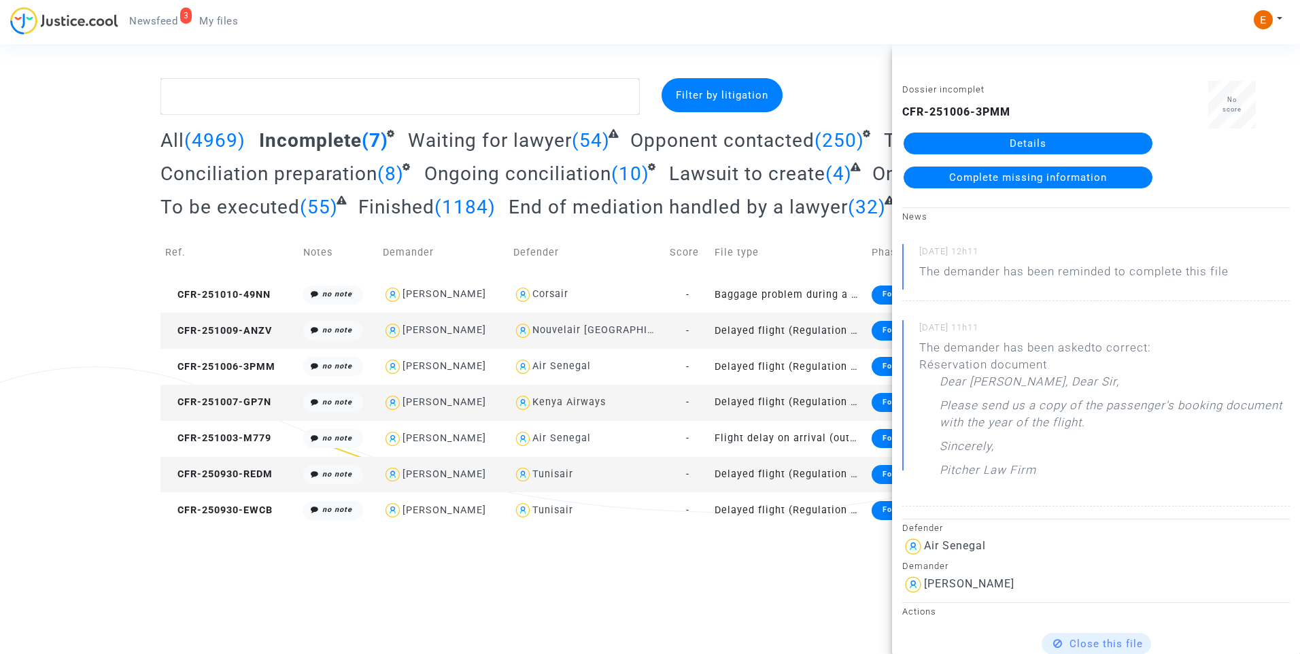
click at [997, 131] on div "CFR-251006-3PMM Details Complete missing information" at bounding box center [1028, 146] width 252 height 84
click at [982, 143] on link "Details" at bounding box center [1028, 144] width 249 height 22
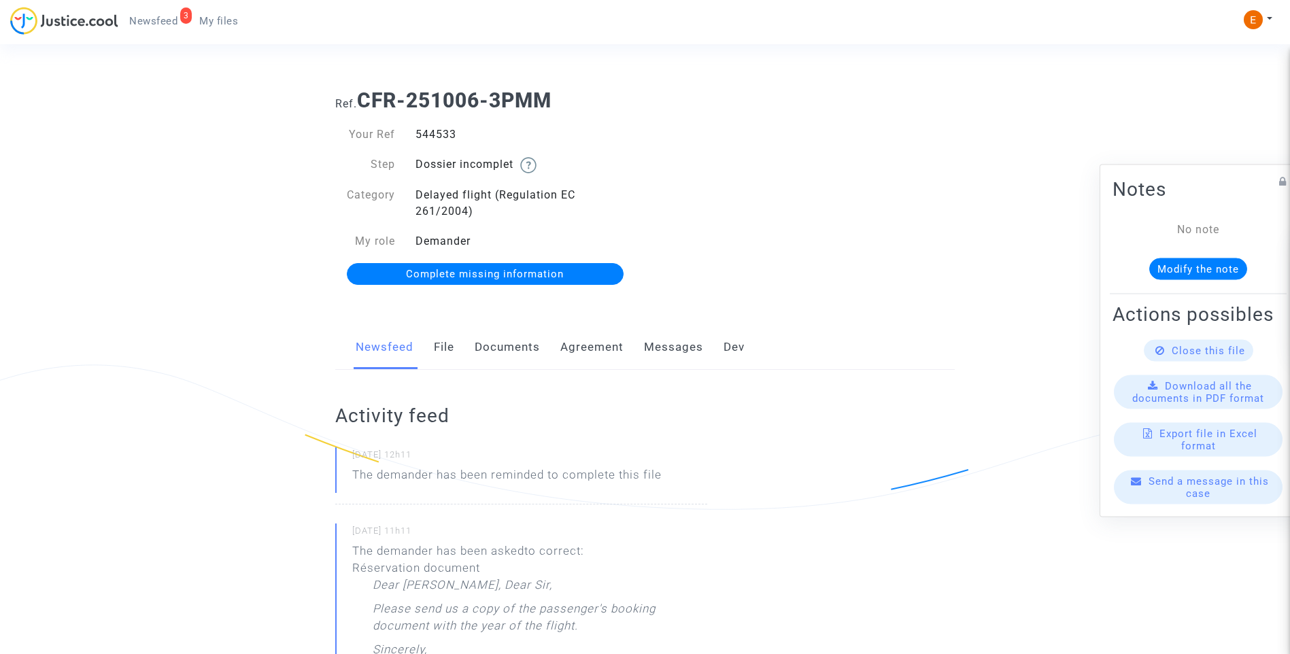
click at [437, 136] on div "544533" at bounding box center [525, 134] width 240 height 16
copy div "544533"
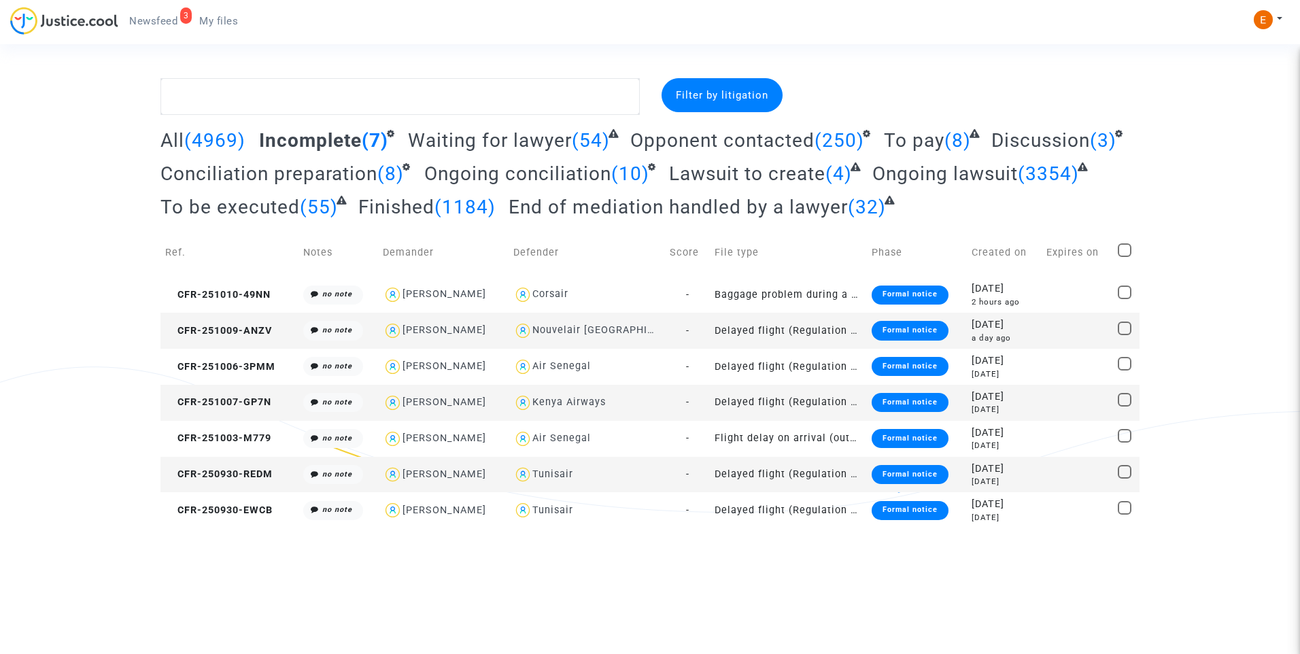
click at [884, 336] on div "Formal notice" at bounding box center [910, 330] width 77 height 19
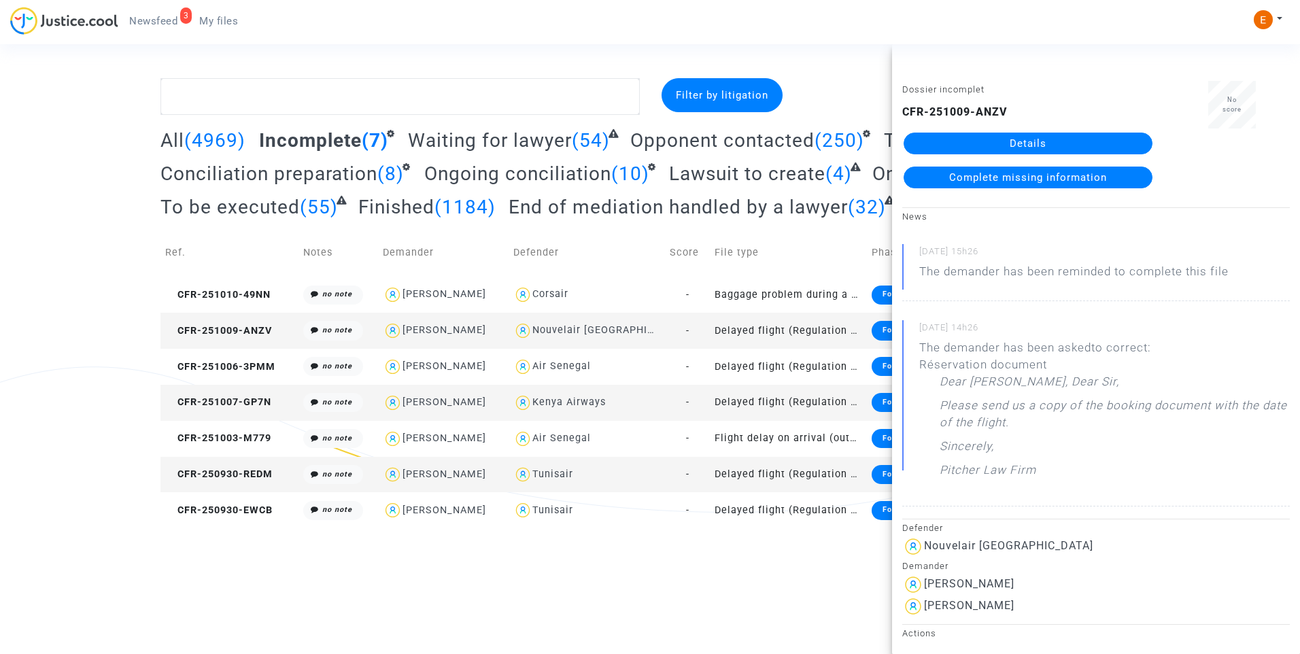
click at [982, 150] on link "Details" at bounding box center [1028, 144] width 249 height 22
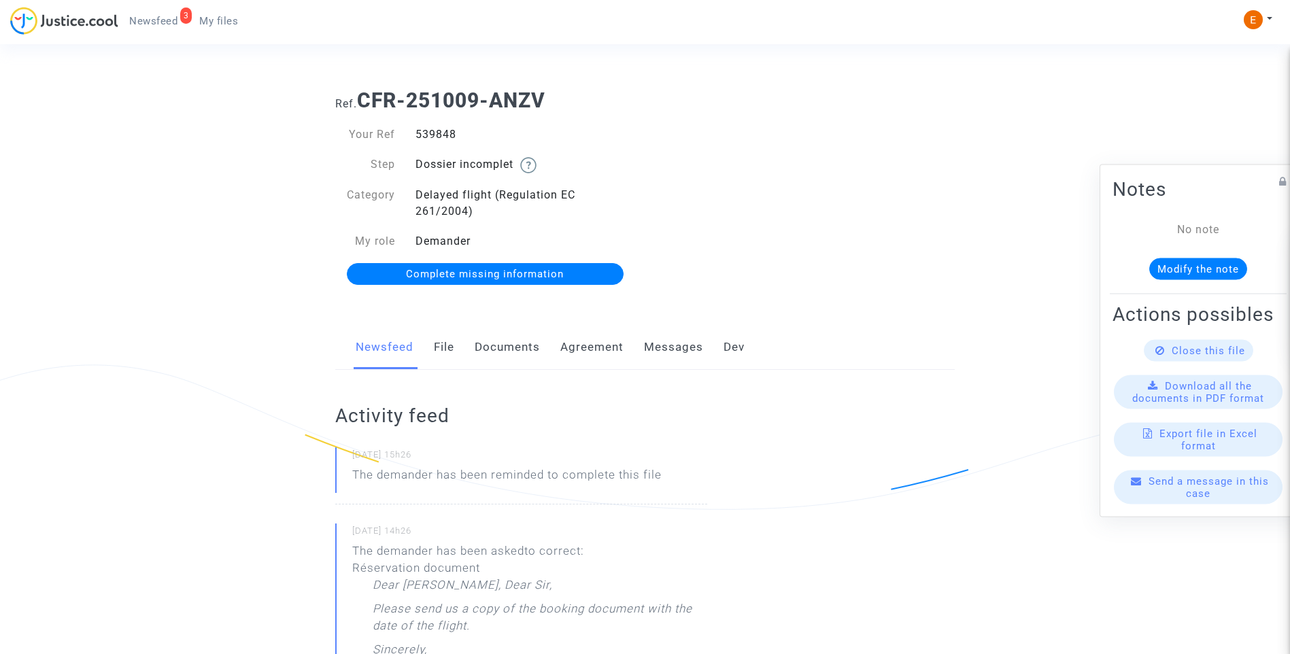
click at [441, 133] on div "539848" at bounding box center [525, 134] width 240 height 16
copy div "539848"
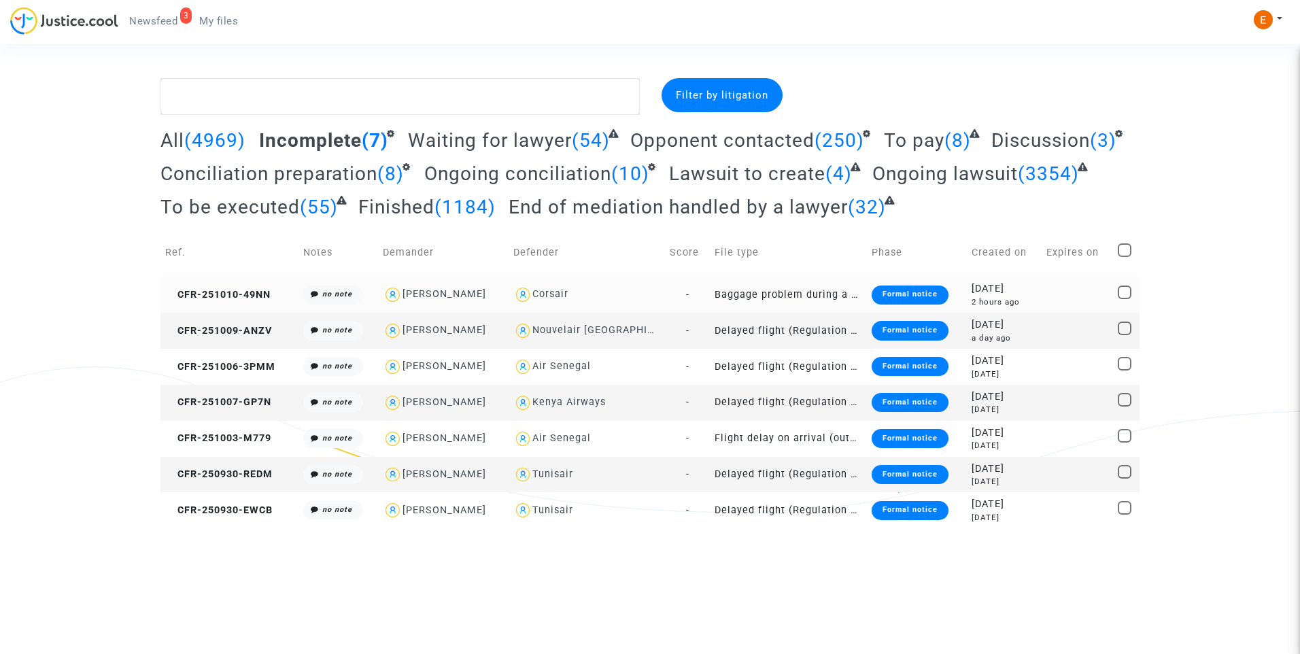
click at [937, 291] on div "Formal notice" at bounding box center [910, 295] width 77 height 19
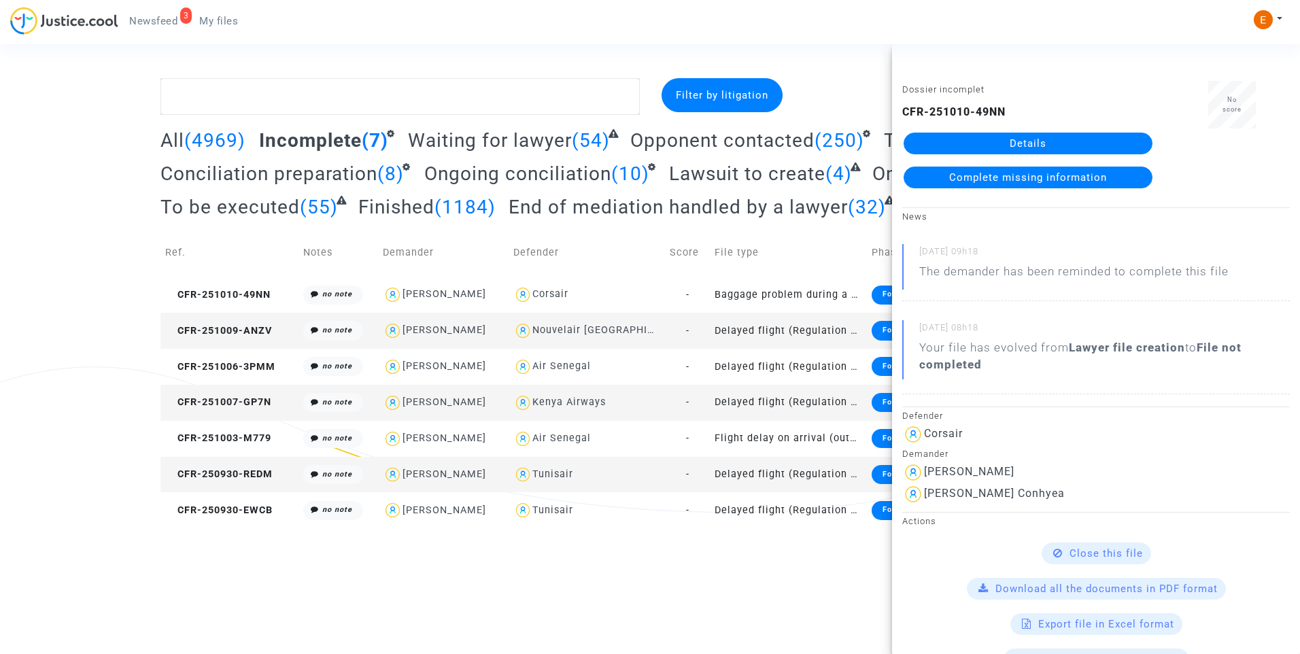
click at [1005, 146] on link "Details" at bounding box center [1028, 144] width 249 height 22
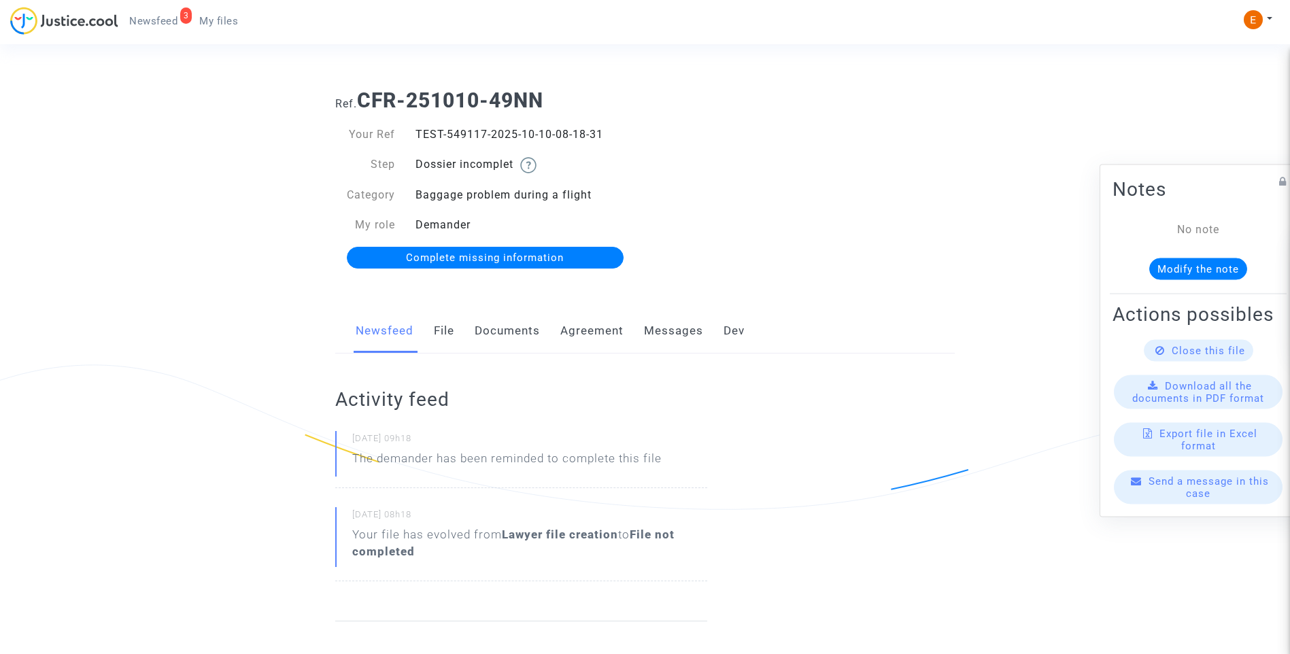
click at [502, 328] on link "Documents" at bounding box center [507, 331] width 65 height 45
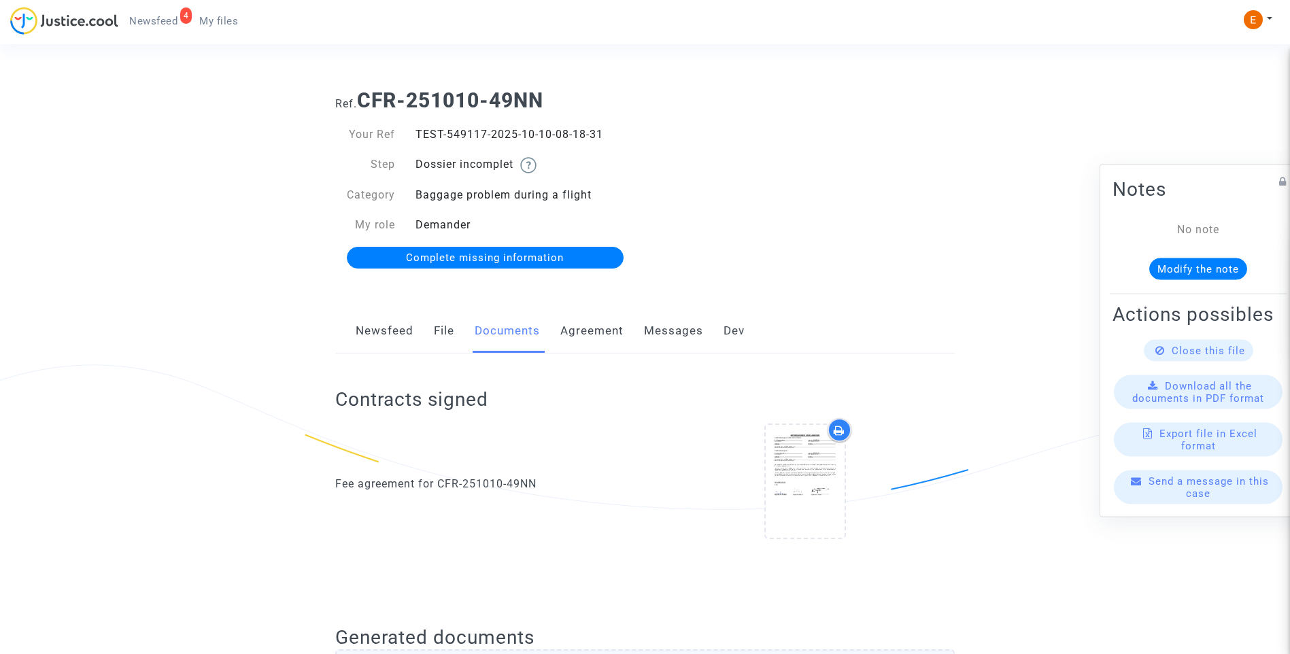
drag, startPoint x: 448, startPoint y: 133, endPoint x: 485, endPoint y: 132, distance: 37.4
click at [485, 132] on div "TEST-549117-2025-10-10-08-18-31" at bounding box center [525, 134] width 240 height 16
drag, startPoint x: 485, startPoint y: 132, endPoint x: 479, endPoint y: 134, distance: 7.1
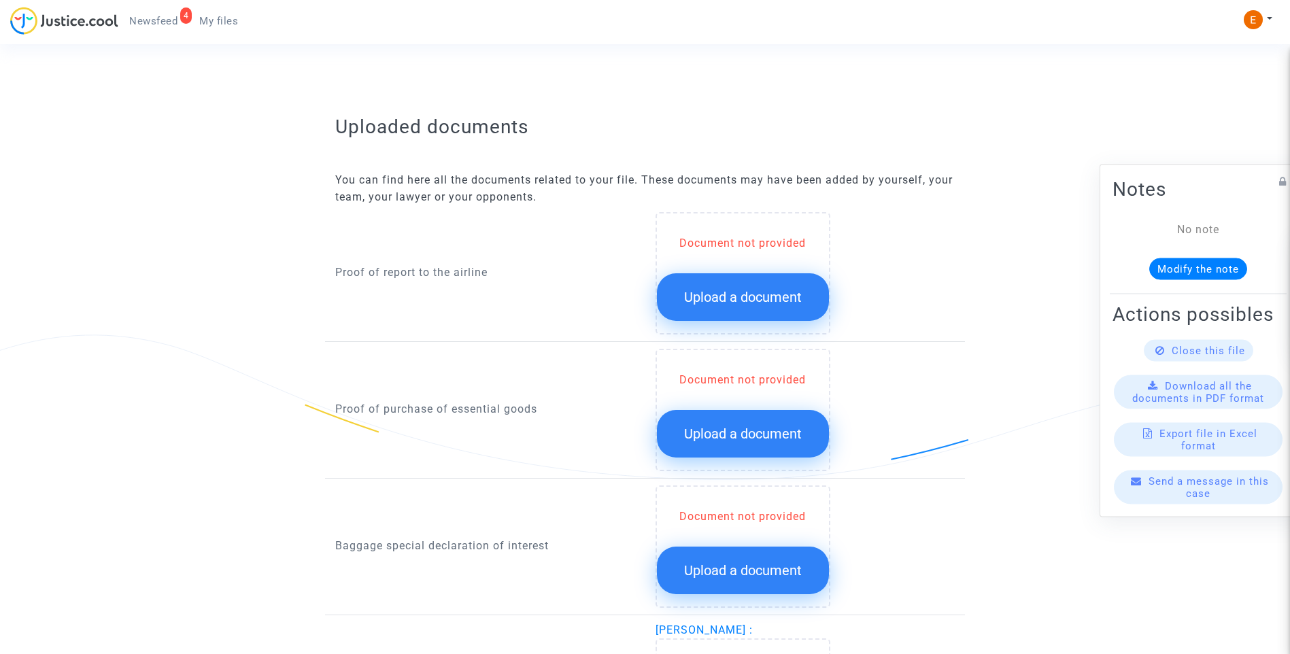
scroll to position [748, 0]
click at [734, 294] on span "Upload a document" at bounding box center [743, 296] width 118 height 16
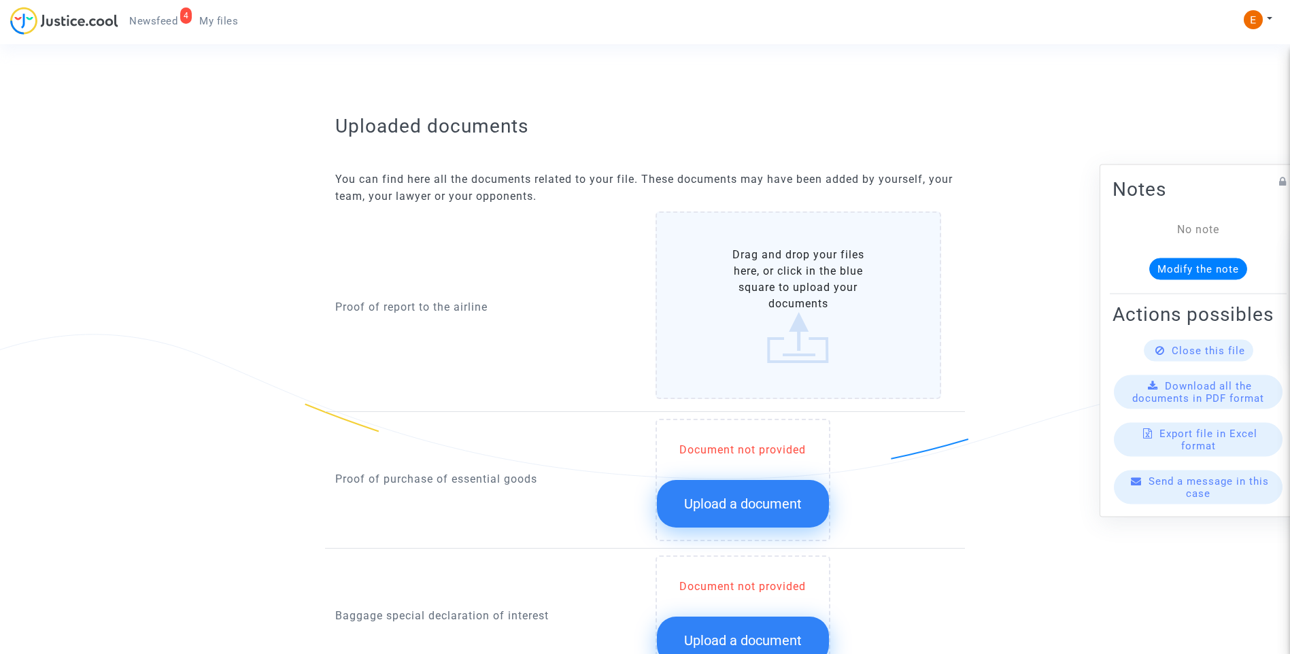
click at [777, 501] on span "Upload a document" at bounding box center [743, 504] width 118 height 16
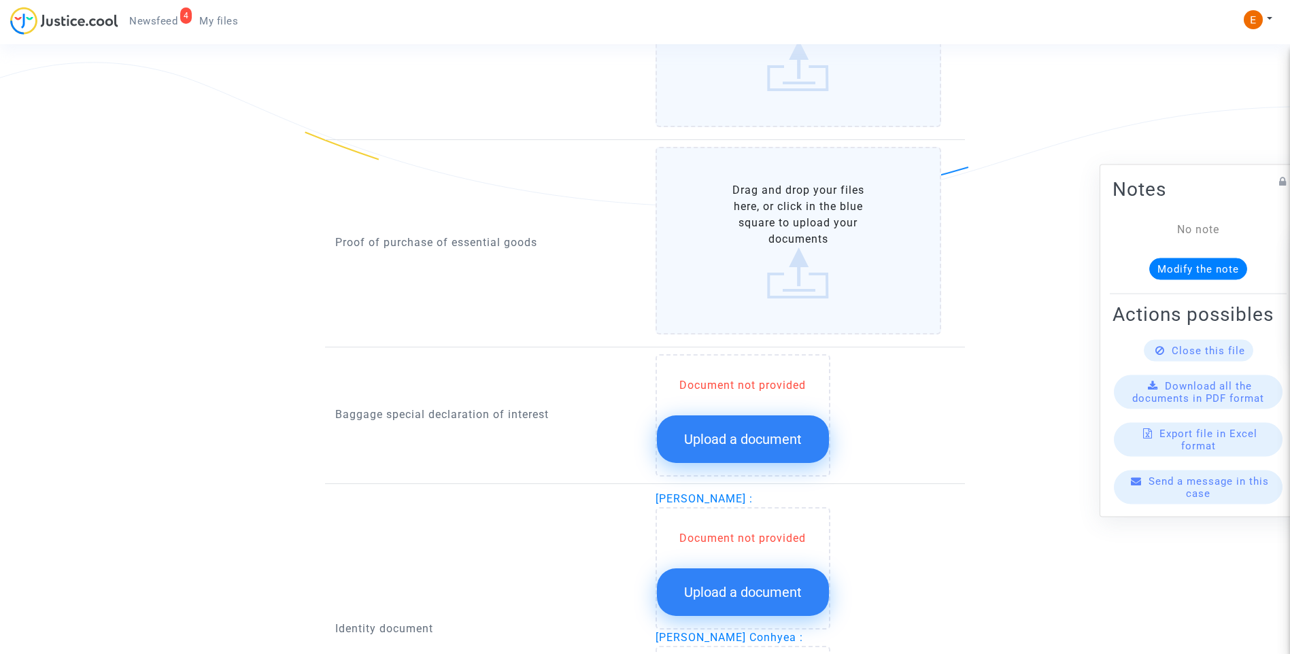
click at [773, 439] on span "Upload a document" at bounding box center [743, 439] width 118 height 16
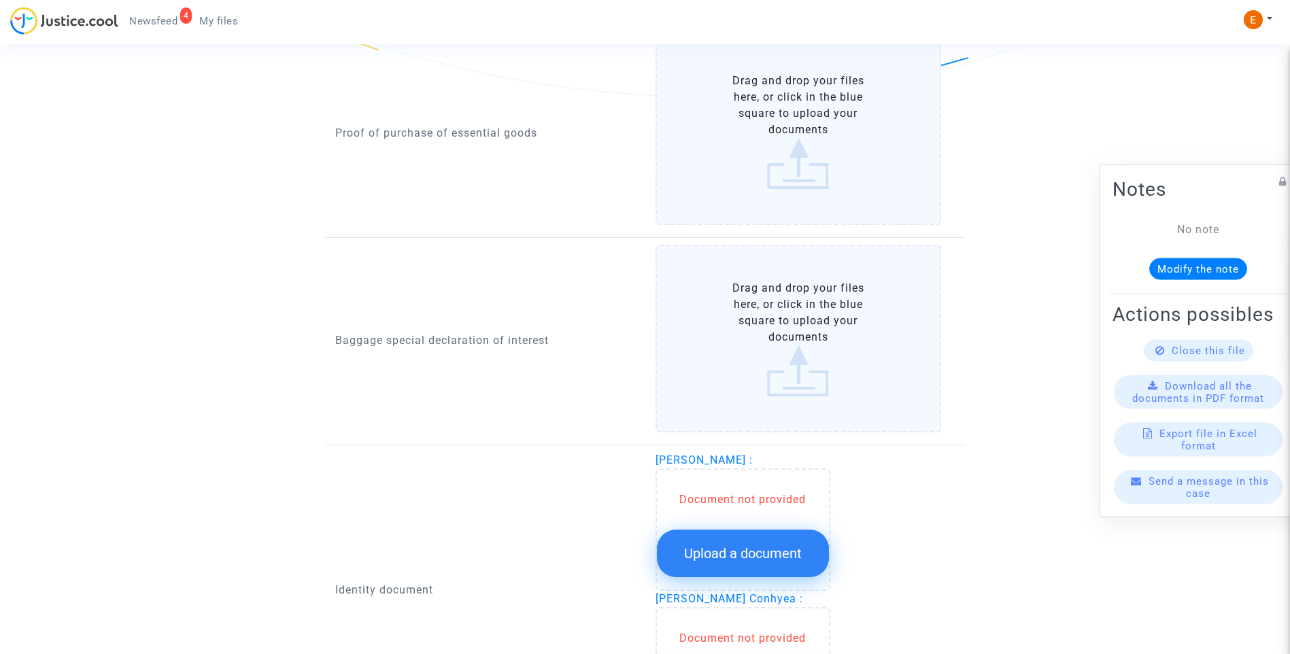
scroll to position [1360, 0]
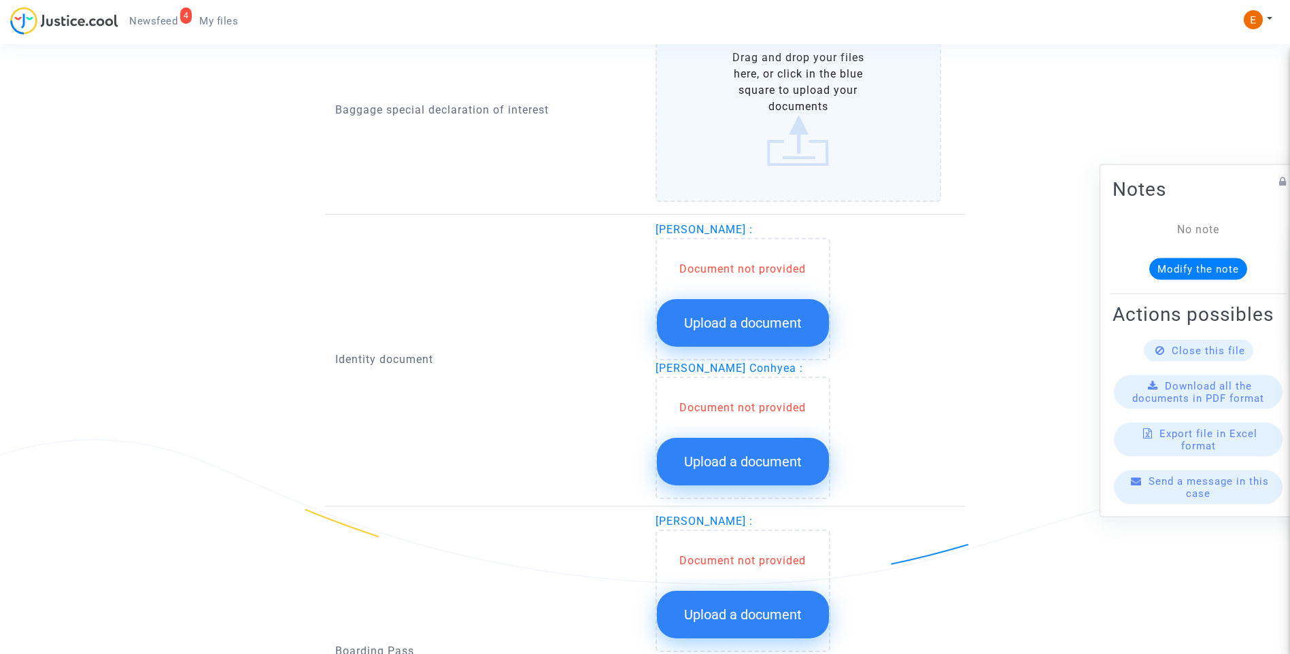
click at [752, 313] on button "Upload a document" at bounding box center [743, 323] width 172 height 48
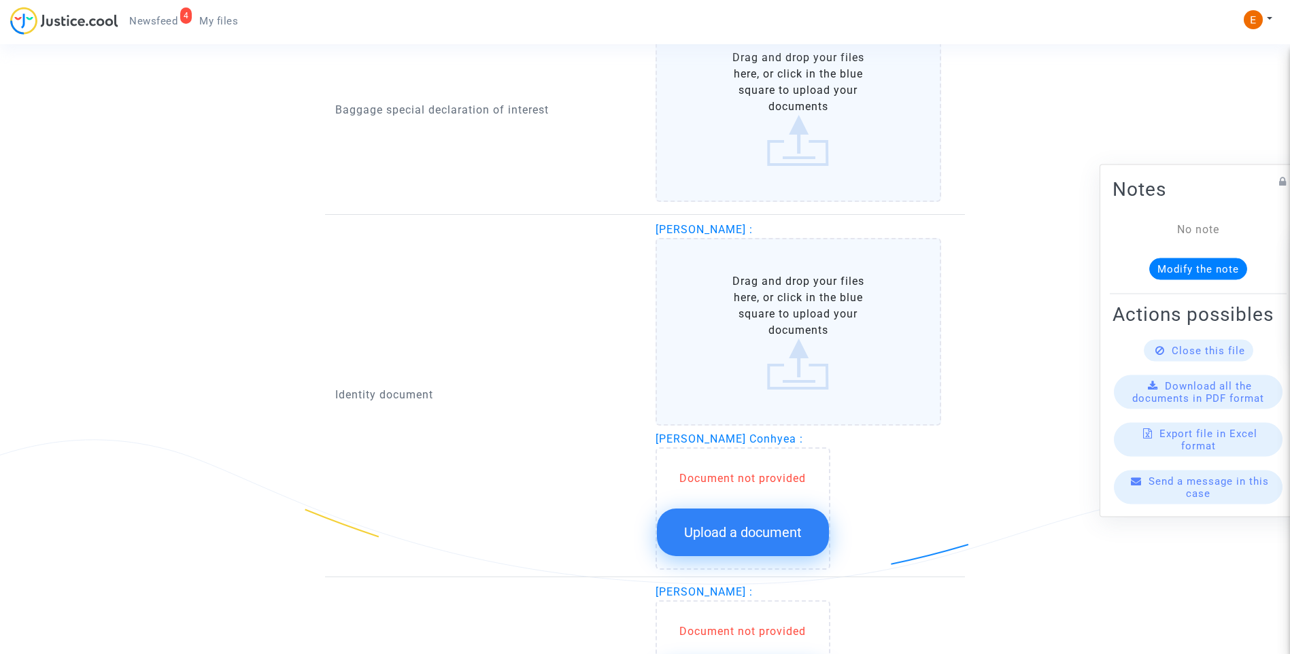
click at [754, 519] on button "Upload a document" at bounding box center [743, 533] width 172 height 48
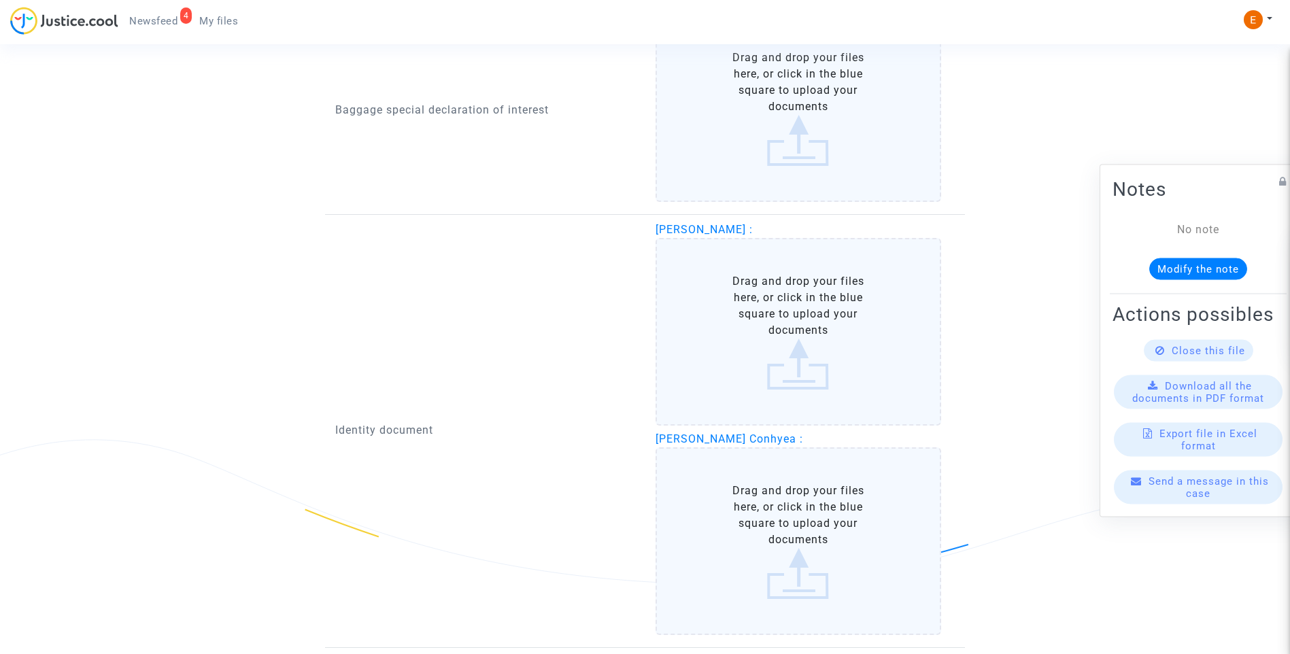
scroll to position [1564, 0]
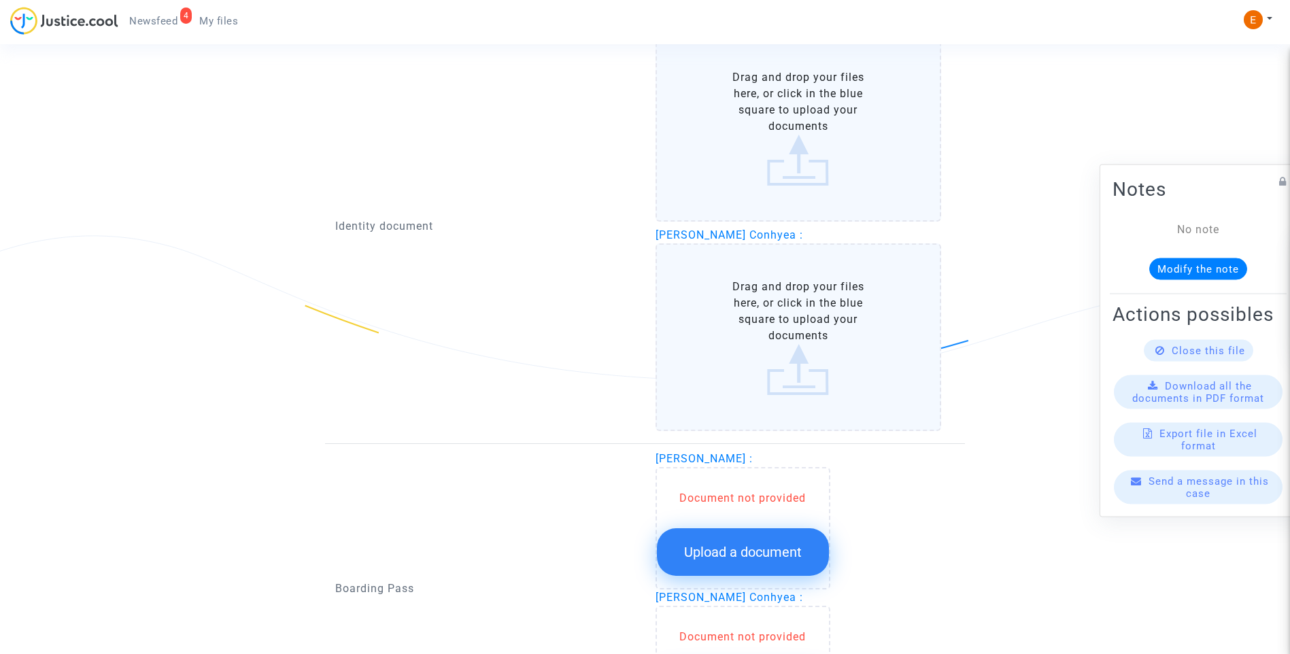
click at [770, 551] on span "Upload a document" at bounding box center [743, 552] width 118 height 16
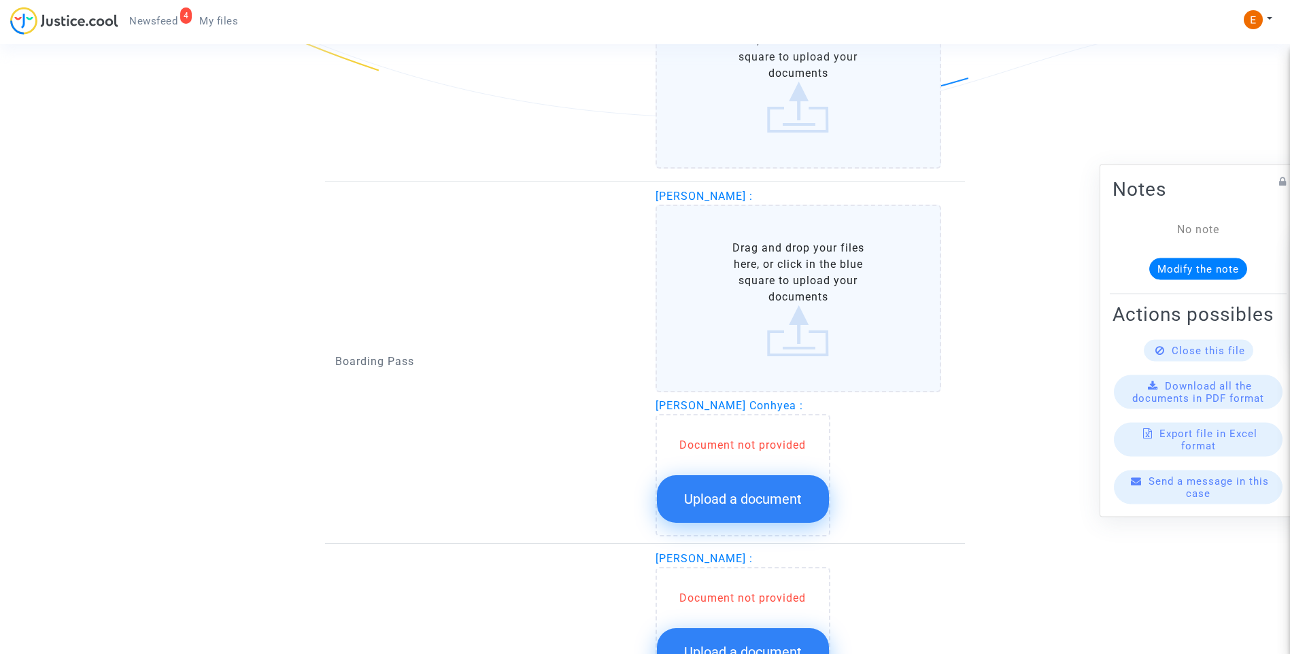
scroll to position [1836, 0]
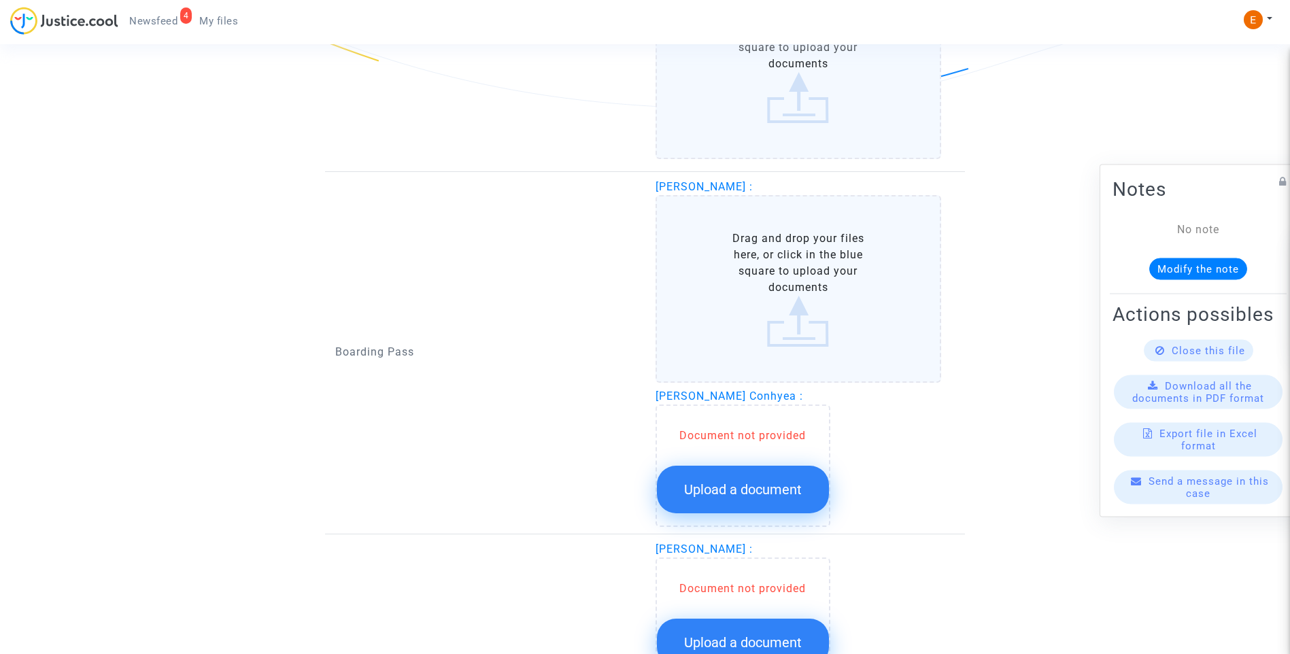
click at [777, 493] on span "Upload a document" at bounding box center [743, 489] width 118 height 16
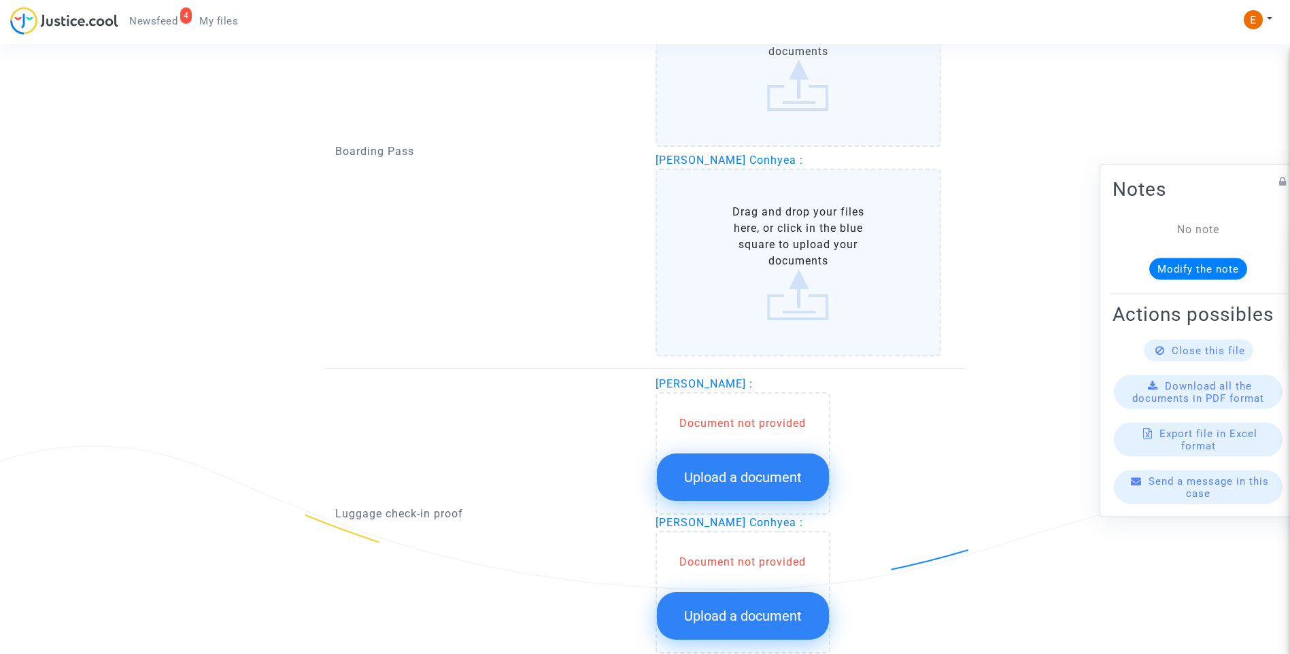
scroll to position [2108, 0]
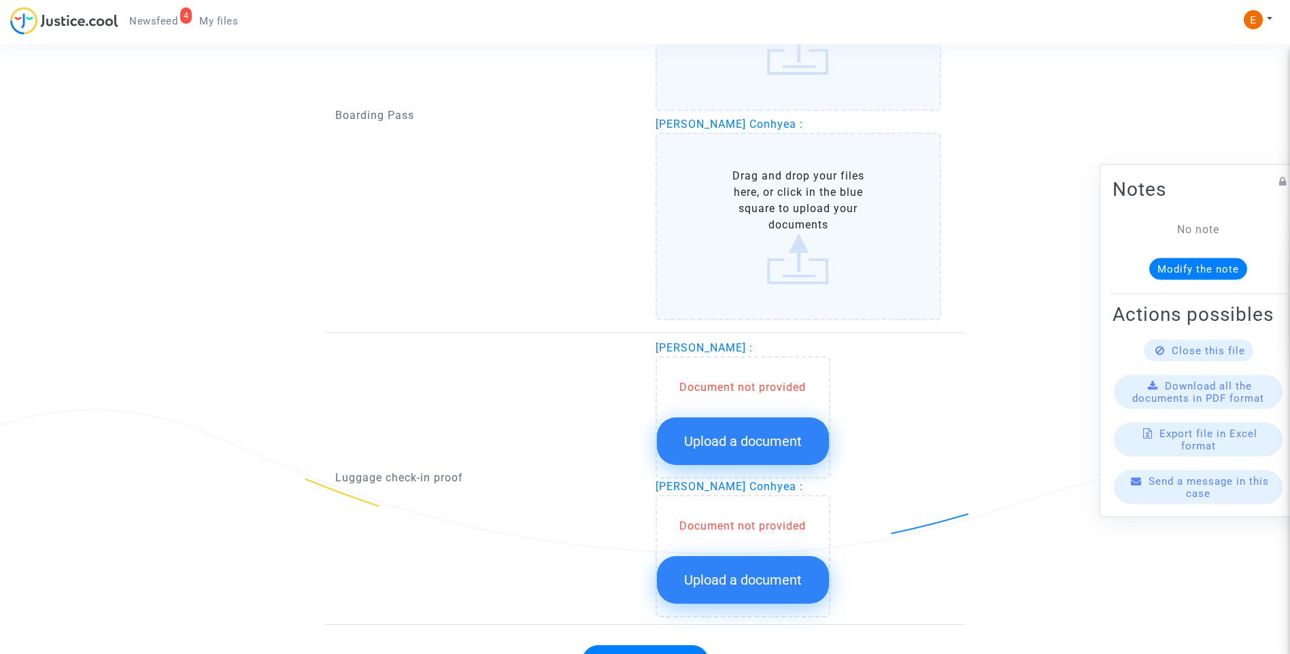
click at [772, 451] on button "Upload a document" at bounding box center [743, 441] width 172 height 48
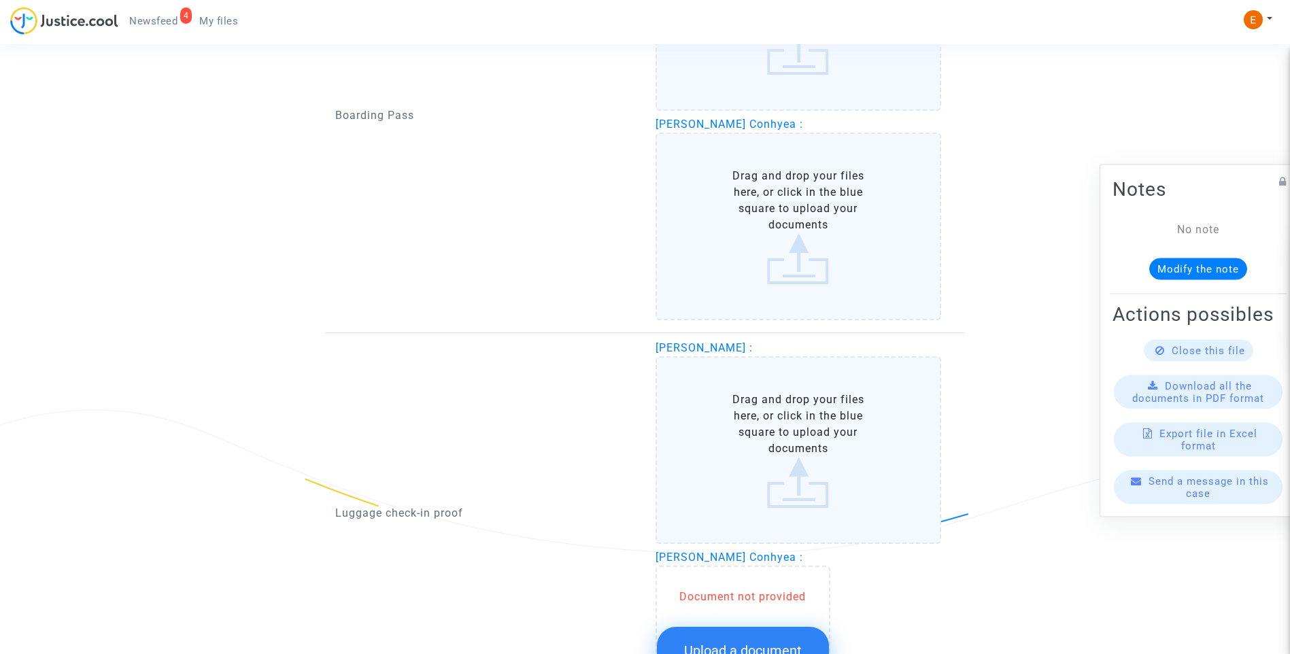
click at [778, 634] on button "Upload a document" at bounding box center [743, 651] width 172 height 48
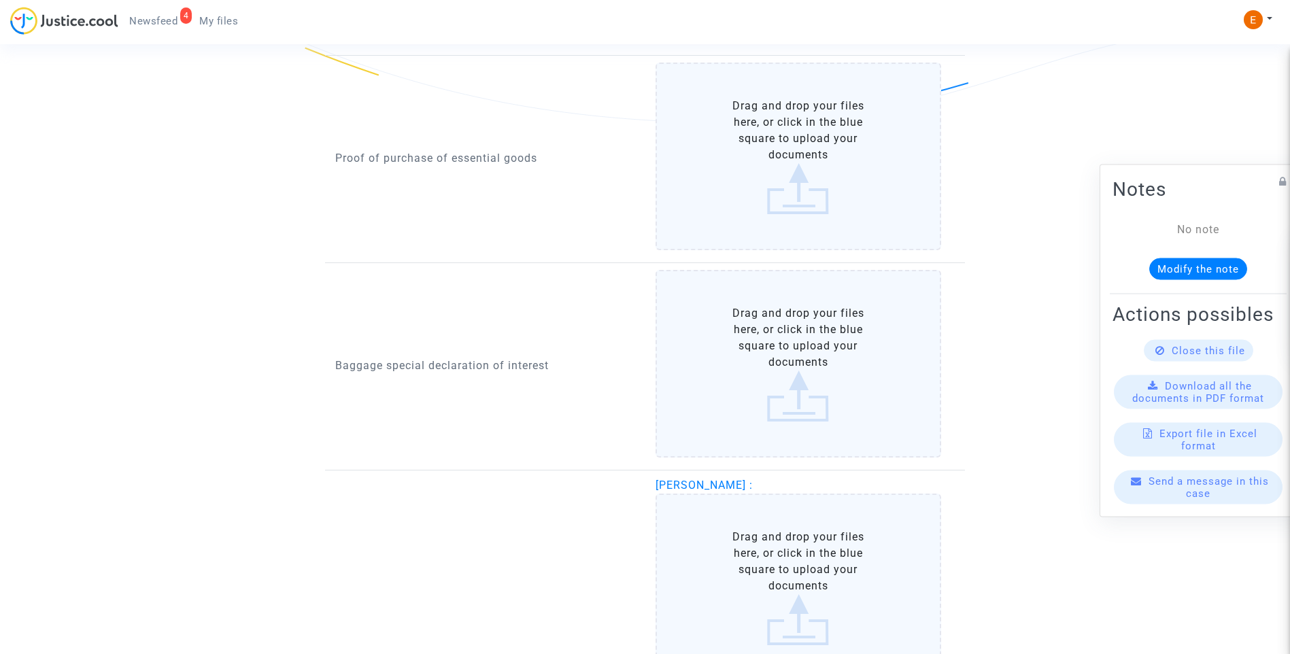
scroll to position [884, 0]
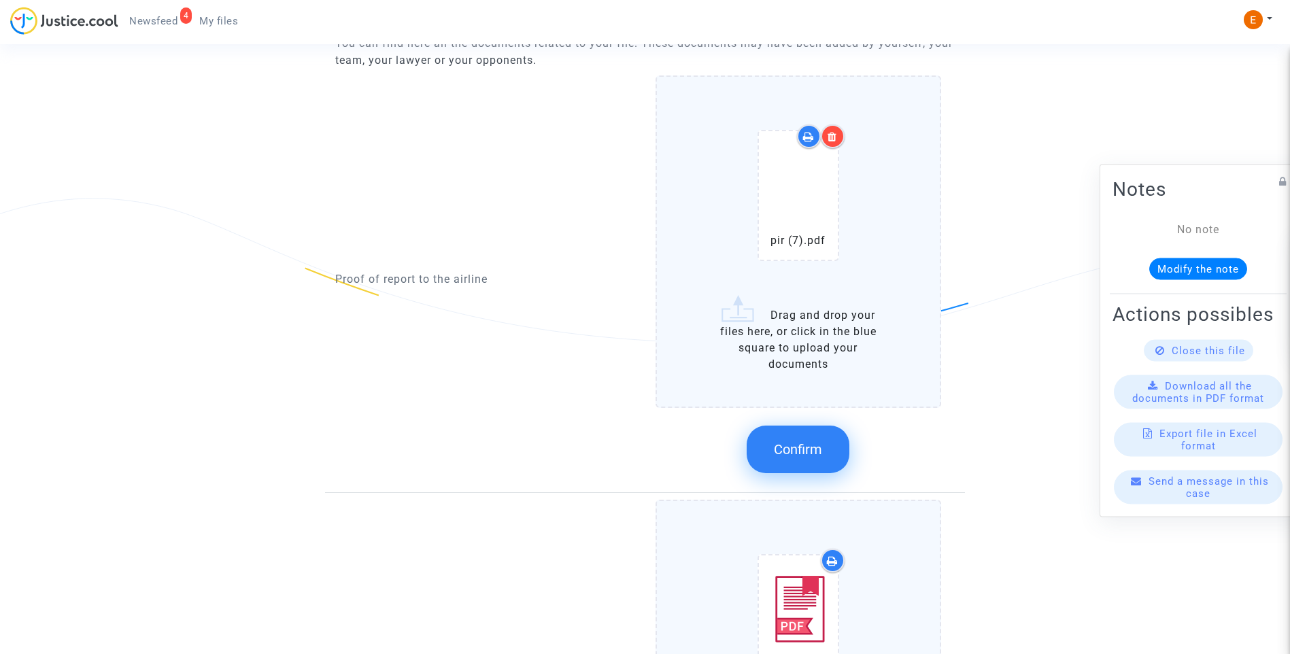
click at [814, 451] on span "Confirm" at bounding box center [798, 449] width 48 height 16
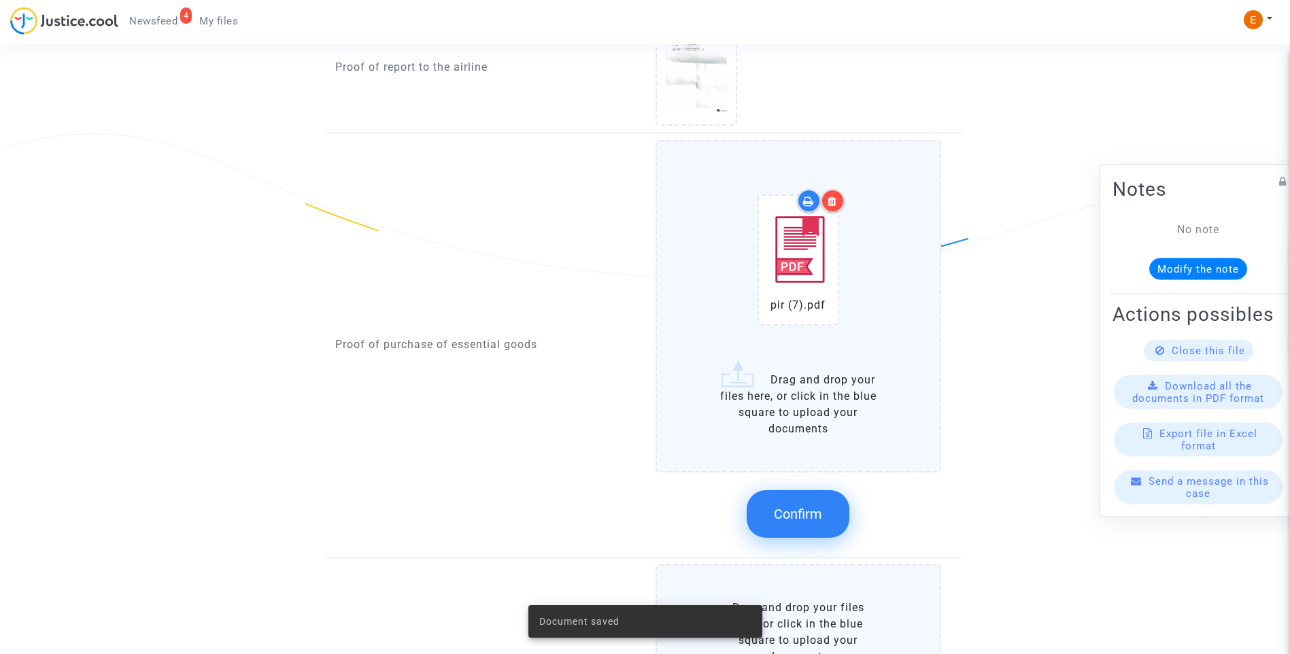
scroll to position [1020, 0]
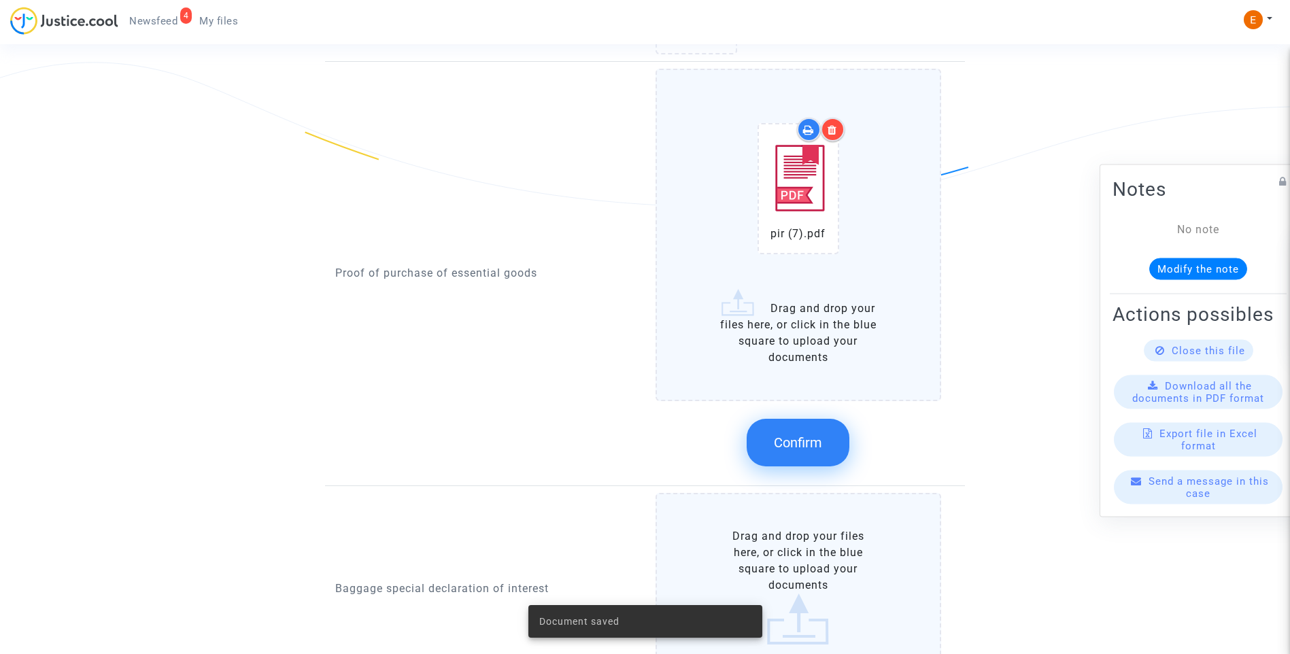
click at [797, 429] on button "Confirm" at bounding box center [798, 443] width 103 height 48
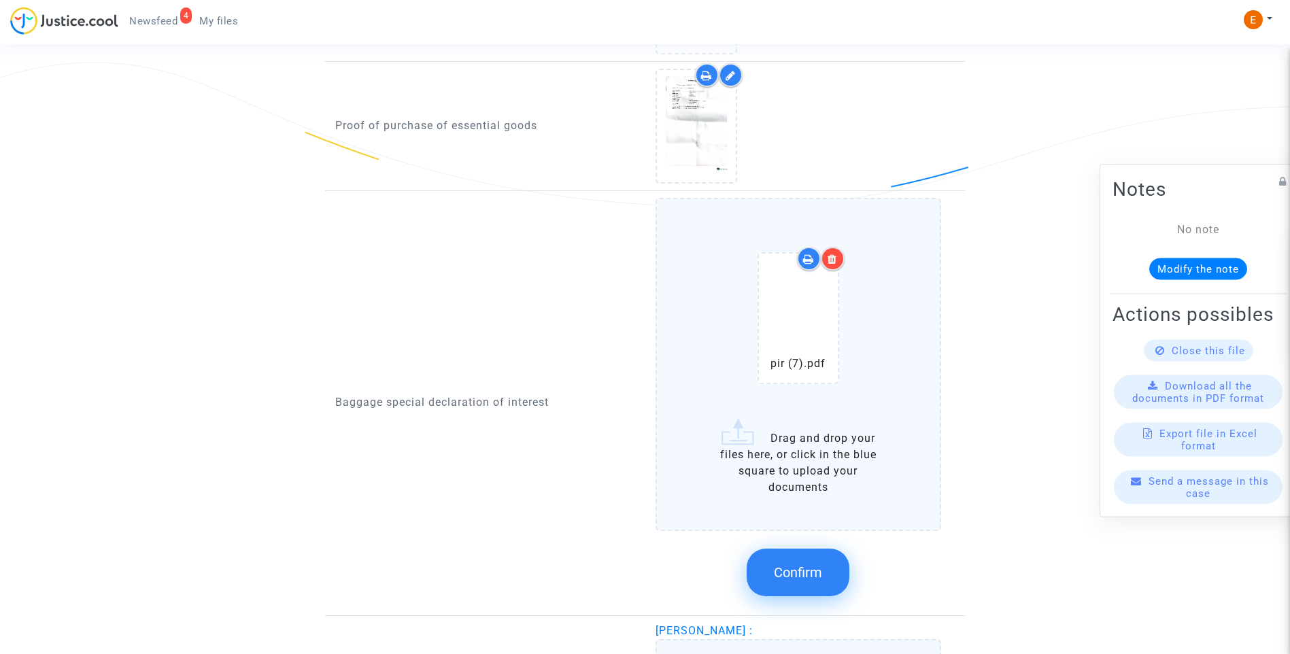
click at [803, 560] on button "Confirm" at bounding box center [798, 573] width 103 height 48
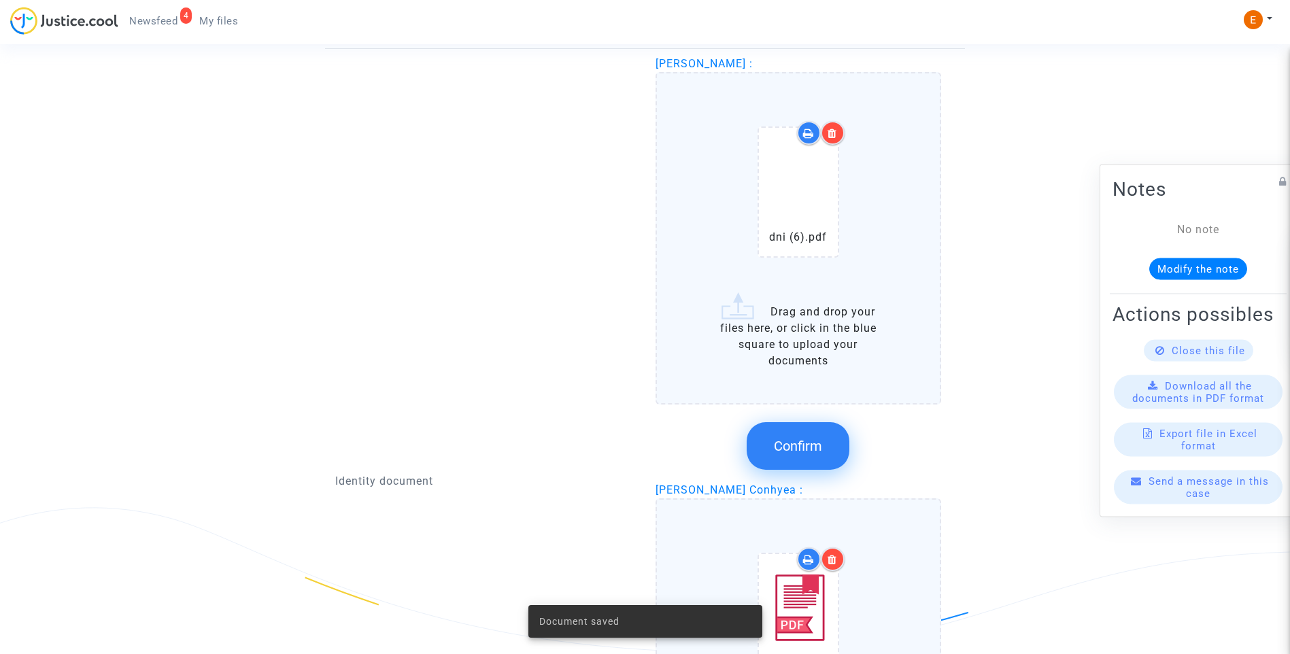
click at [794, 460] on button "Confirm" at bounding box center [798, 446] width 103 height 48
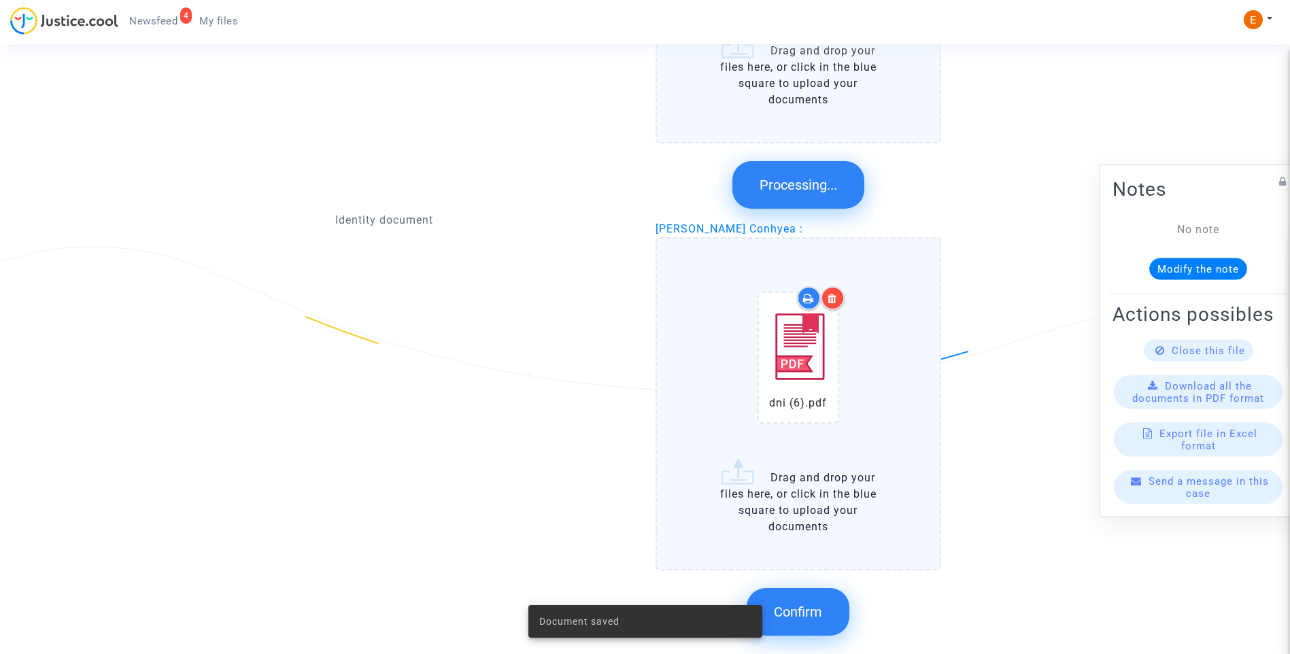
scroll to position [1564, 0]
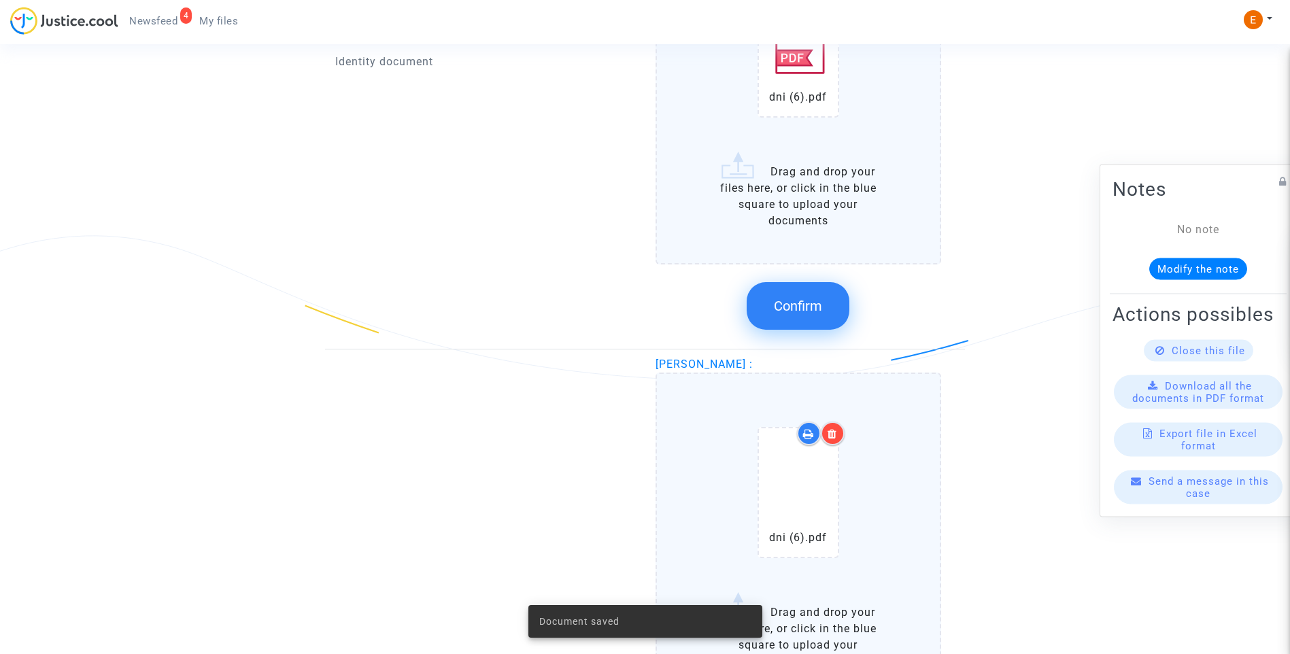
click at [838, 441] on div at bounding box center [833, 434] width 24 height 24
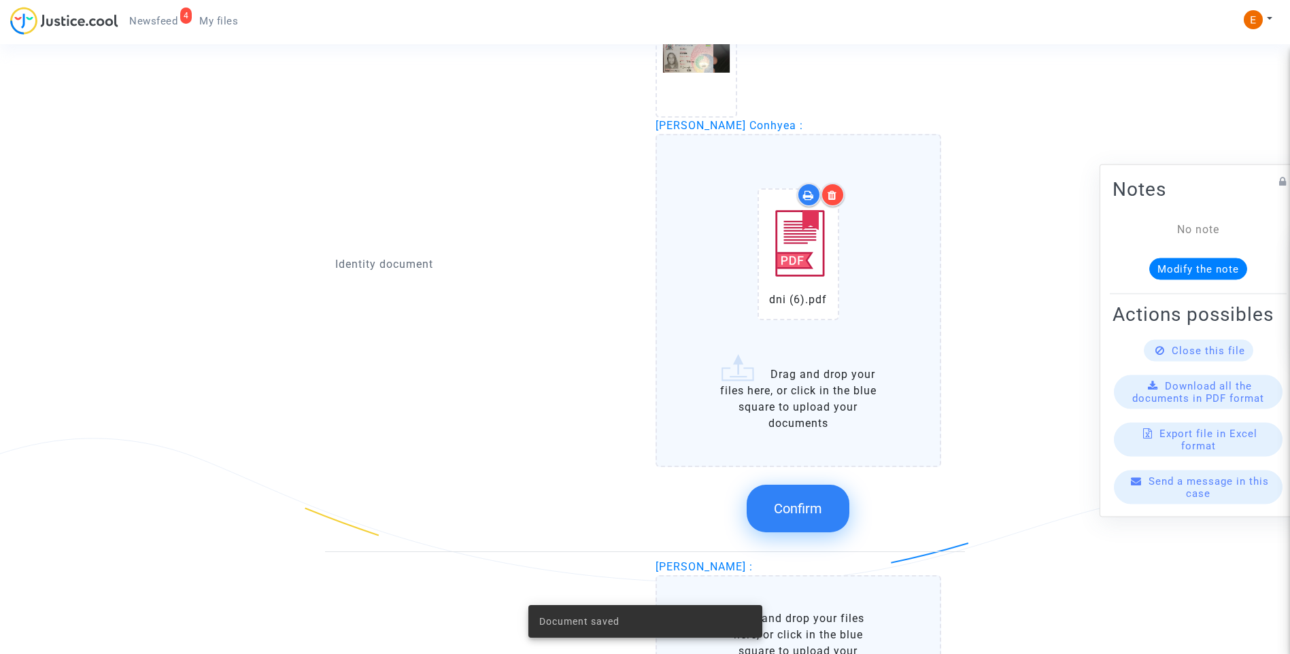
scroll to position [1360, 0]
click at [839, 203] on div at bounding box center [833, 196] width 24 height 24
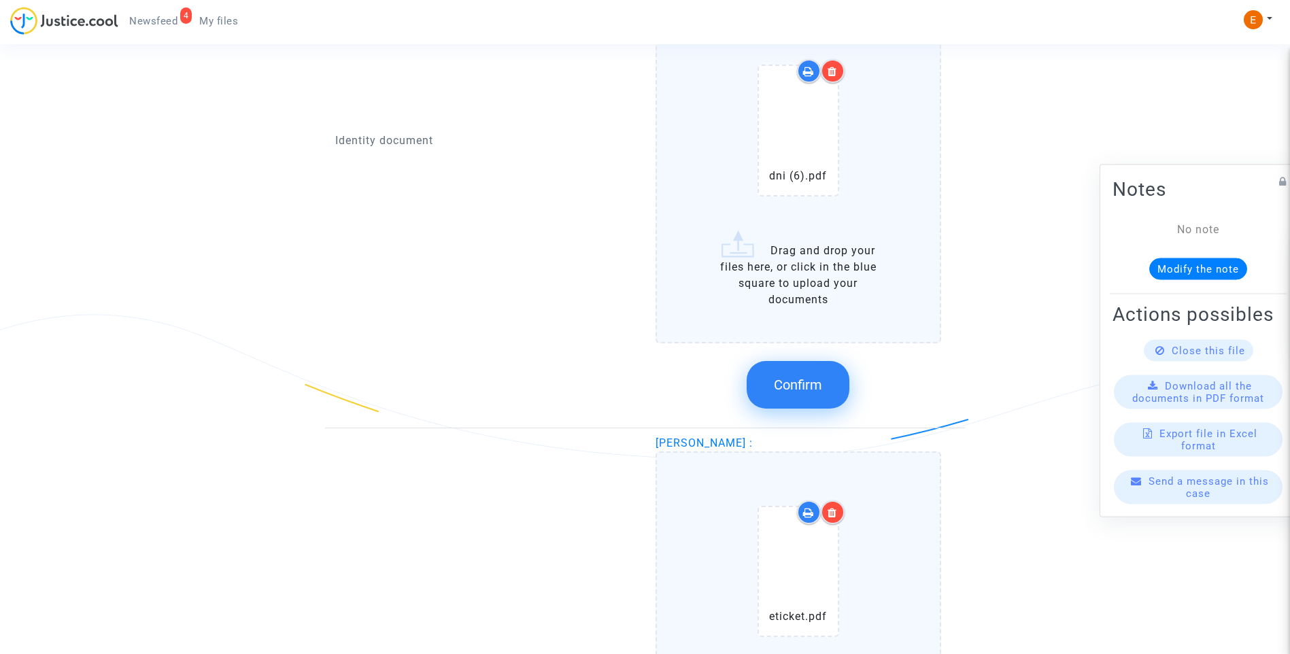
scroll to position [1428, 0]
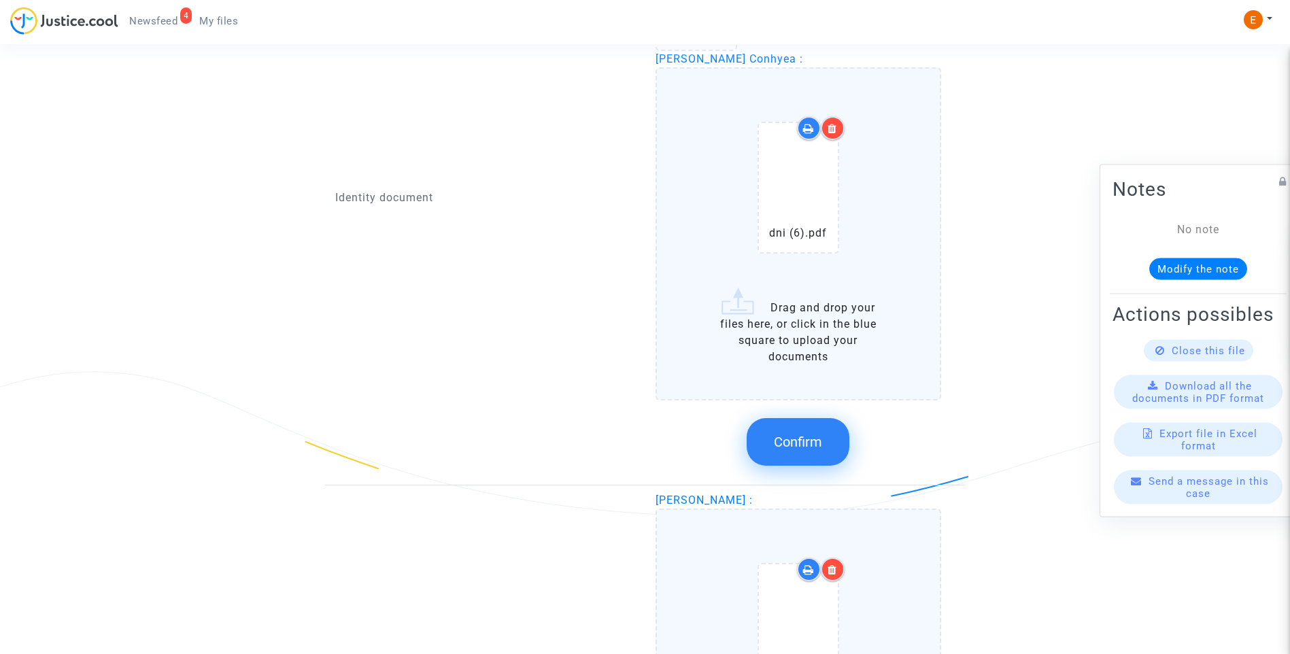
click at [802, 436] on span "Confirm" at bounding box center [798, 442] width 48 height 16
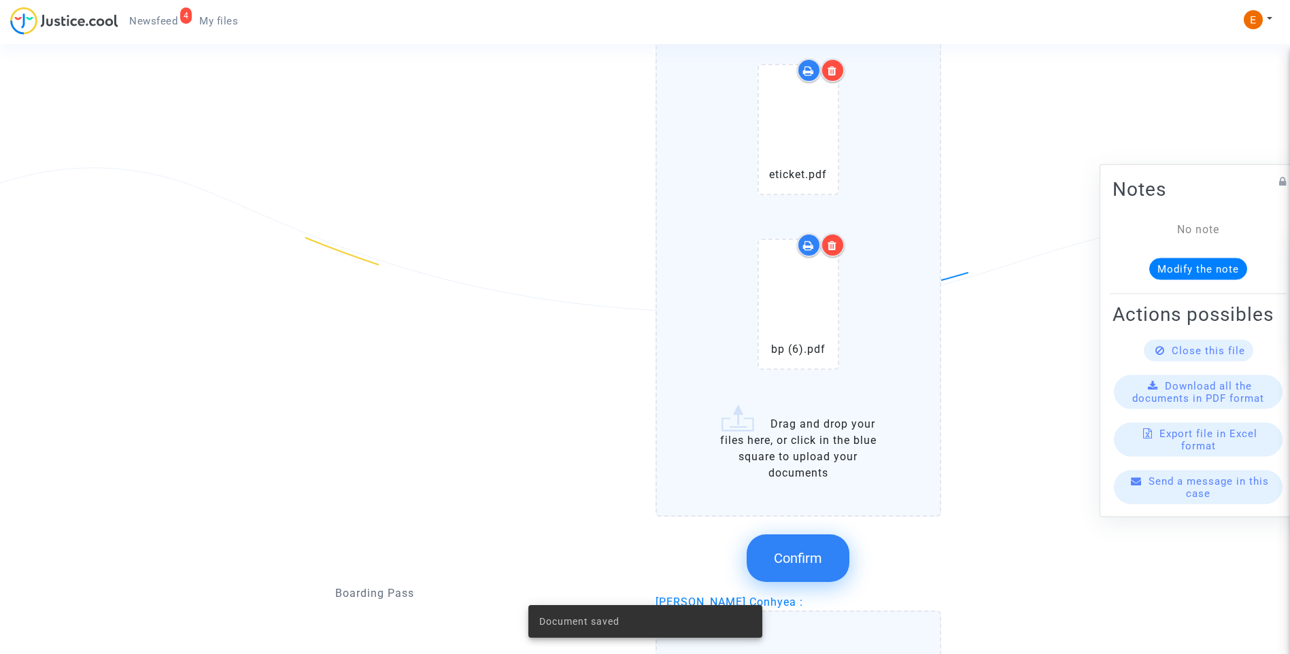
scroll to position [1768, 0]
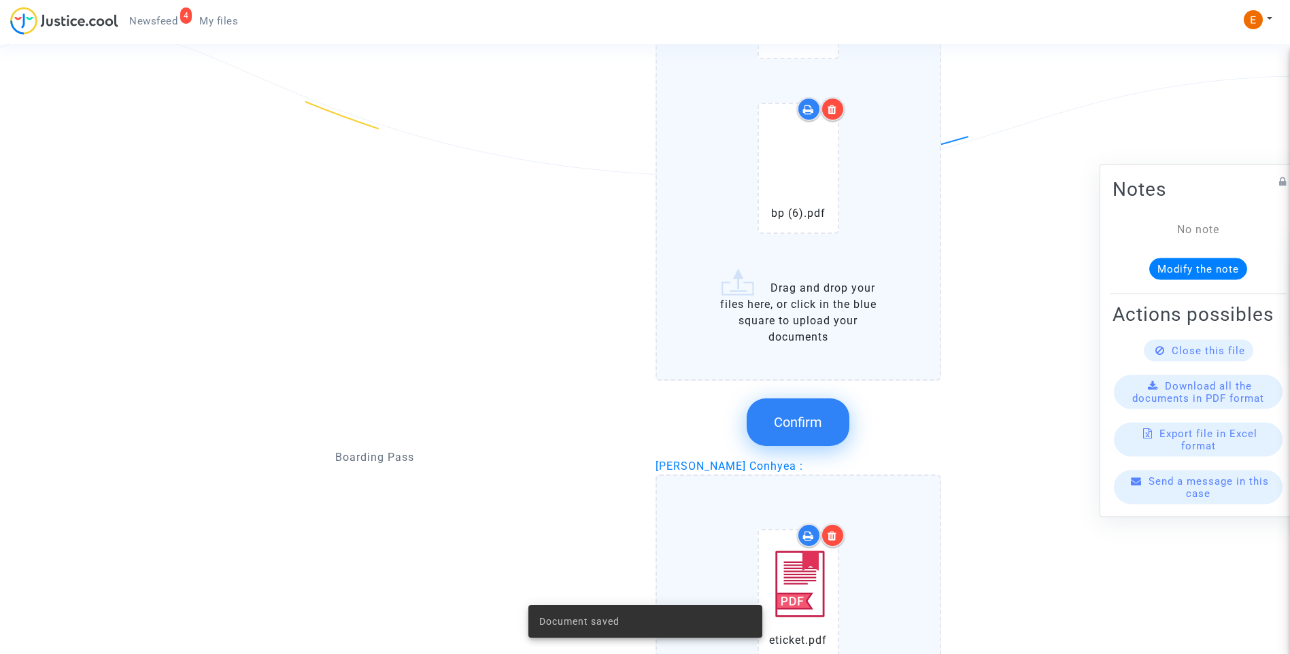
click at [801, 416] on span "Confirm" at bounding box center [798, 422] width 48 height 16
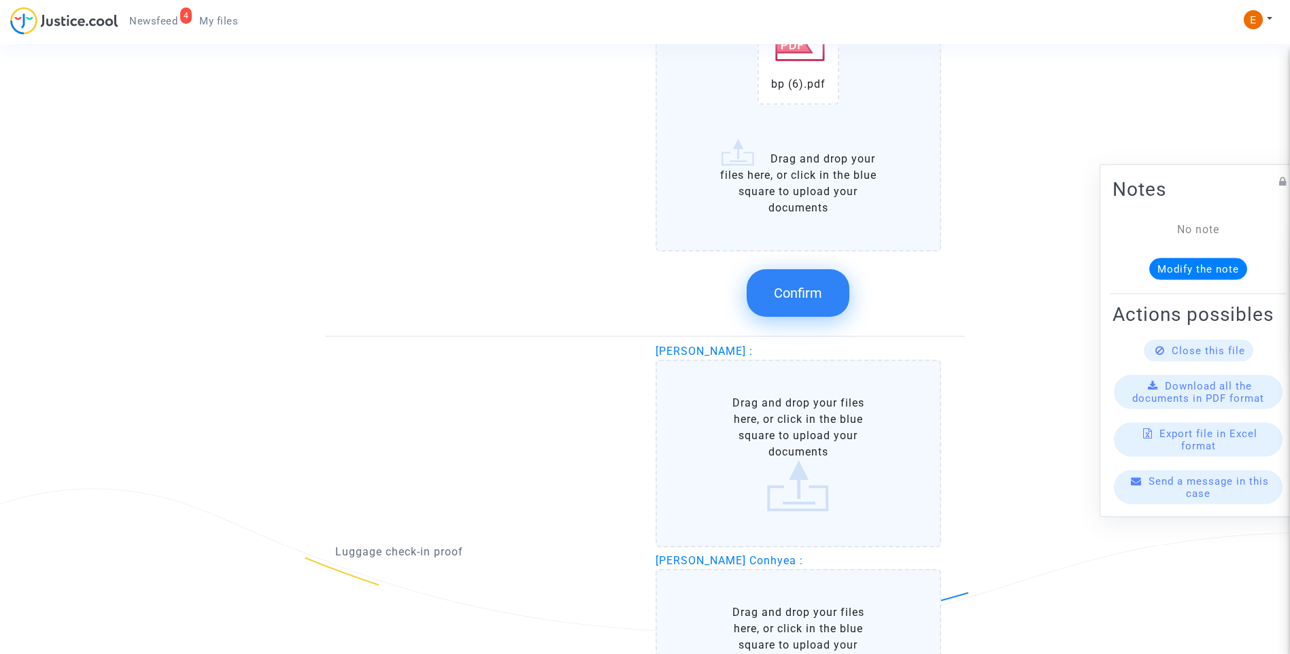
scroll to position [2108, 0]
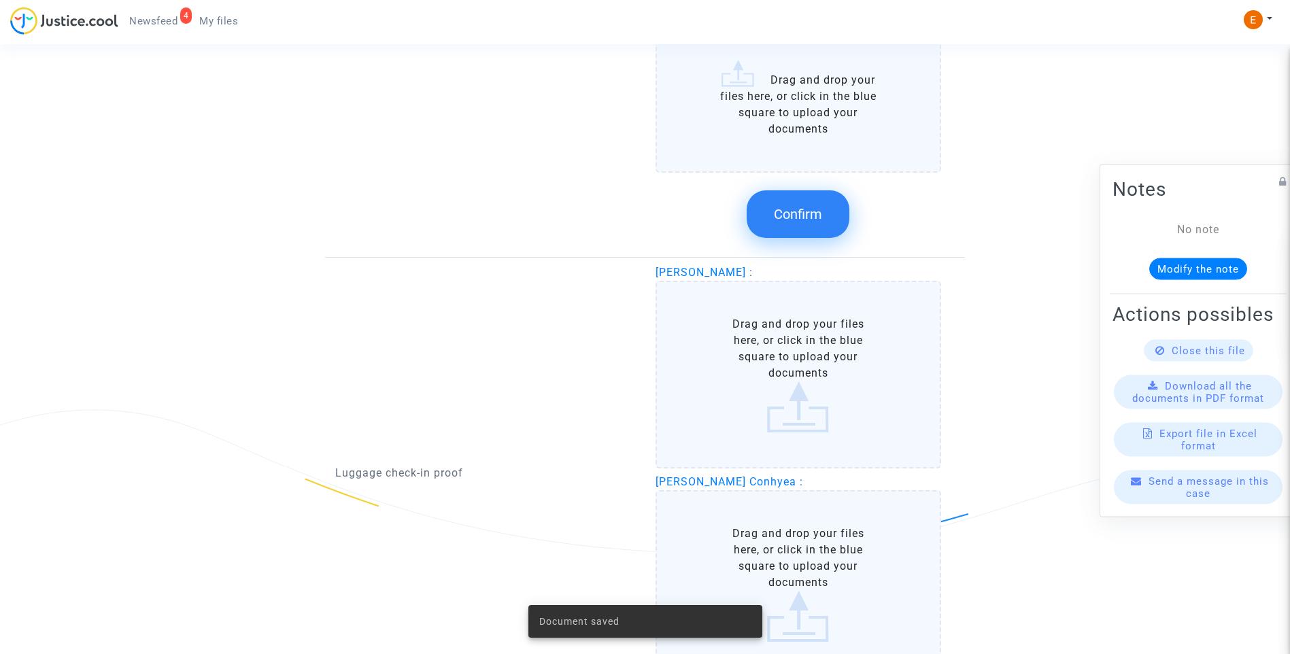
click at [809, 202] on button "Confirm" at bounding box center [798, 214] width 103 height 48
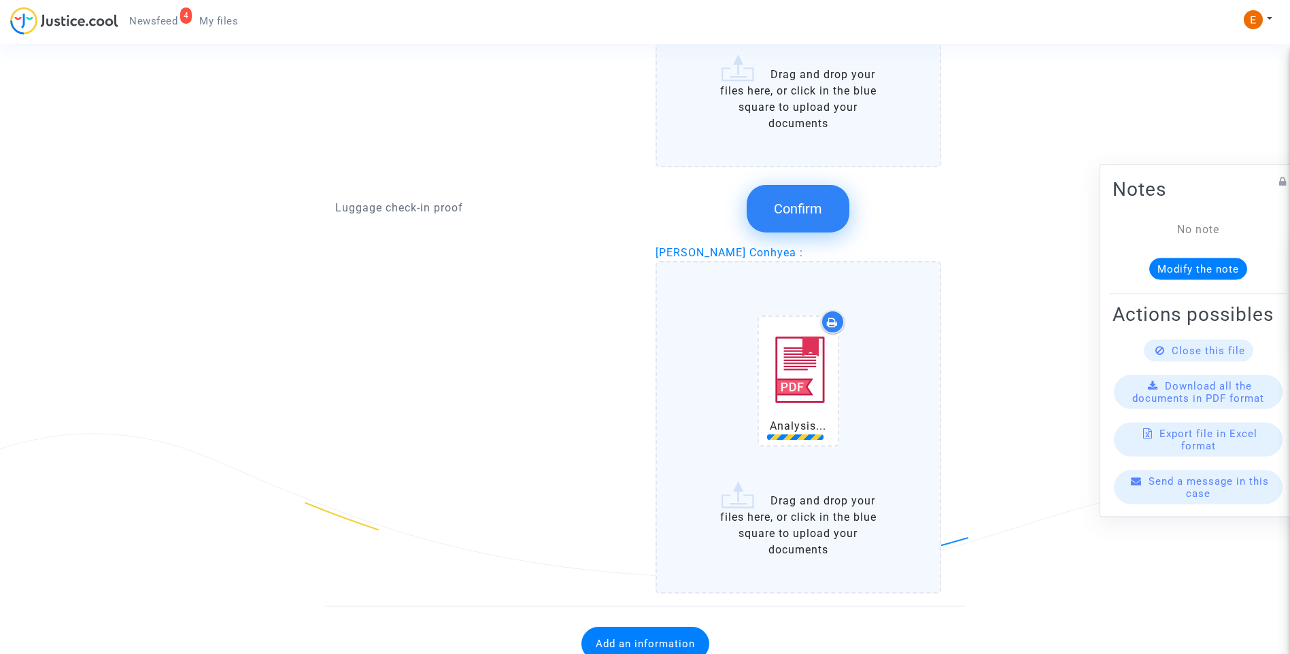
scroll to position [1904, 0]
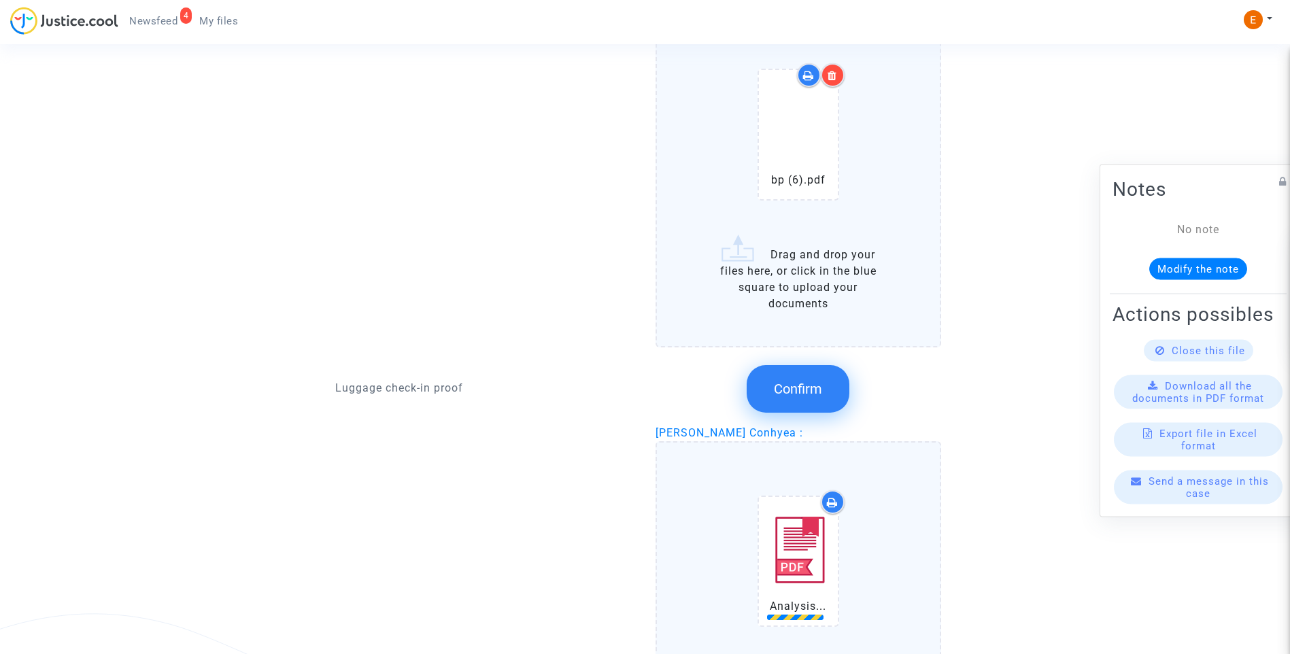
click at [810, 379] on button "Confirm" at bounding box center [798, 389] width 103 height 48
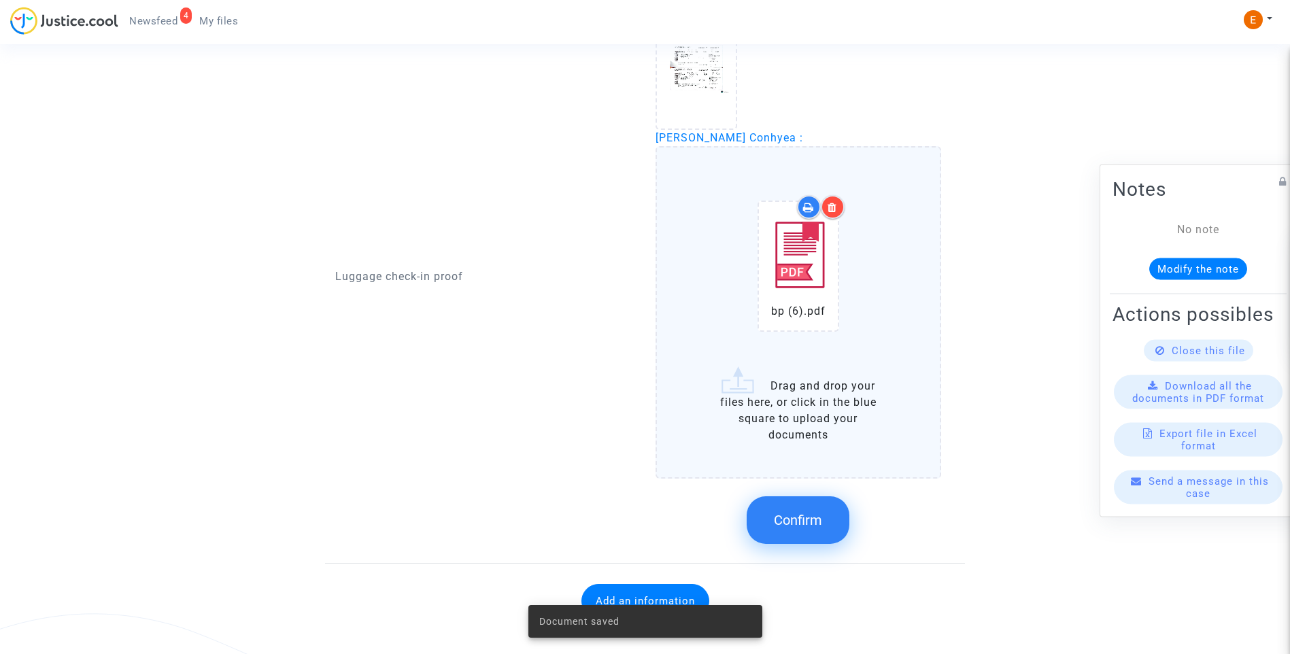
click at [815, 519] on span "Confirm" at bounding box center [798, 520] width 48 height 16
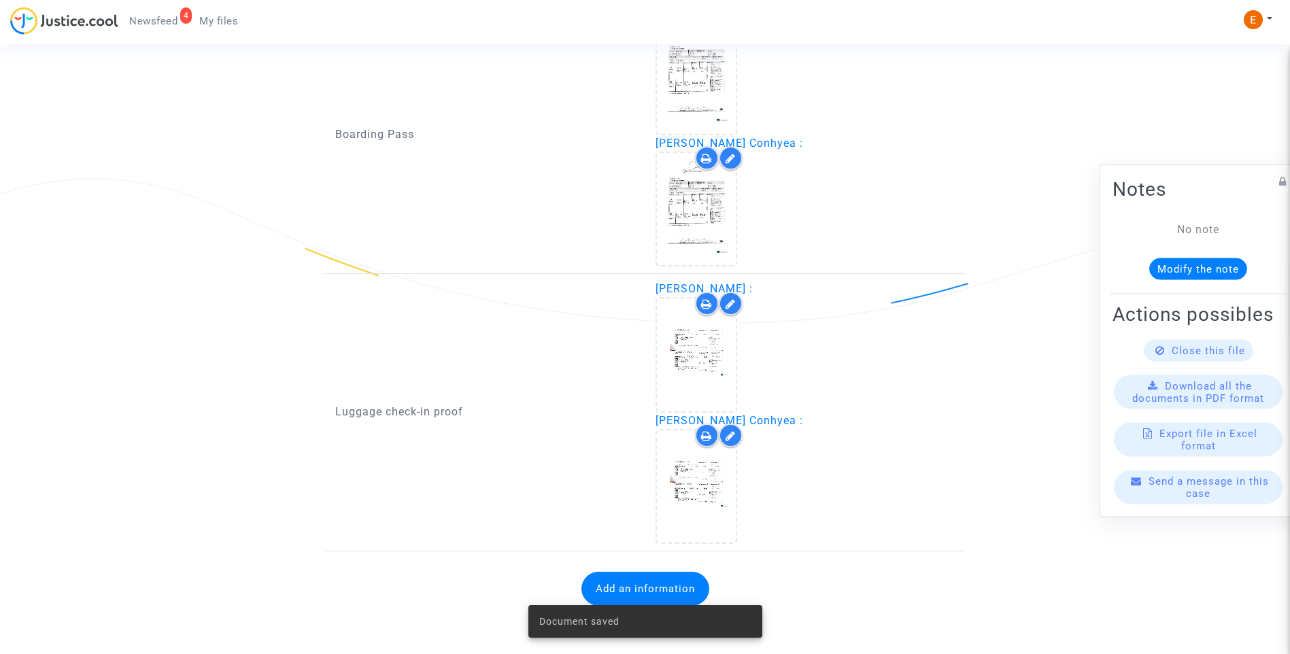
scroll to position [1621, 0]
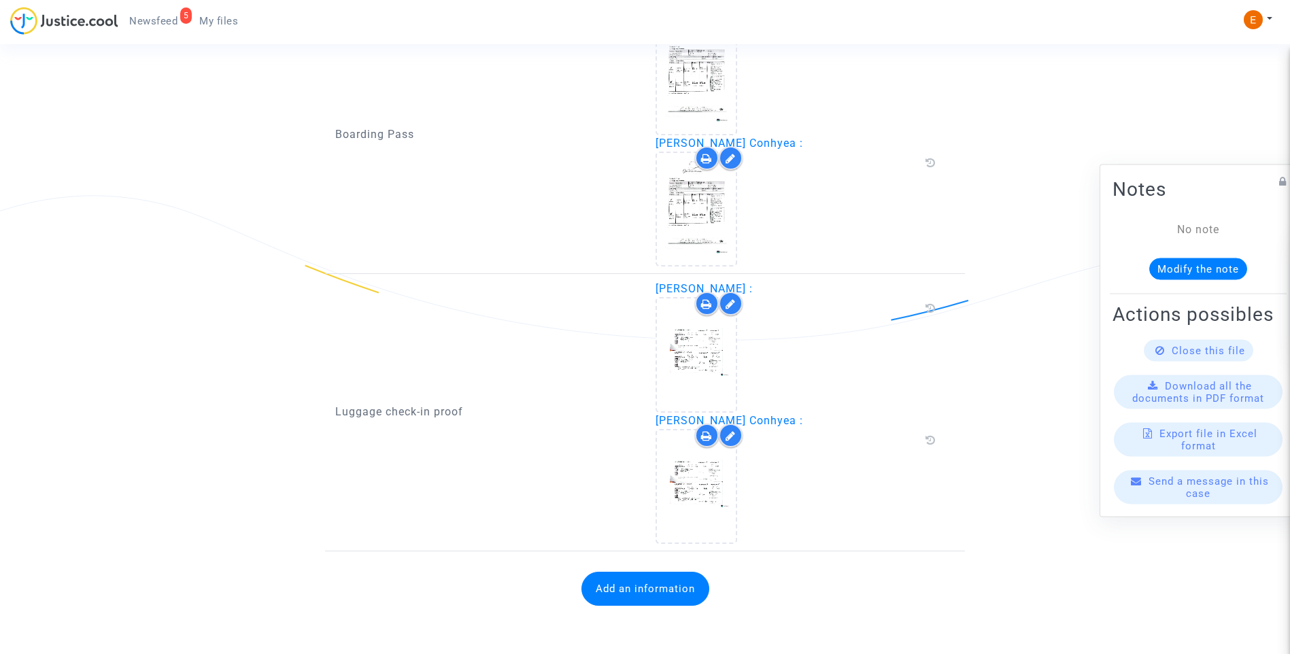
click at [157, 16] on span "Newsfeed" at bounding box center [153, 21] width 48 height 12
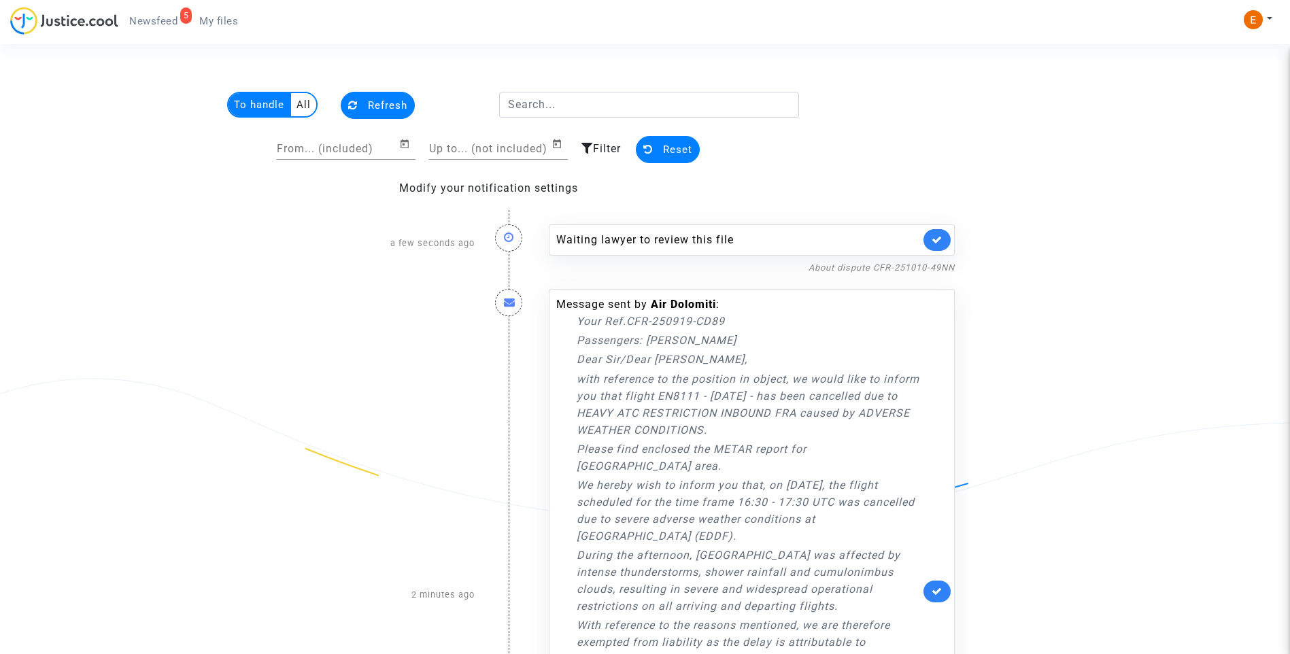
click at [930, 240] on link at bounding box center [936, 240] width 27 height 22
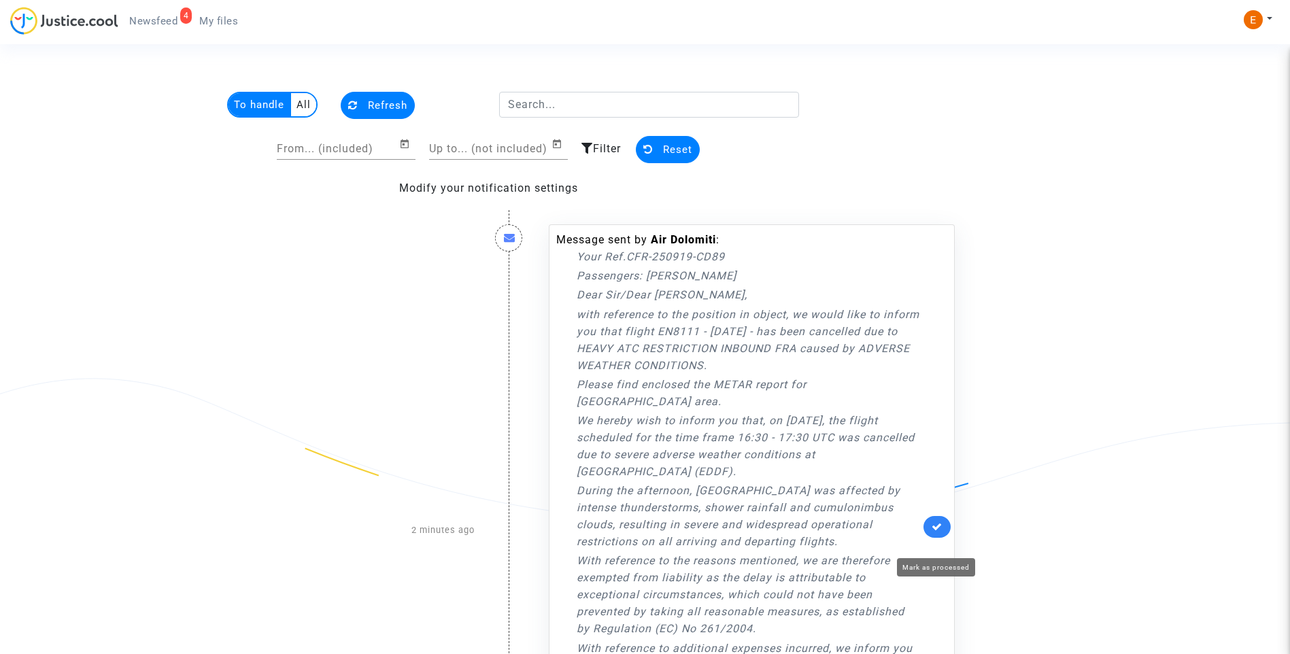
click at [936, 532] on icon at bounding box center [937, 527] width 11 height 10
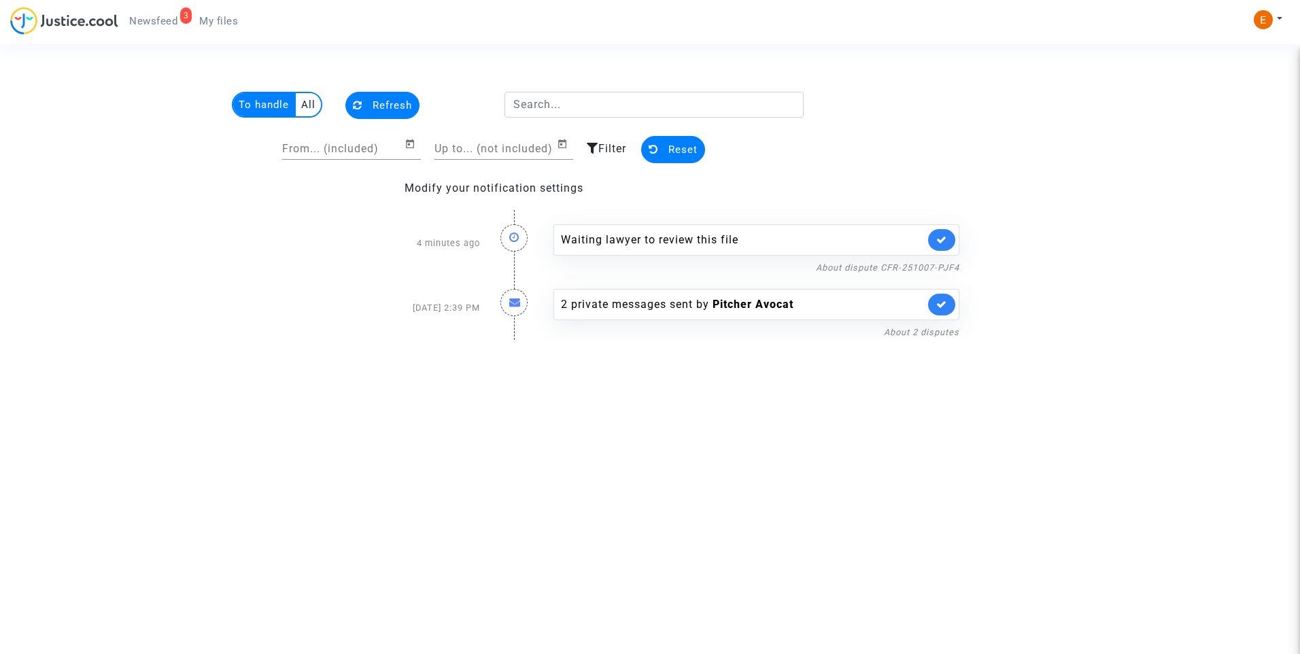
click at [957, 237] on div "Waiting lawyer to review this file" at bounding box center [756, 239] width 406 height 31
click at [948, 240] on link at bounding box center [941, 240] width 27 height 22
